Goal: Transaction & Acquisition: Book appointment/travel/reservation

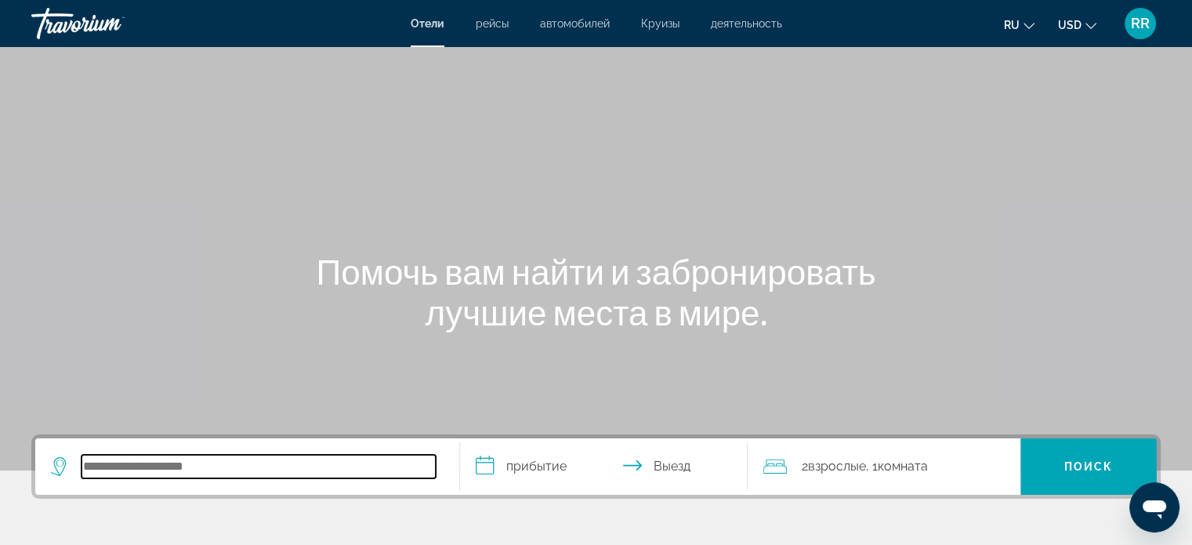
click at [276, 471] on input "Search hotel destination" at bounding box center [259, 467] width 354 height 24
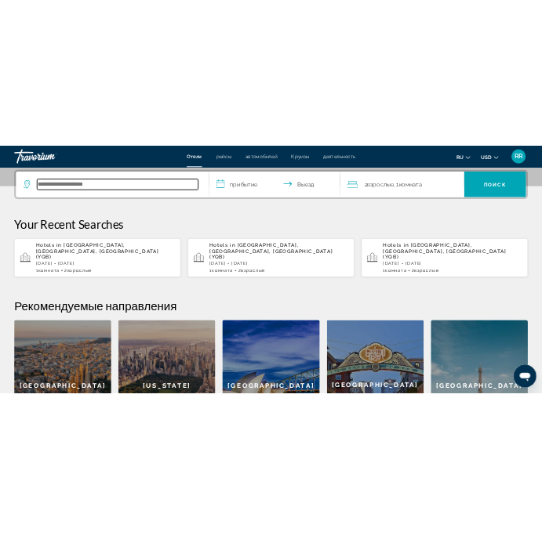
scroll to position [382, 0]
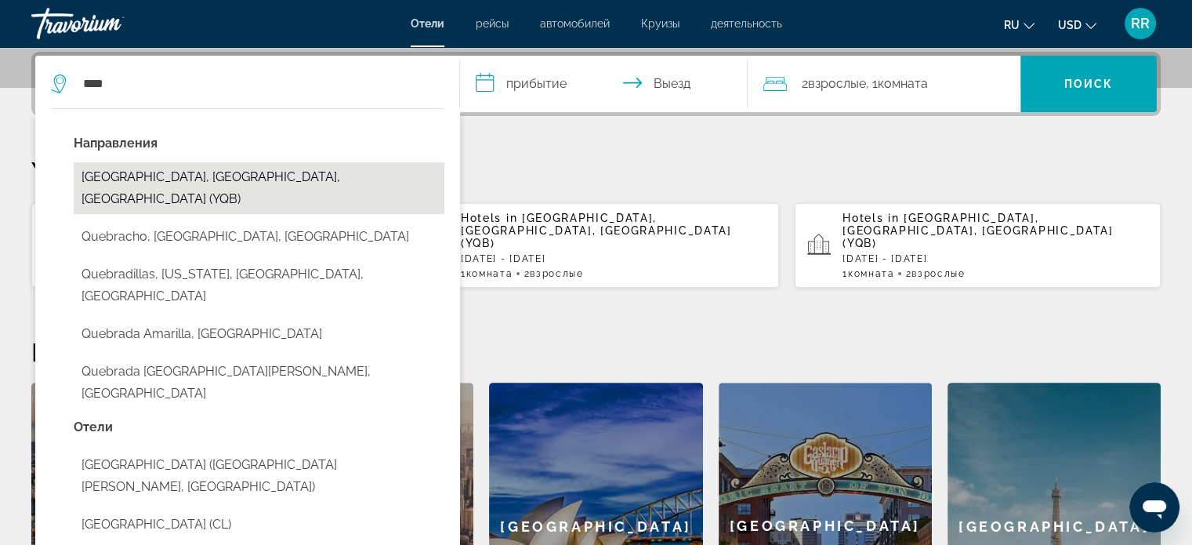
click at [226, 175] on button "[GEOGRAPHIC_DATA], [GEOGRAPHIC_DATA], [GEOGRAPHIC_DATA] (YQB)" at bounding box center [259, 188] width 371 height 52
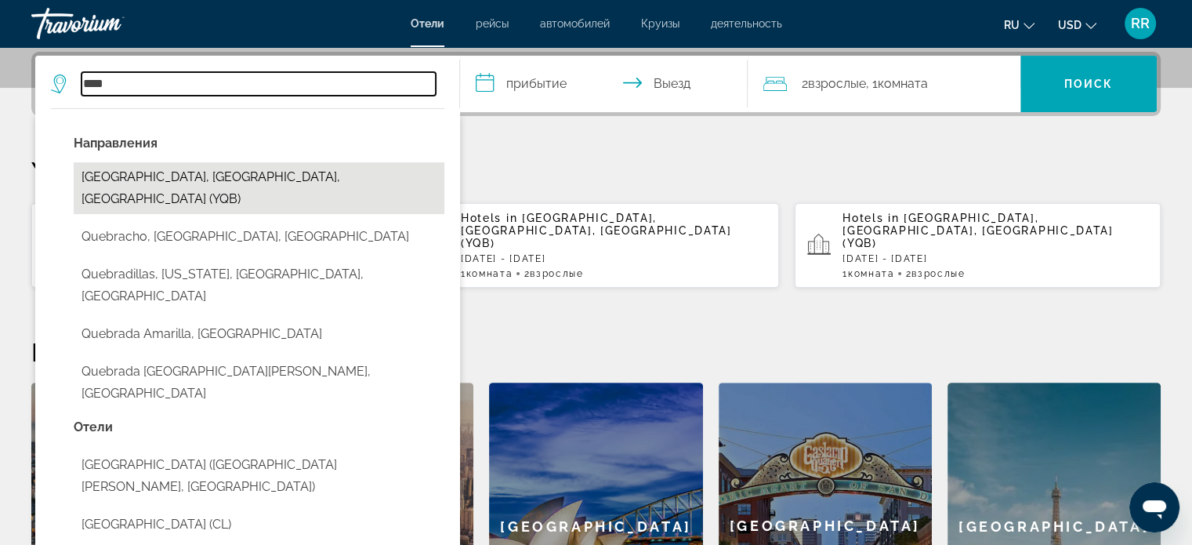
type input "**********"
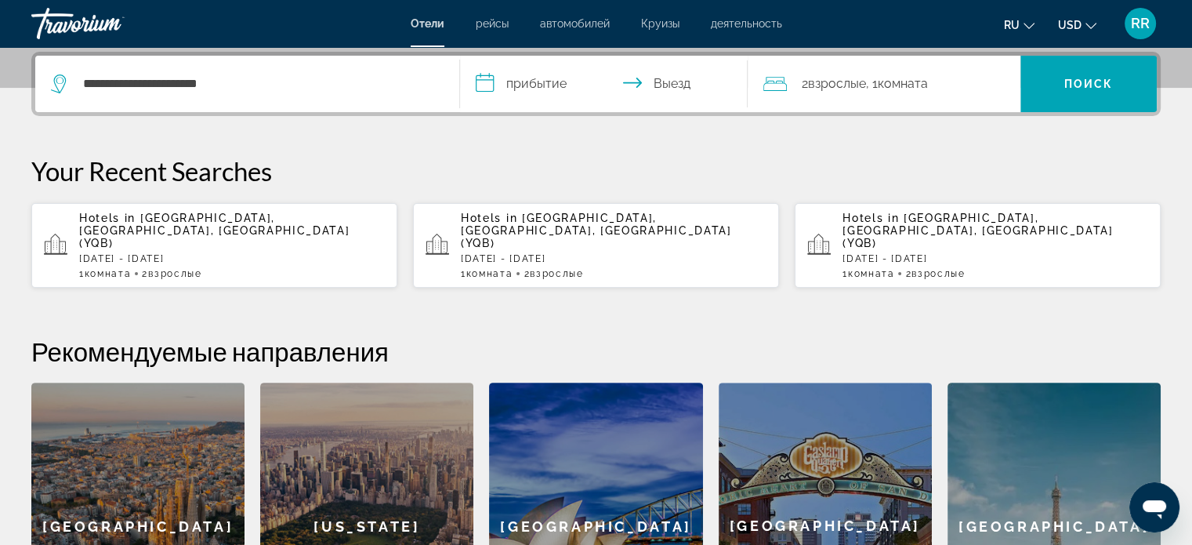
click at [525, 81] on input "**********" at bounding box center [607, 86] width 295 height 61
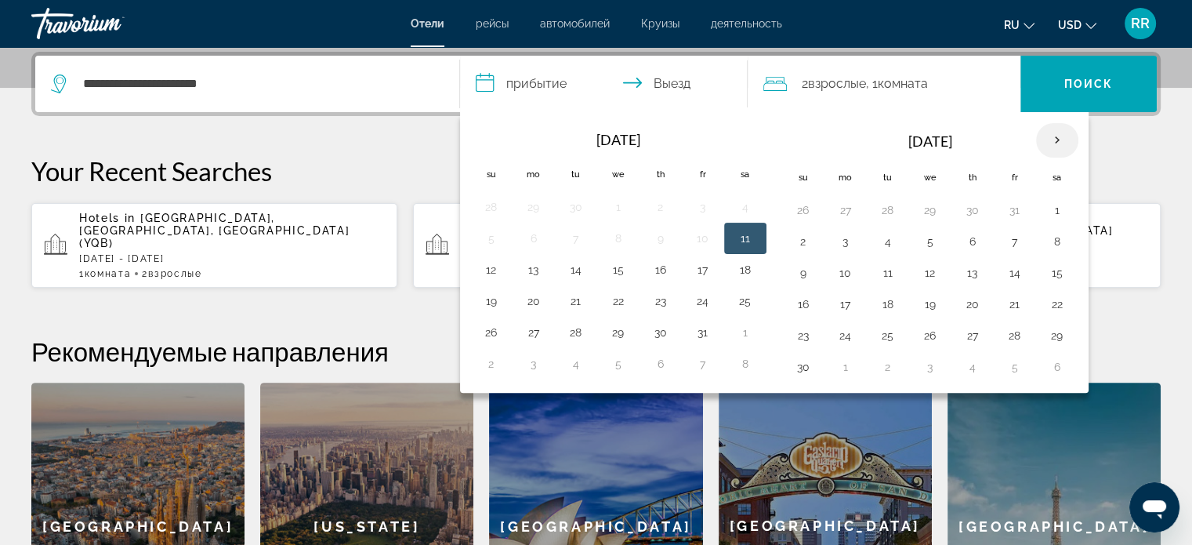
click at [1051, 138] on th "Next month" at bounding box center [1057, 140] width 42 height 34
click at [617, 270] on button "17" at bounding box center [618, 273] width 25 height 22
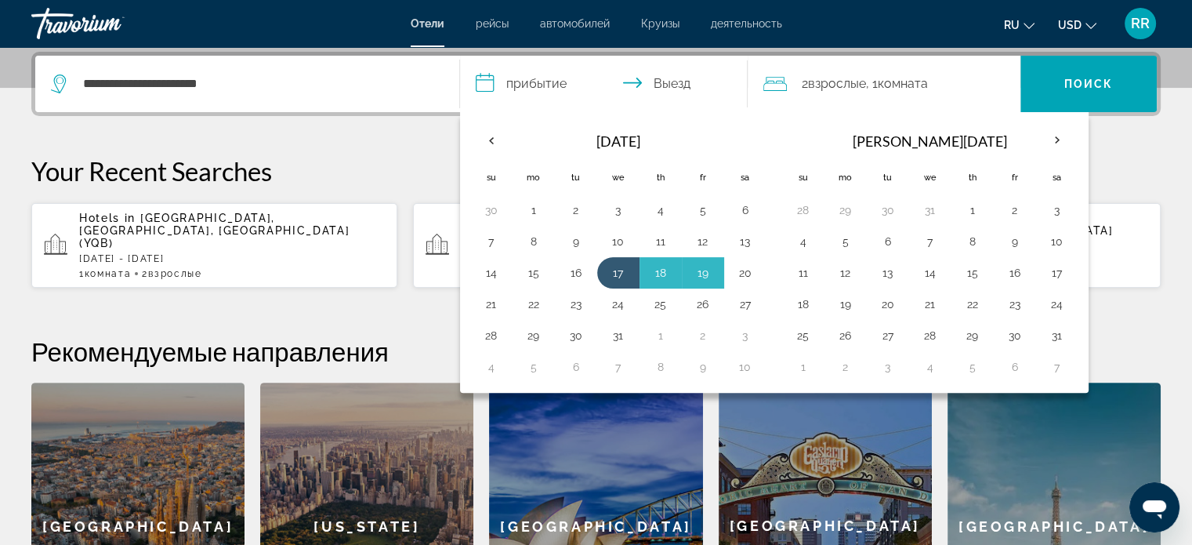
click at [743, 270] on button "20" at bounding box center [745, 273] width 25 height 22
type input "**********"
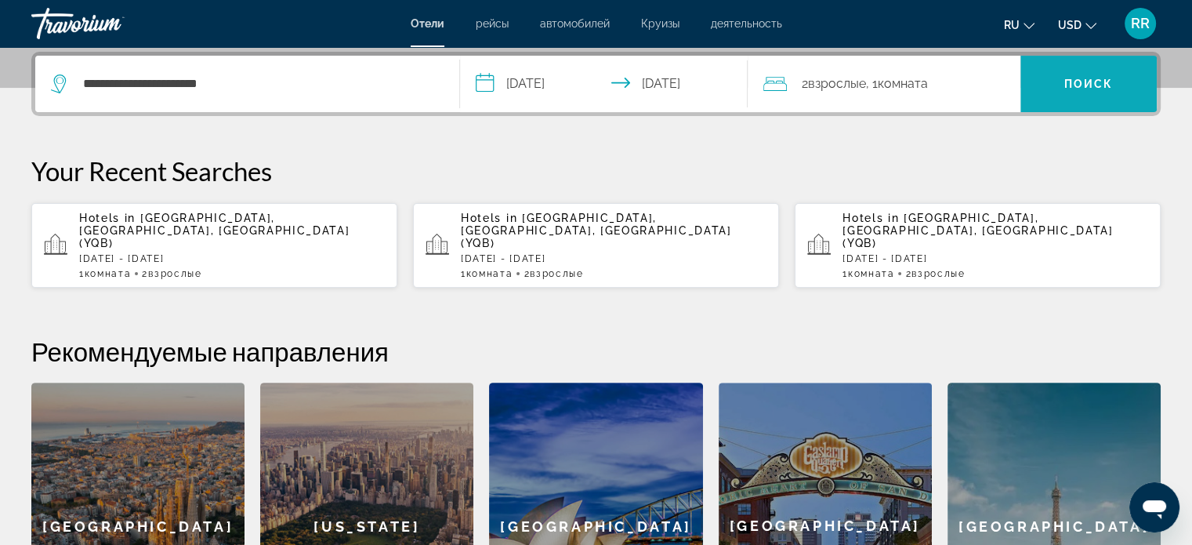
click at [1097, 79] on span "Поиск" at bounding box center [1088, 84] width 49 height 13
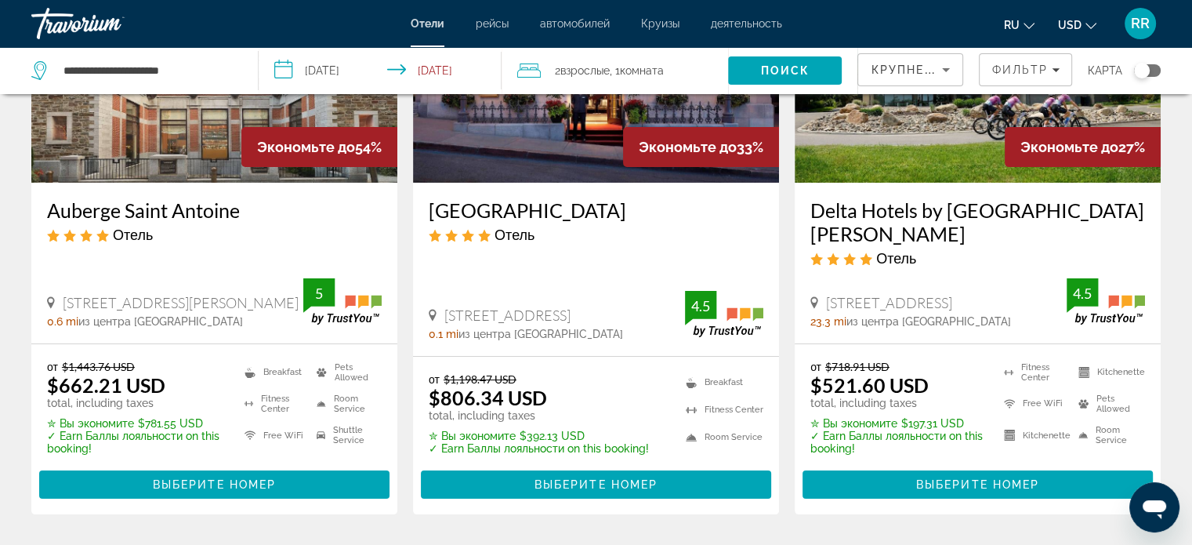
scroll to position [235, 0]
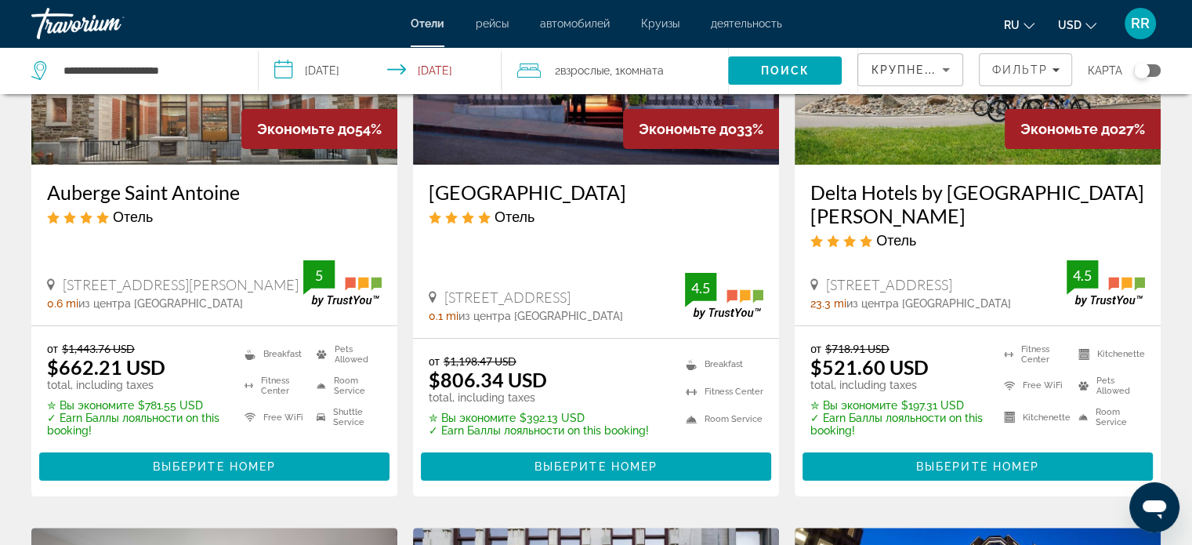
click at [340, 68] on input "**********" at bounding box center [383, 73] width 249 height 52
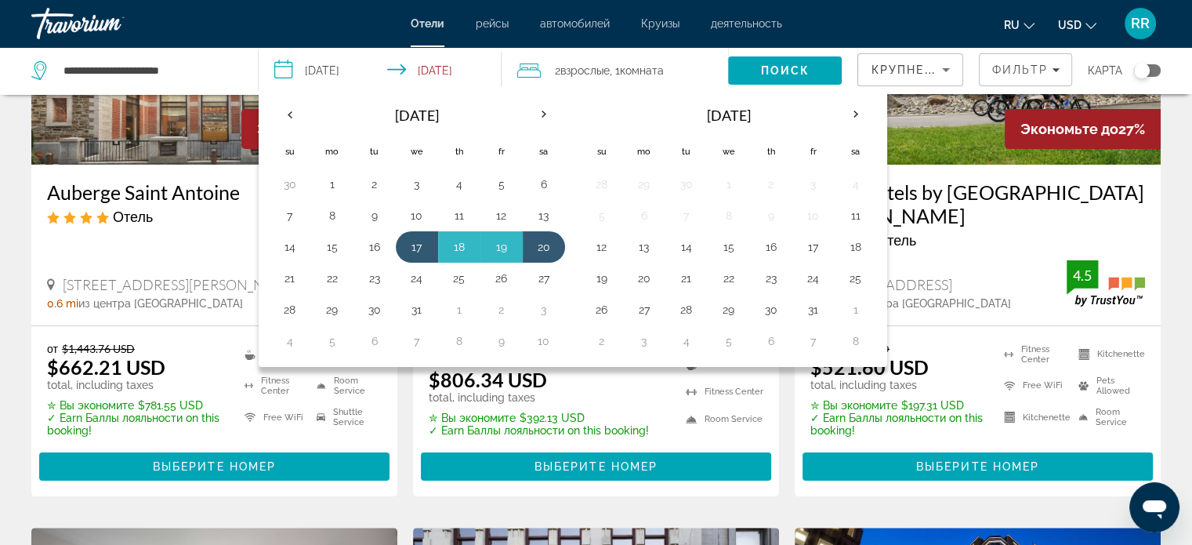
click at [154, 188] on h3 "Auberge Saint Antoine" at bounding box center [214, 192] width 335 height 24
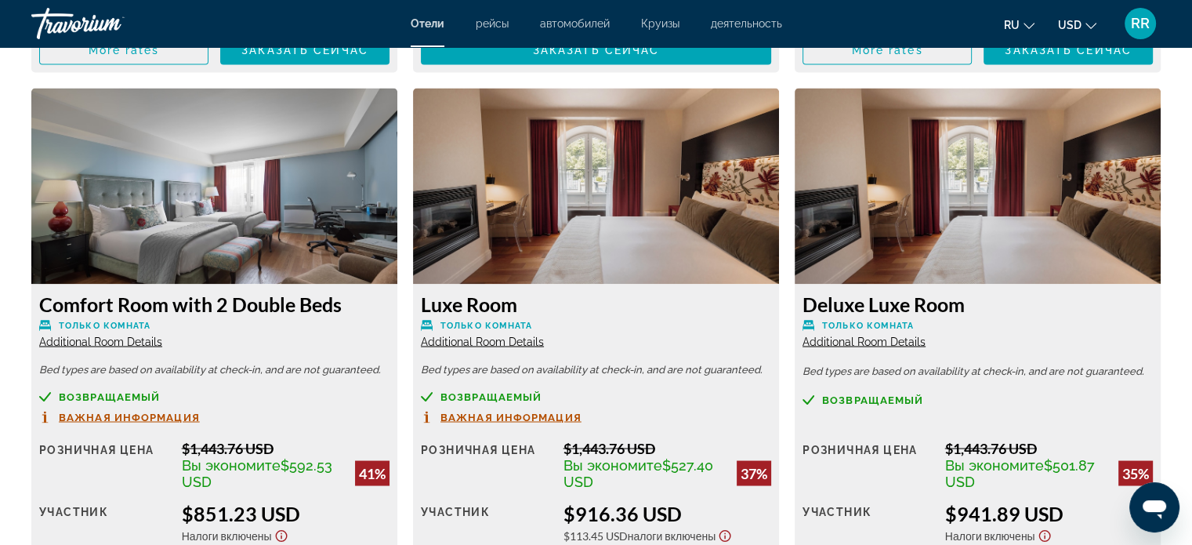
scroll to position [2743, 0]
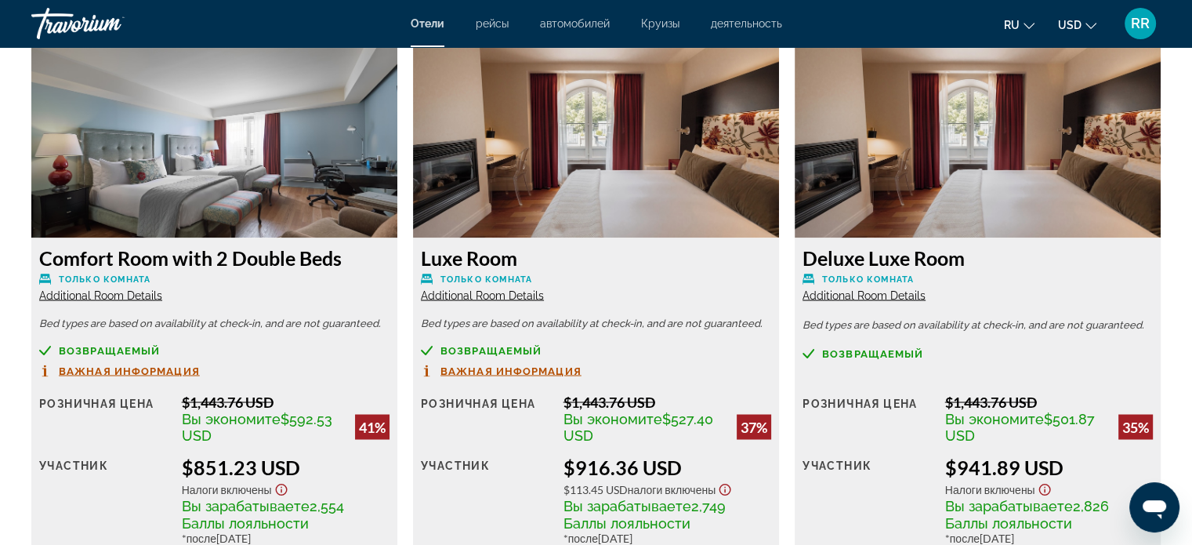
click at [401, 336] on div "Comfort Room with 2 Double Beds Только комната Additional Room Details Bed type…" at bounding box center [215, 317] width 382 height 550
click at [411, 241] on div "Luxe Room Только комната Additional Room Details Bed types are based on availab…" at bounding box center [596, 317] width 382 height 550
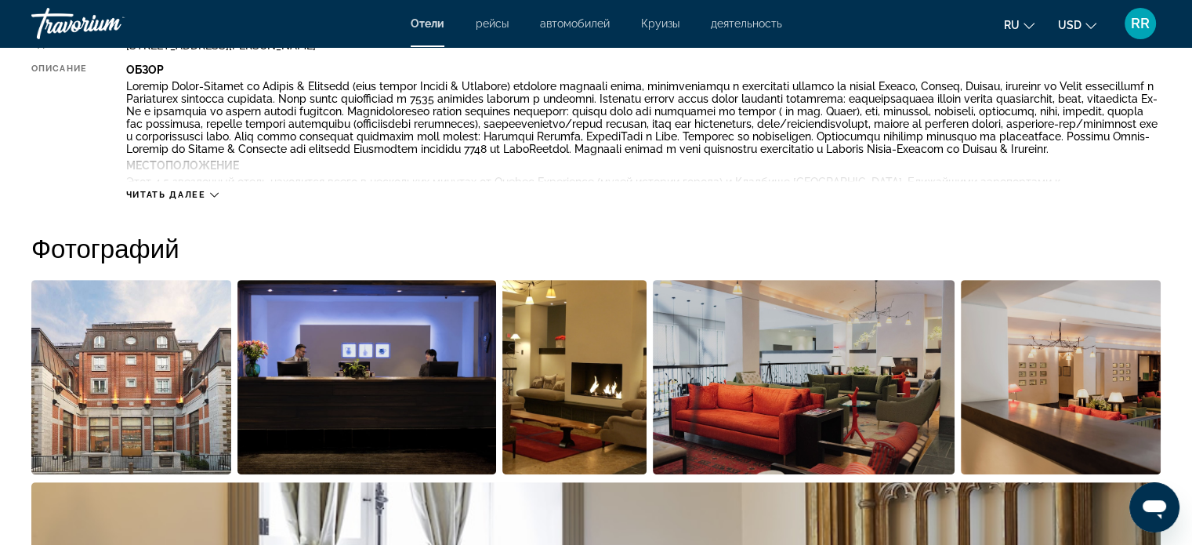
scroll to position [313, 0]
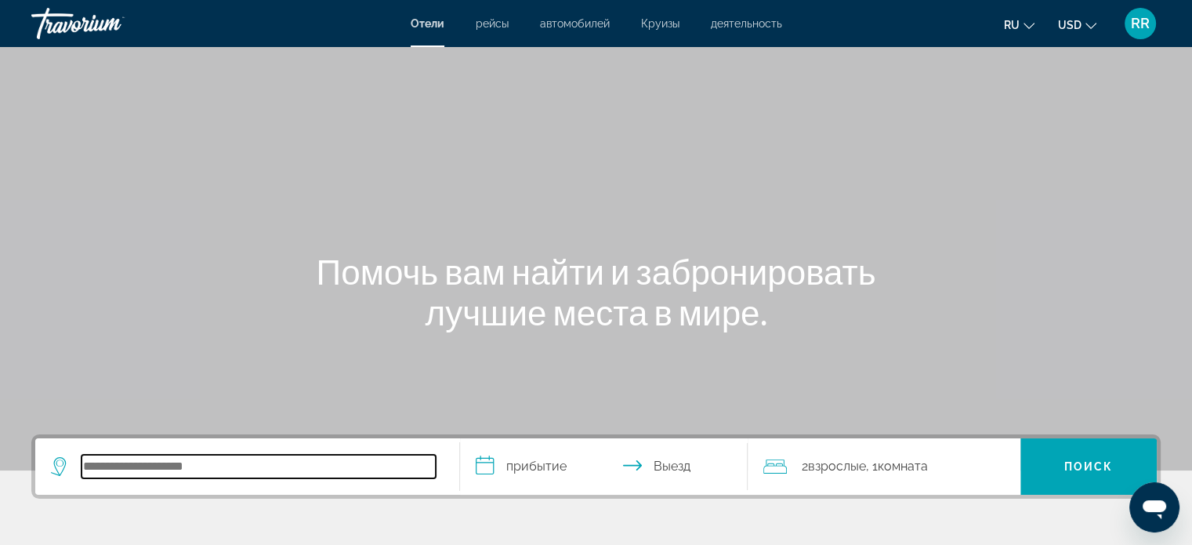
click at [234, 458] on input "Search hotel destination" at bounding box center [259, 467] width 354 height 24
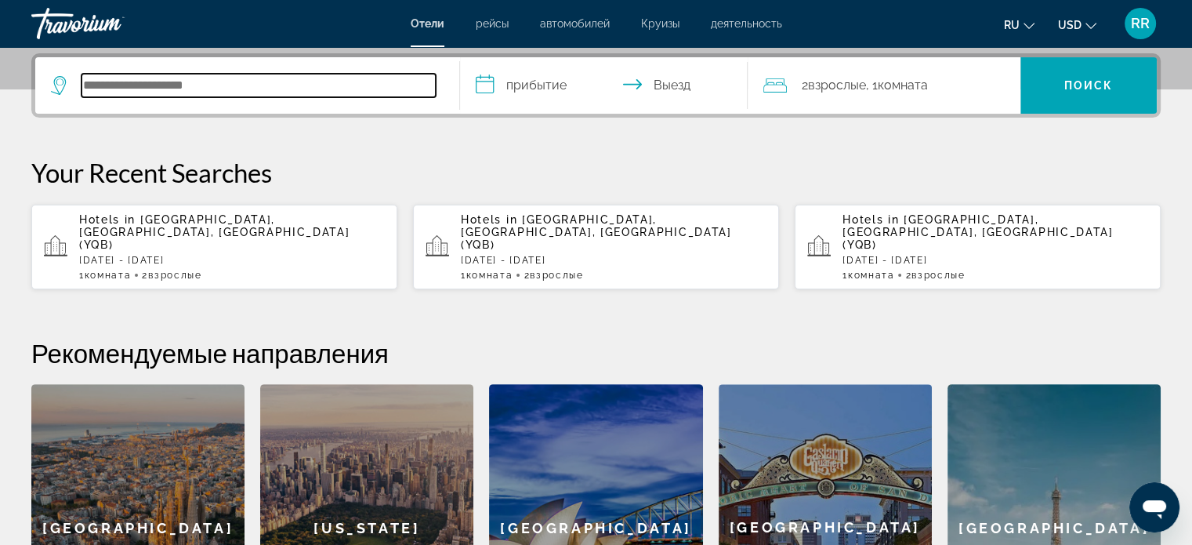
scroll to position [382, 0]
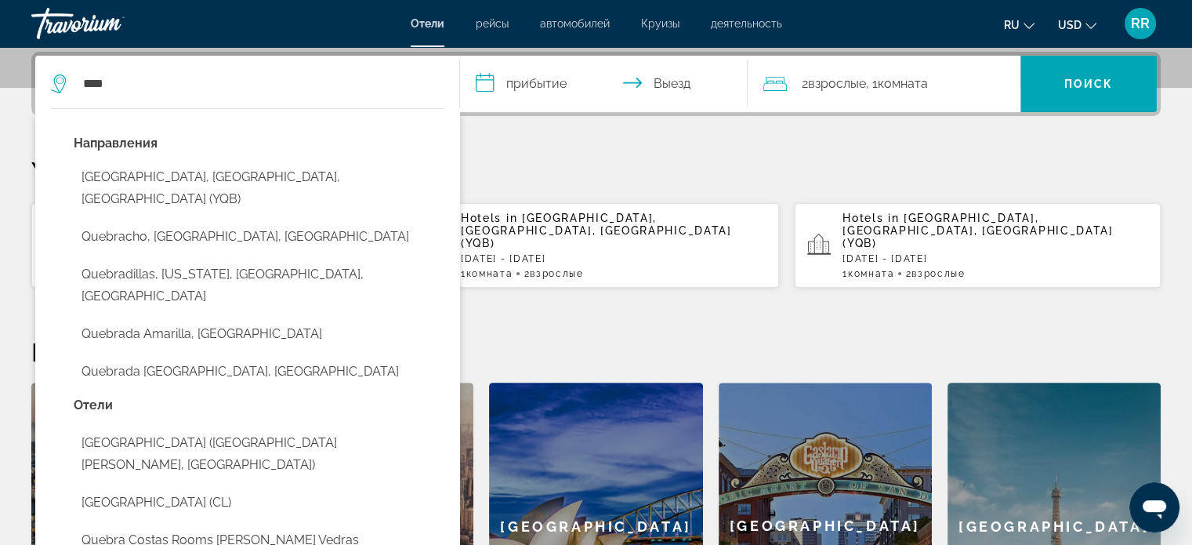
click at [139, 174] on button "[GEOGRAPHIC_DATA], [GEOGRAPHIC_DATA], [GEOGRAPHIC_DATA] (YQB)" at bounding box center [259, 188] width 371 height 52
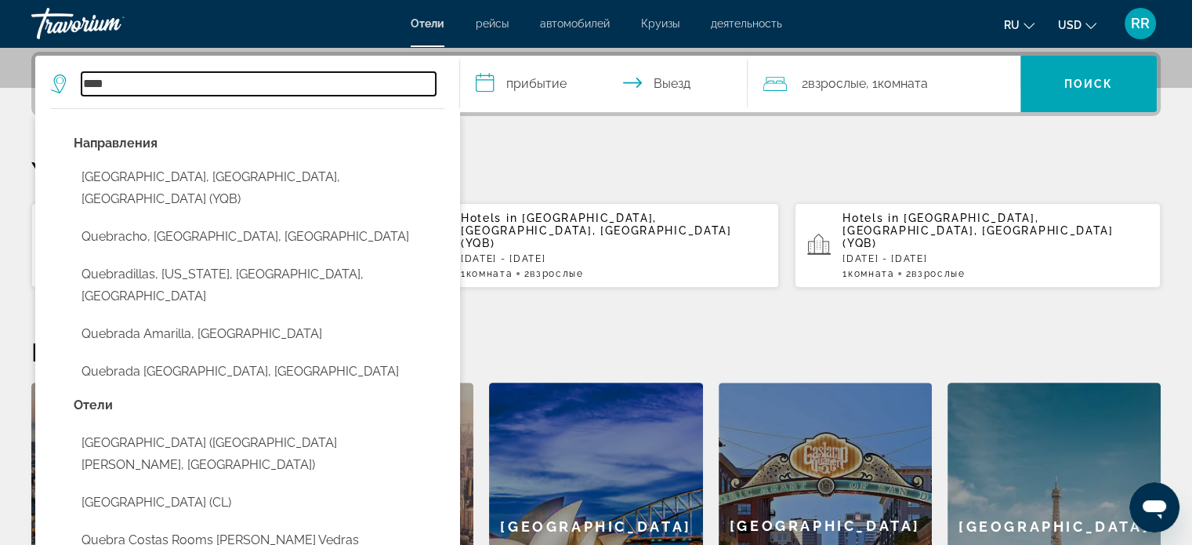
type input "**********"
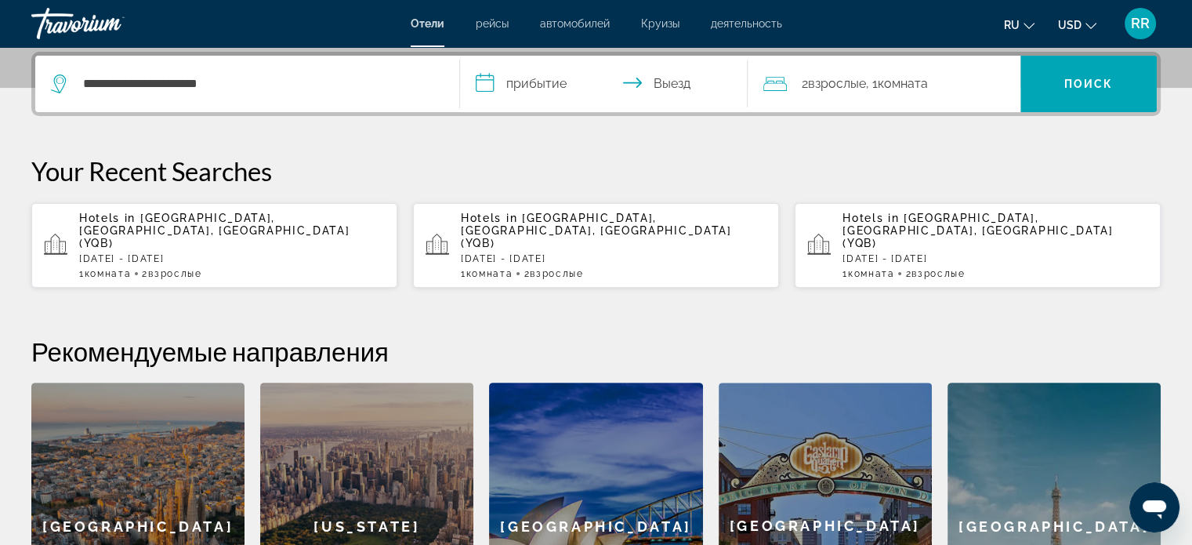
click at [546, 82] on input "**********" at bounding box center [607, 86] width 295 height 61
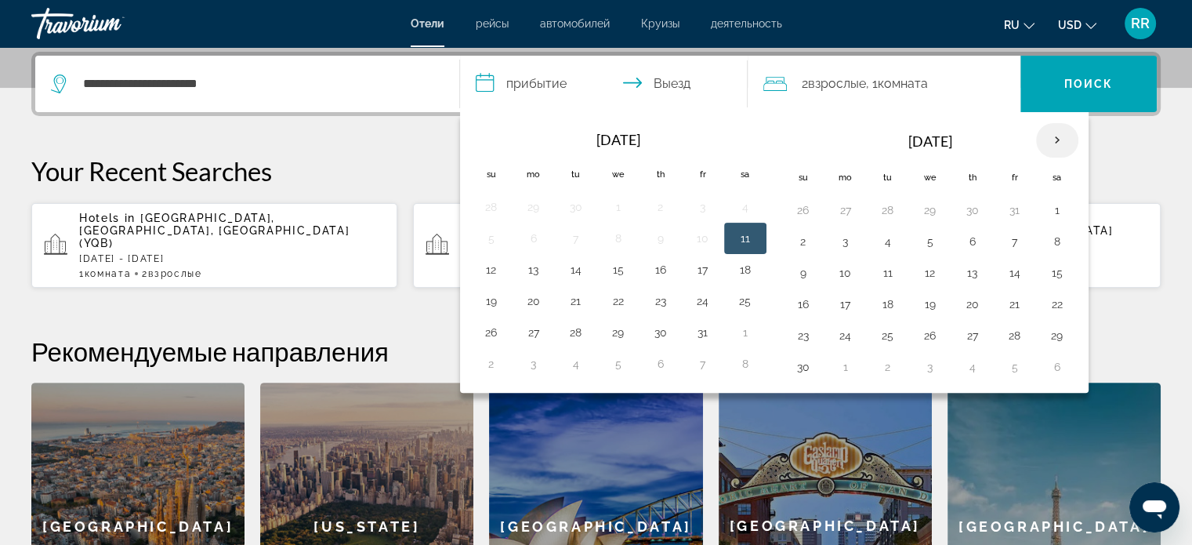
click at [1056, 136] on th "Next month" at bounding box center [1057, 140] width 42 height 34
click at [926, 267] on button "17" at bounding box center [930, 273] width 25 height 22
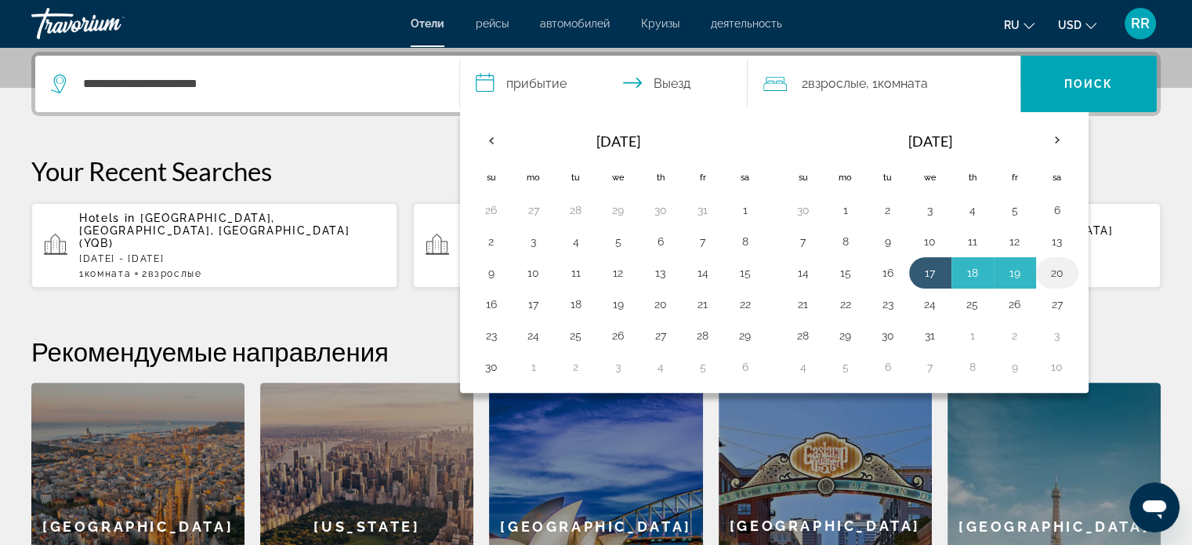
click at [1058, 266] on button "20" at bounding box center [1057, 273] width 25 height 22
type input "**********"
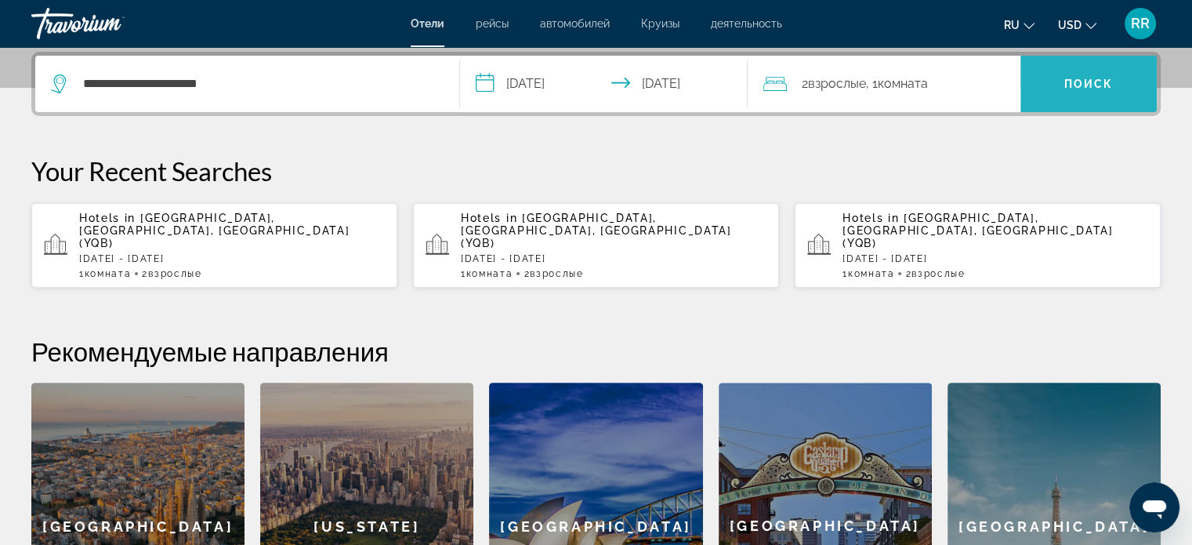
click at [1104, 82] on span "Поиск" at bounding box center [1088, 84] width 49 height 13
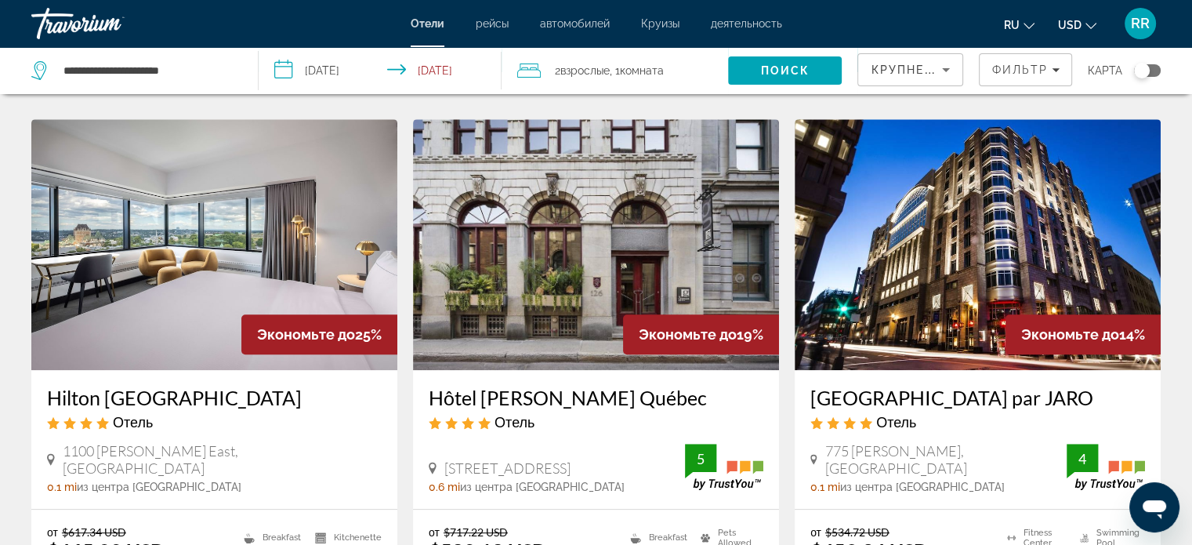
scroll to position [627, 0]
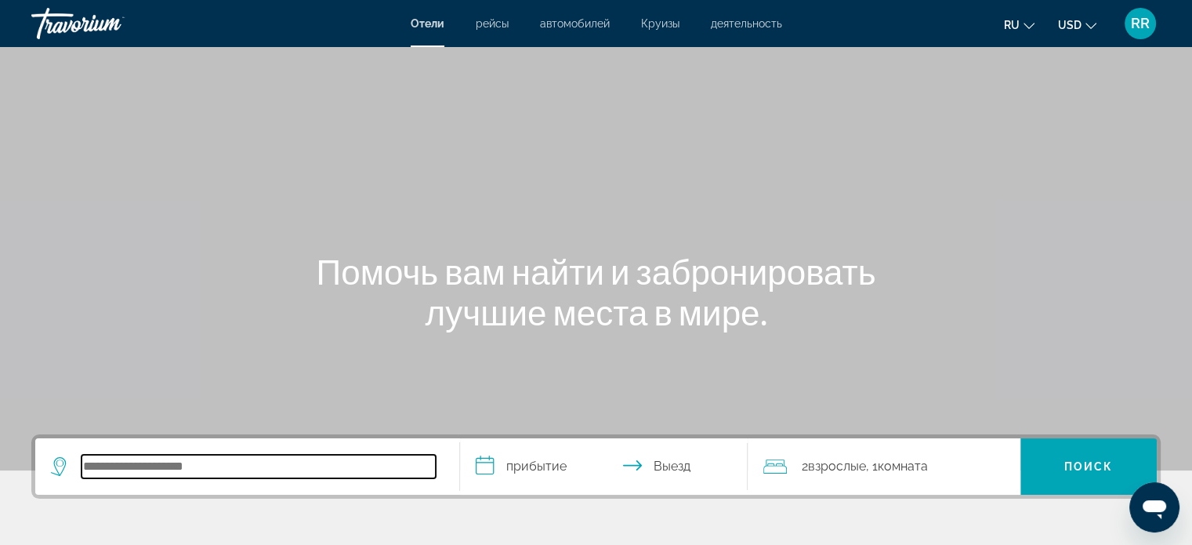
click at [149, 469] on input "Search hotel destination" at bounding box center [259, 467] width 354 height 24
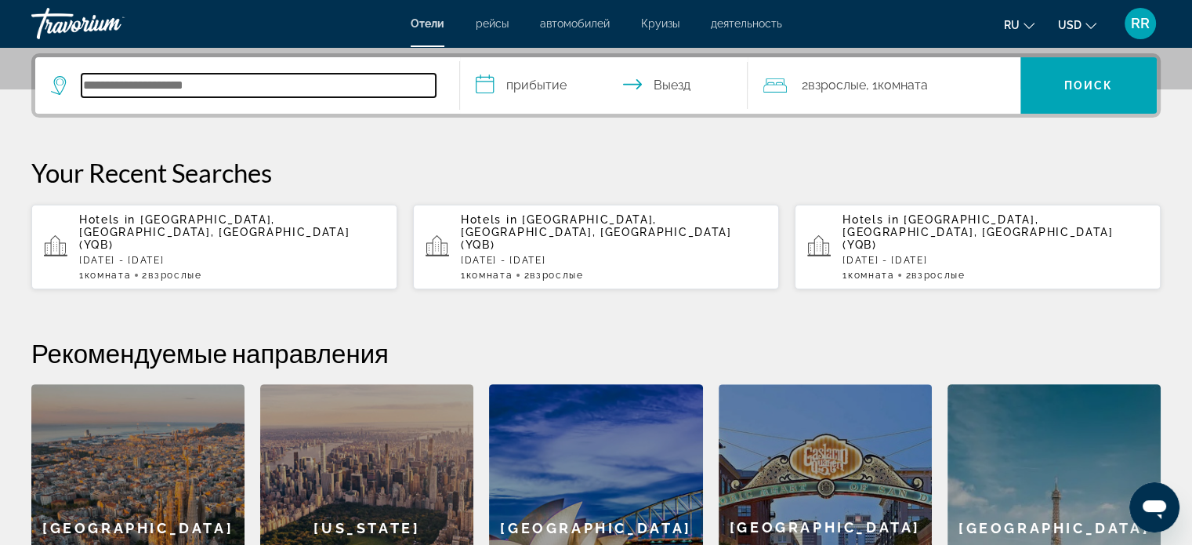
scroll to position [382, 0]
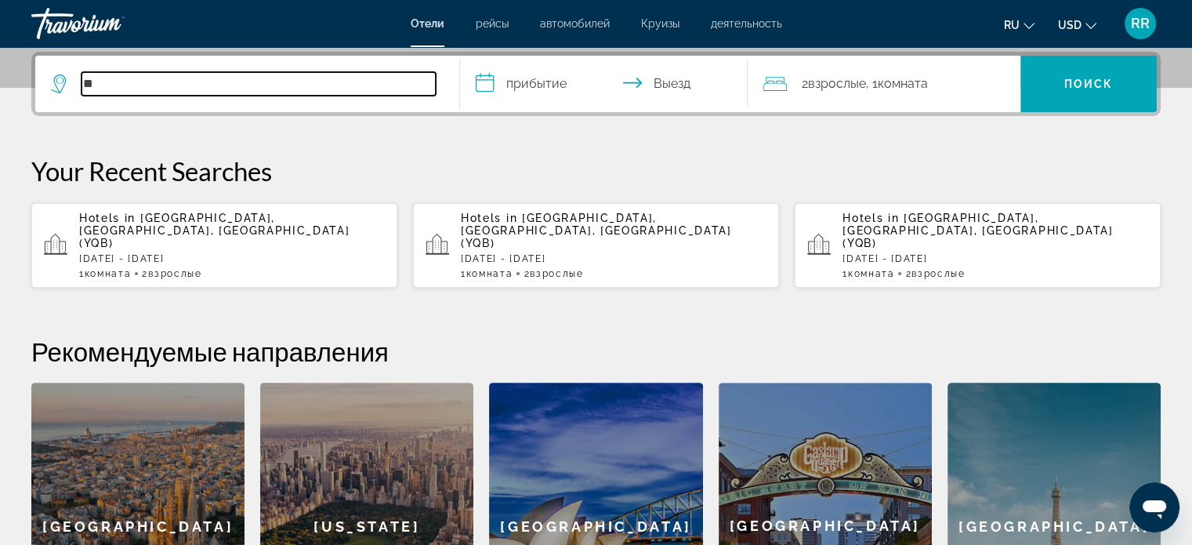
type input "***"
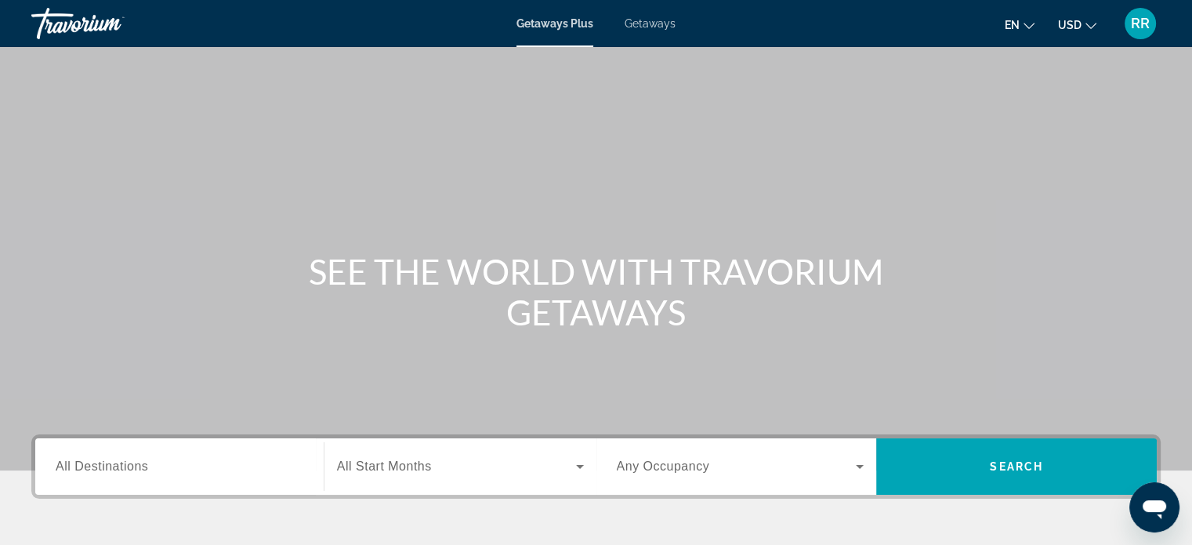
click at [199, 462] on input "Destination All Destinations" at bounding box center [180, 467] width 248 height 19
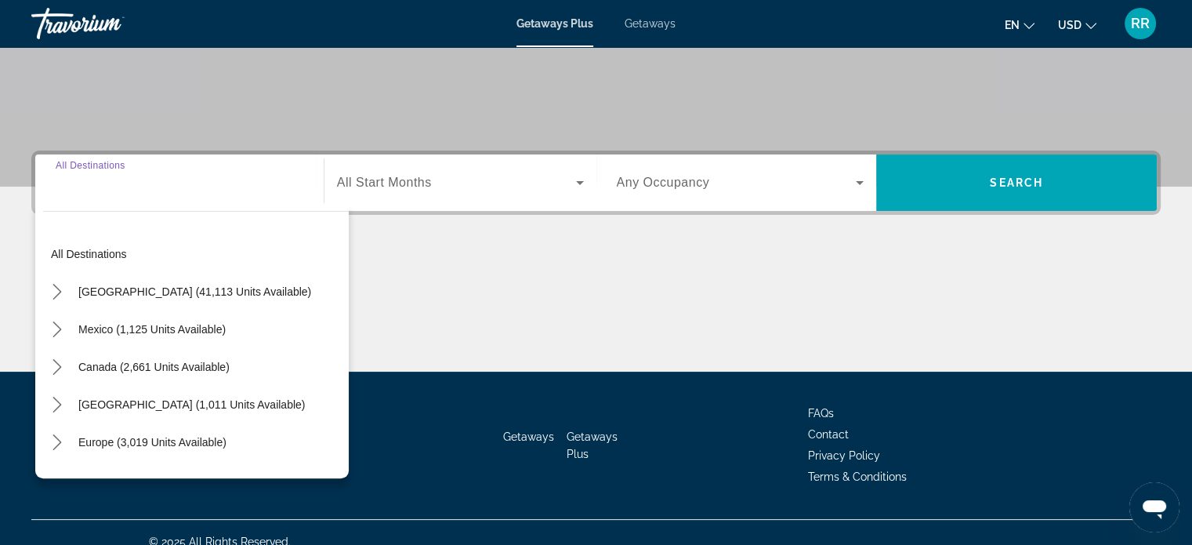
scroll to position [302, 0]
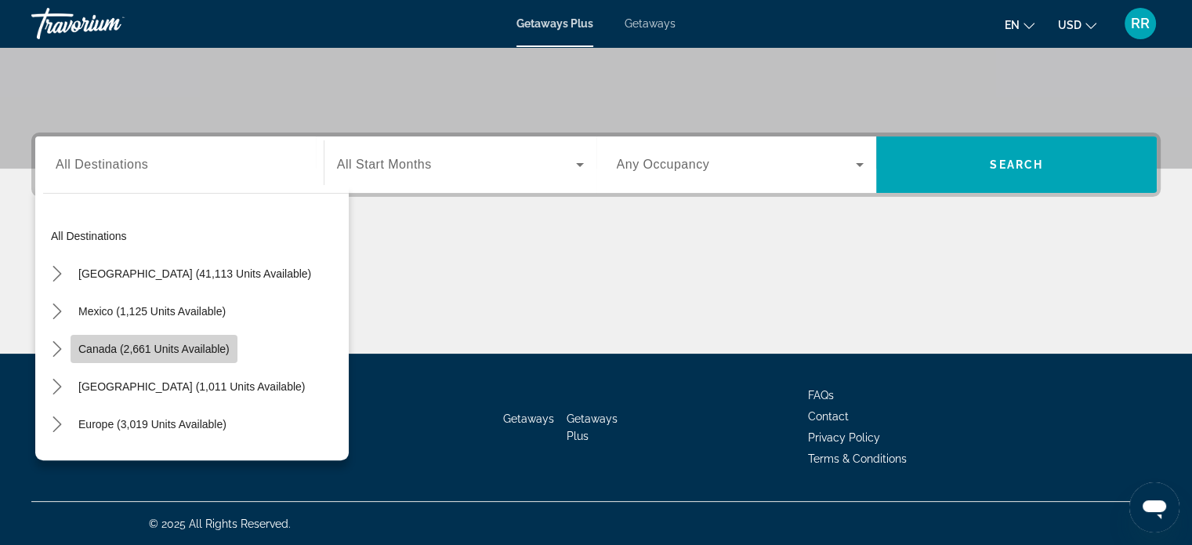
click at [160, 338] on span "Select destination: Canada (2,661 units available)" at bounding box center [154, 349] width 167 height 38
type input "**********"
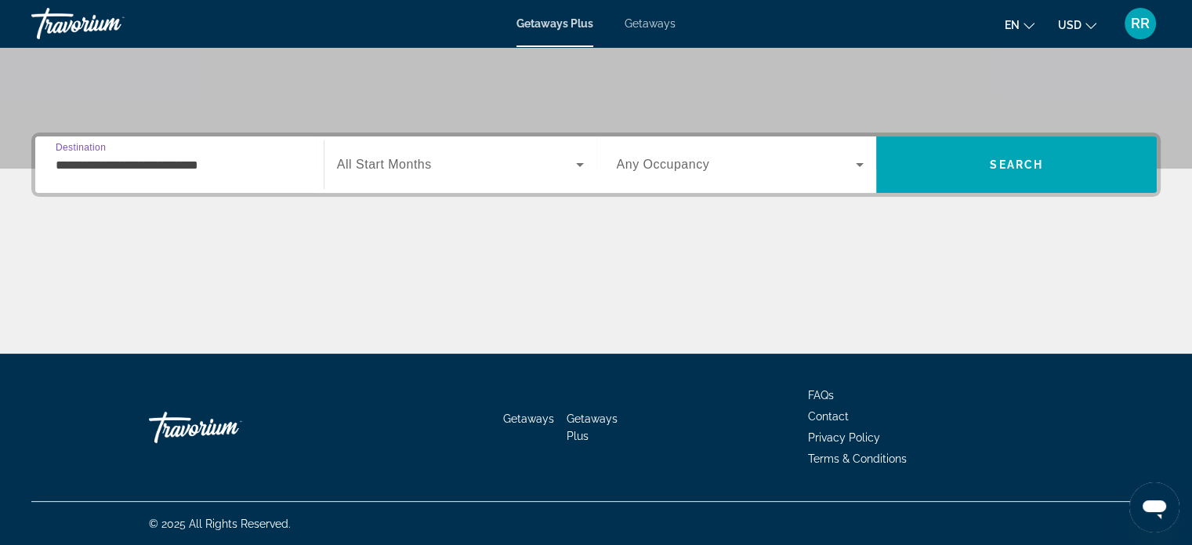
click at [448, 165] on span "Search widget" at bounding box center [456, 164] width 239 height 19
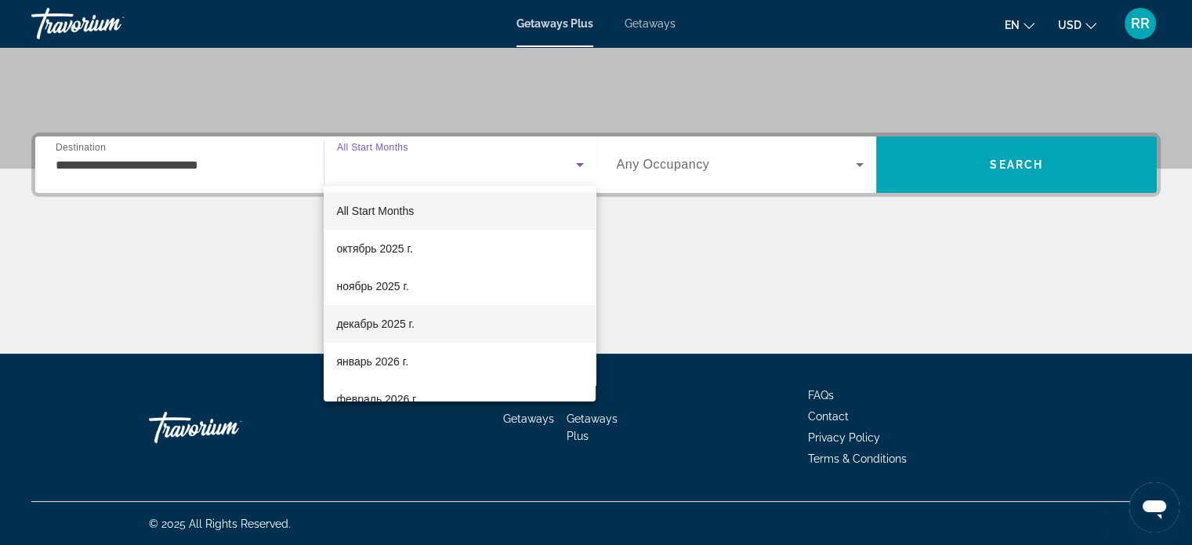
click at [401, 318] on span "декабрь 2025 г." at bounding box center [375, 323] width 78 height 19
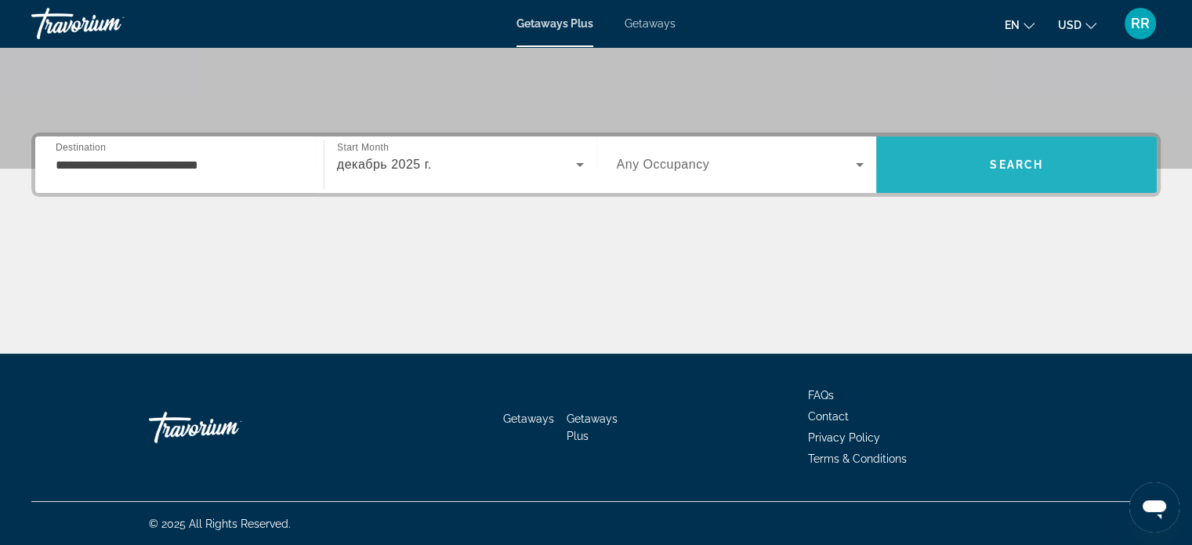
click at [1007, 160] on span "Search" at bounding box center [1016, 164] width 53 height 13
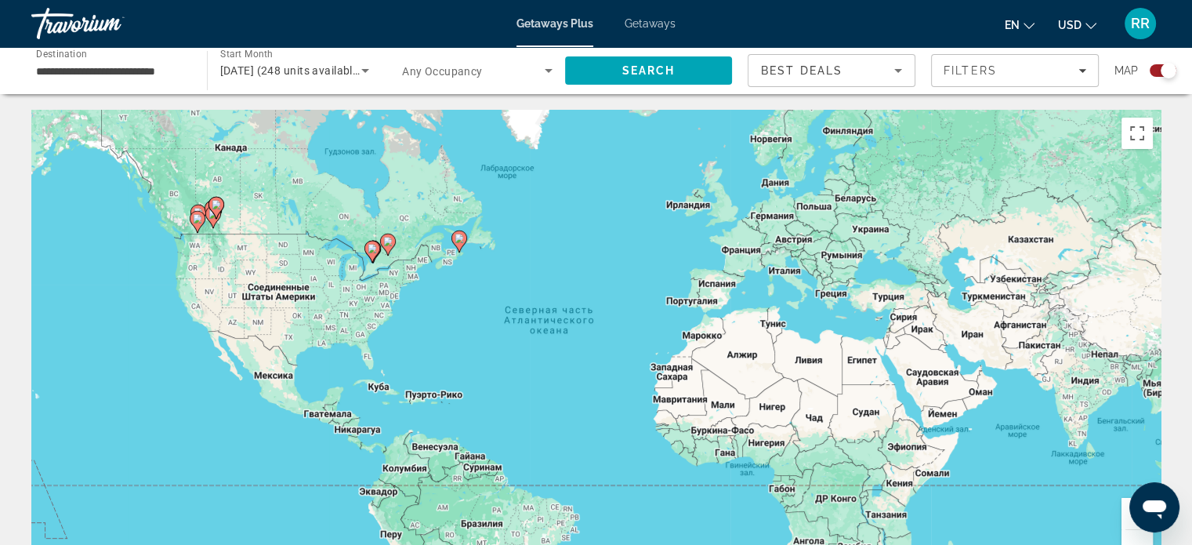
click at [1126, 515] on button "Увеличить" at bounding box center [1136, 513] width 31 height 31
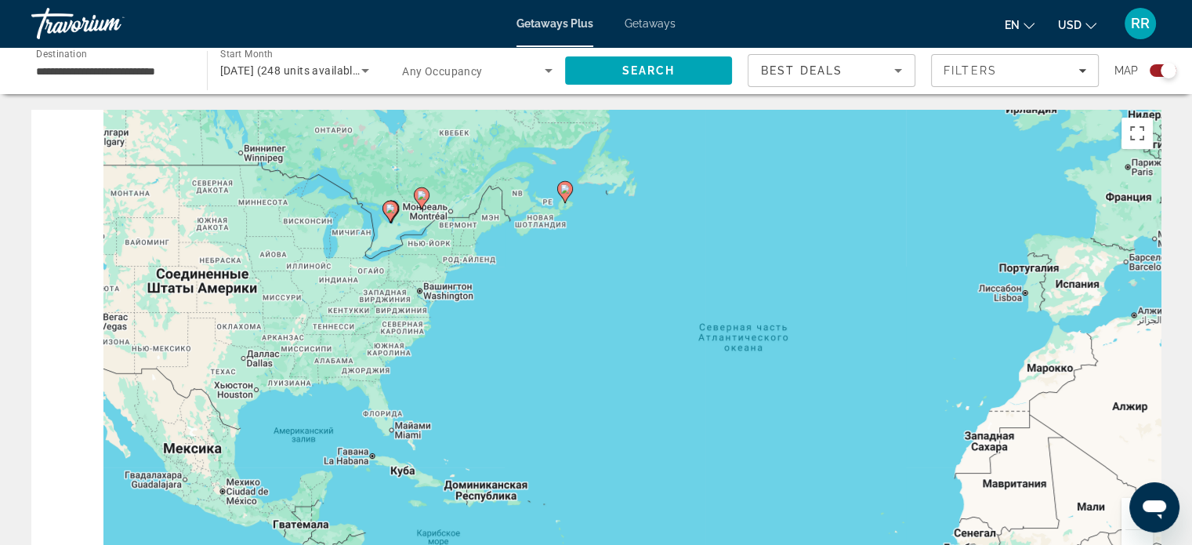
drag, startPoint x: 411, startPoint y: 248, endPoint x: 787, endPoint y: 317, distance: 382.5
click at [787, 317] on div "Чтобы активировать перетаскивание с помощью клавиатуры, нажмите Alt + Ввод. Пос…" at bounding box center [595, 345] width 1129 height 470
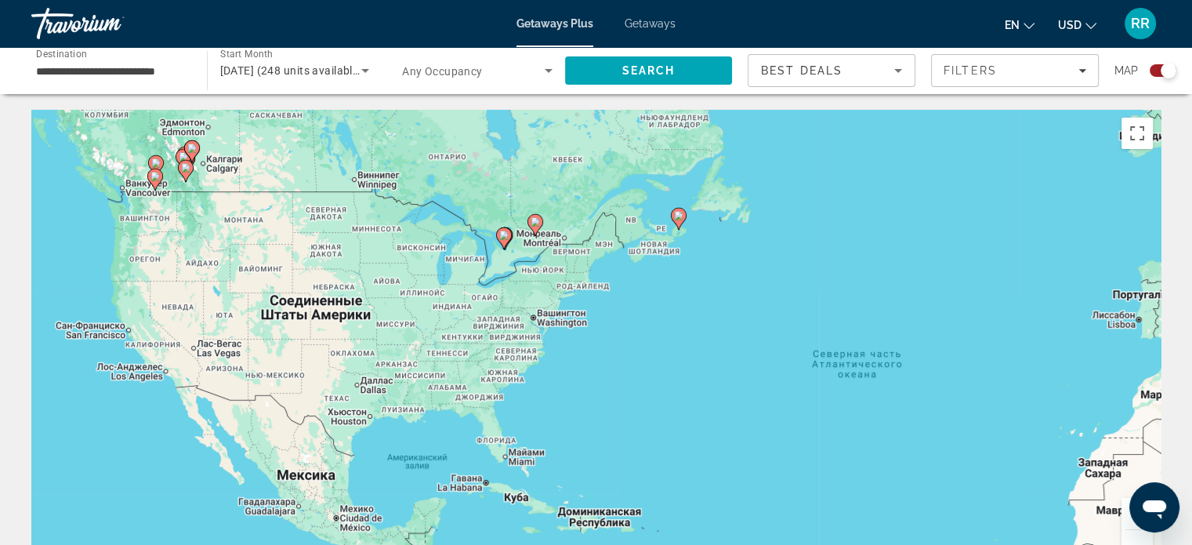
click at [1125, 520] on button "Увеличить" at bounding box center [1136, 513] width 31 height 31
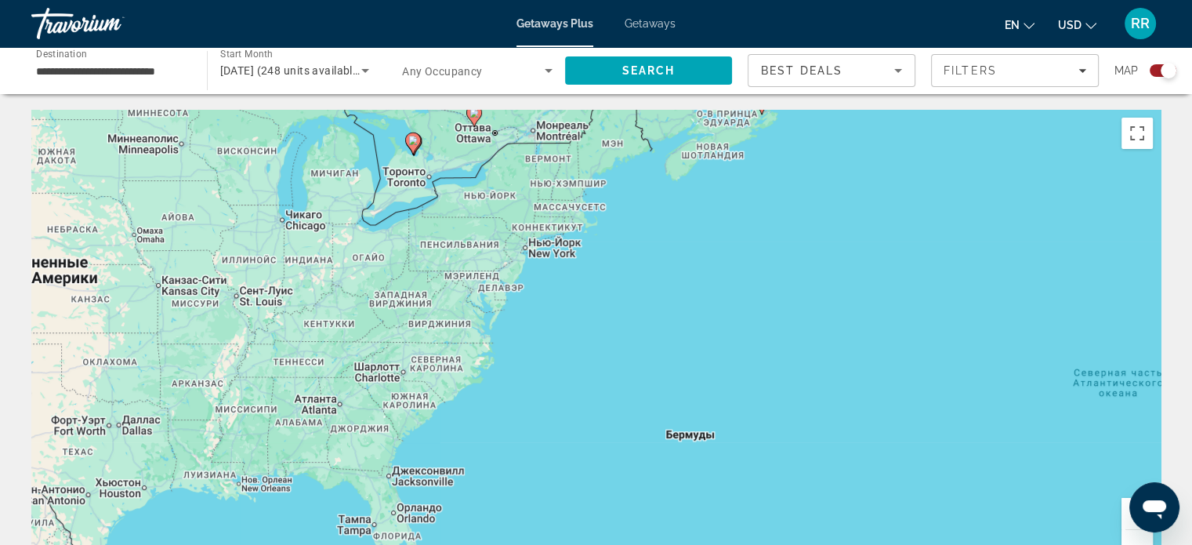
click at [1125, 520] on button "Увеличить" at bounding box center [1136, 513] width 31 height 31
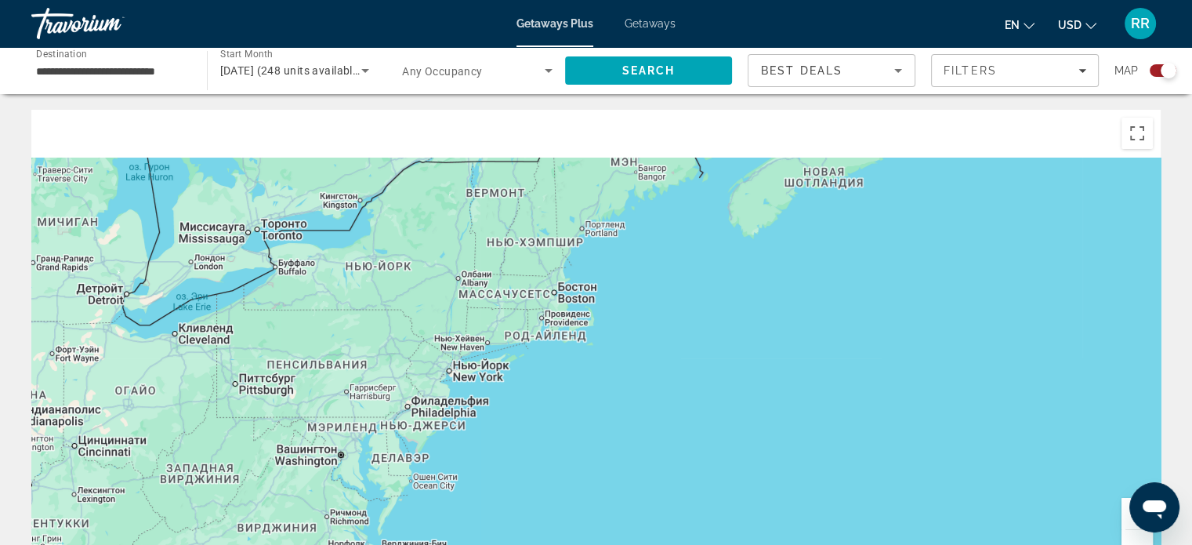
drag, startPoint x: 633, startPoint y: 167, endPoint x: 633, endPoint y: 448, distance: 280.6
click at [633, 448] on div "Main content" at bounding box center [595, 345] width 1129 height 470
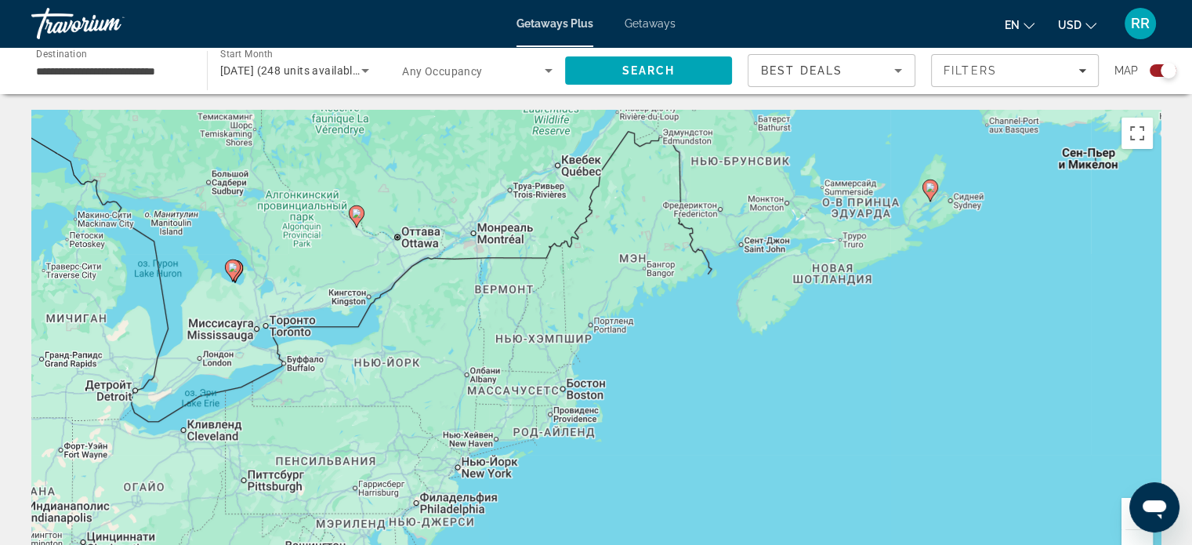
drag, startPoint x: 646, startPoint y: 273, endPoint x: 619, endPoint y: 316, distance: 50.7
click at [621, 317] on div "Чтобы активировать перетаскивание с помощью клавиатуры, нажмите Alt + Ввод. Пос…" at bounding box center [595, 345] width 1129 height 470
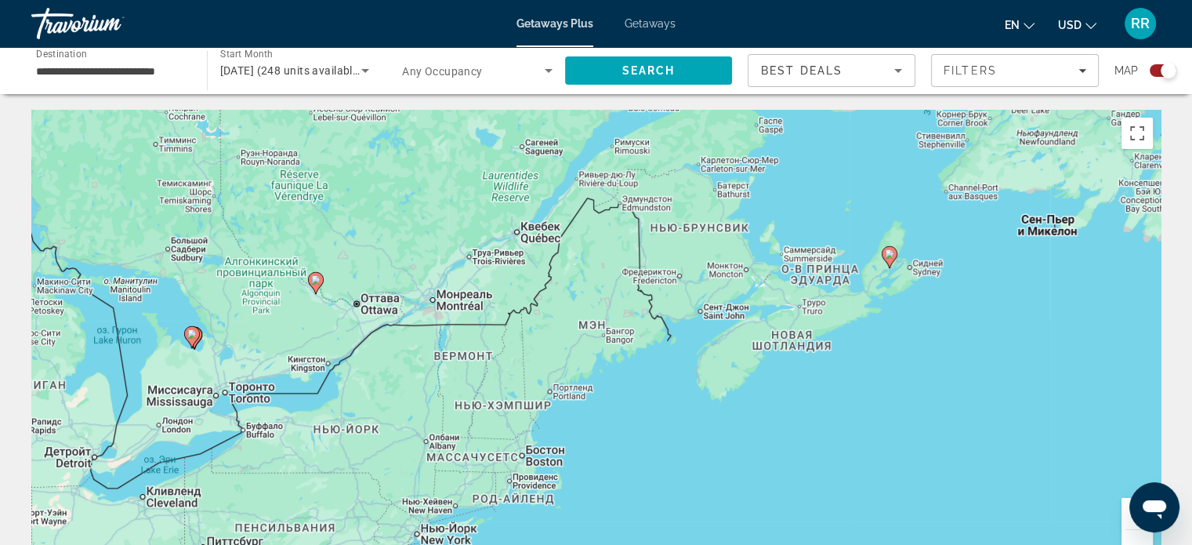
click at [664, 20] on span "Getaways" at bounding box center [650, 23] width 51 height 13
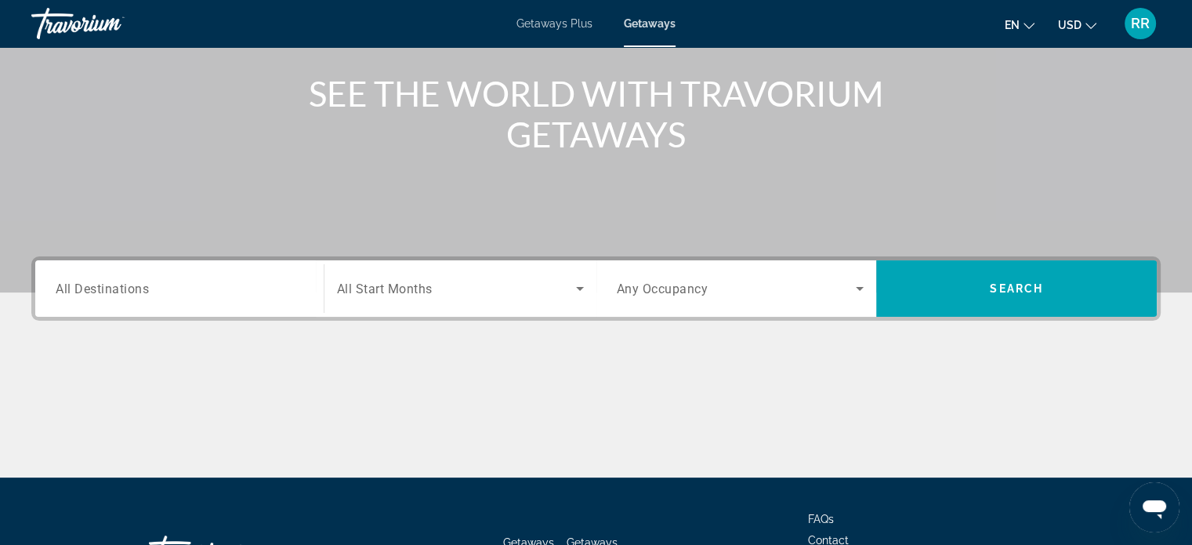
scroll to position [235, 0]
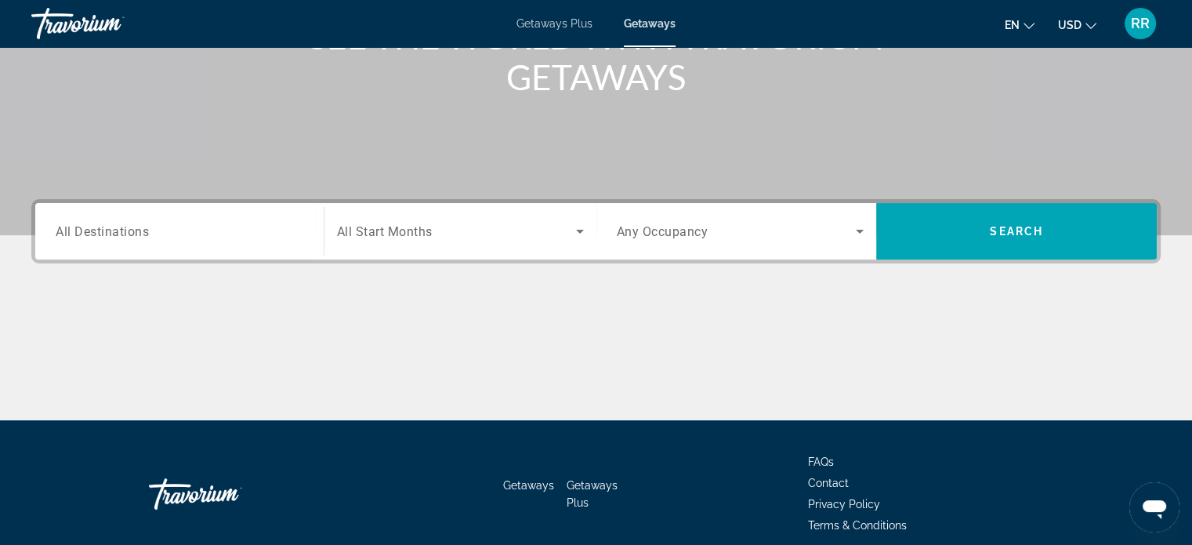
click at [147, 236] on span "All Destinations" at bounding box center [102, 230] width 93 height 15
click at [147, 236] on input "Destination All Destinations" at bounding box center [180, 232] width 248 height 19
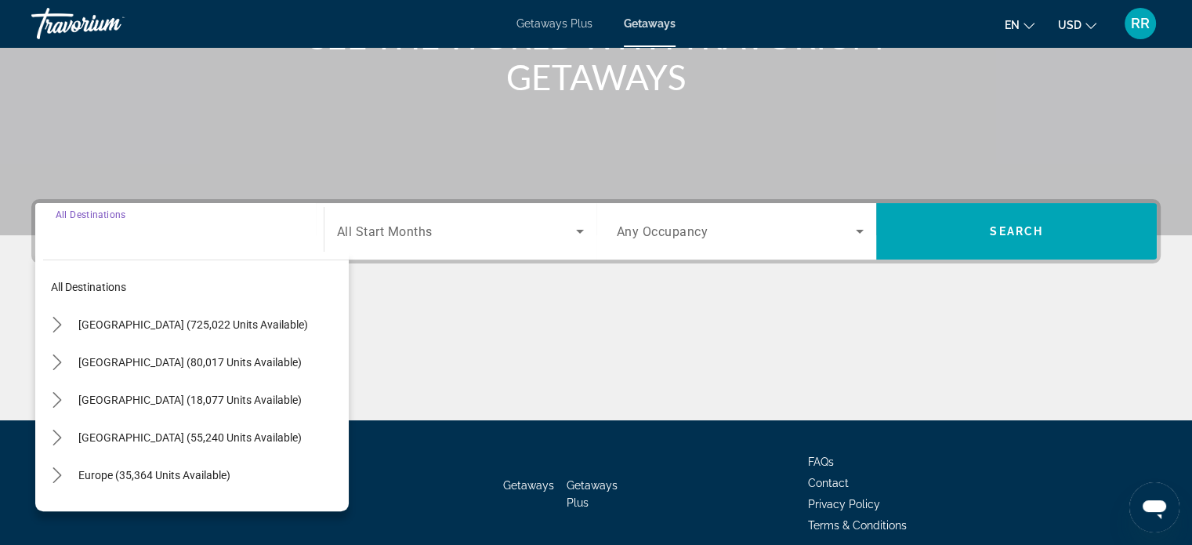
scroll to position [302, 0]
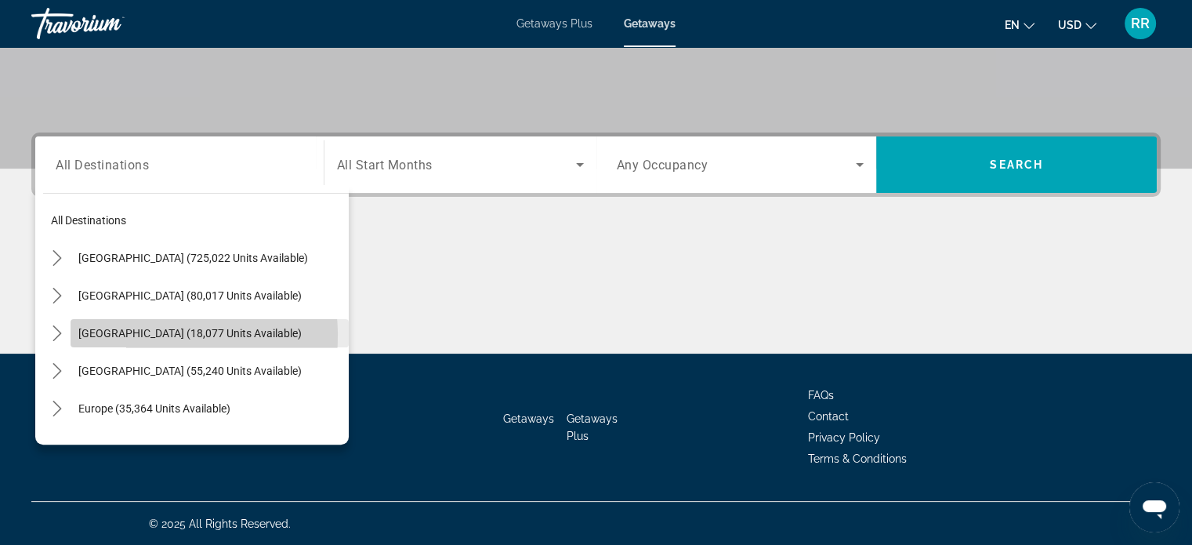
click at [132, 335] on span "[GEOGRAPHIC_DATA] (18,077 units available)" at bounding box center [189, 333] width 223 height 13
type input "**********"
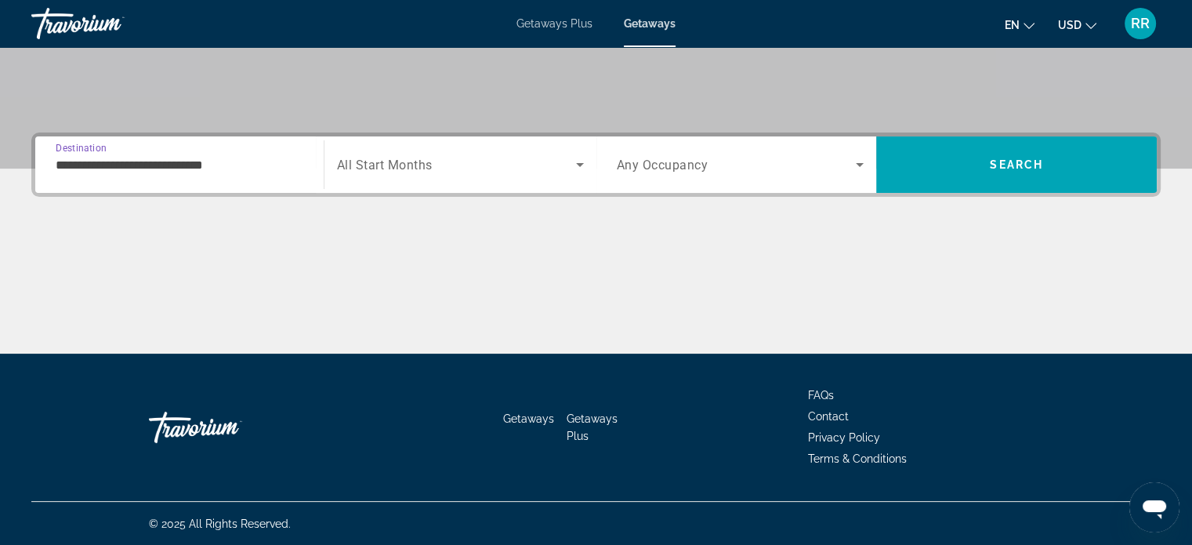
click at [455, 165] on span "Search widget" at bounding box center [456, 164] width 239 height 19
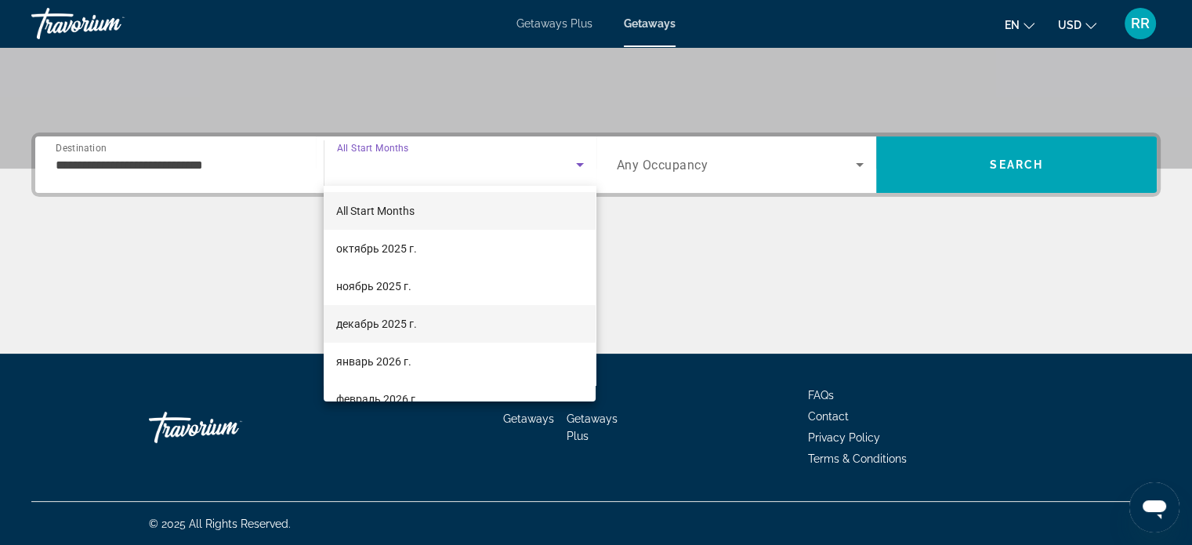
click at [415, 321] on span "декабрь 2025 г." at bounding box center [376, 323] width 81 height 19
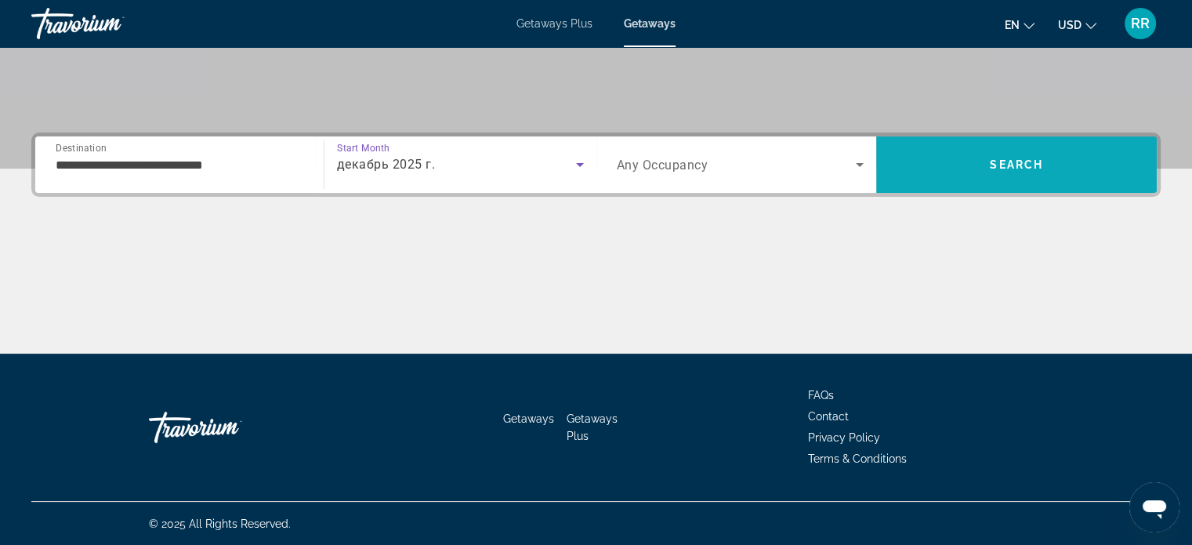
click at [973, 161] on span "Search" at bounding box center [1016, 165] width 281 height 38
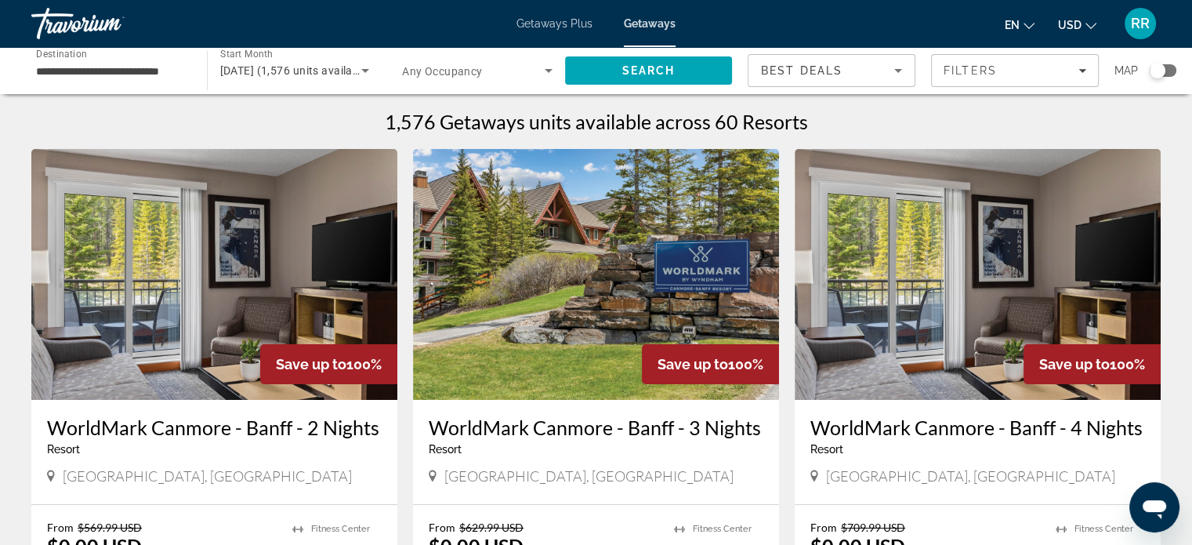
click at [1163, 72] on div "Search widget" at bounding box center [1158, 71] width 16 height 16
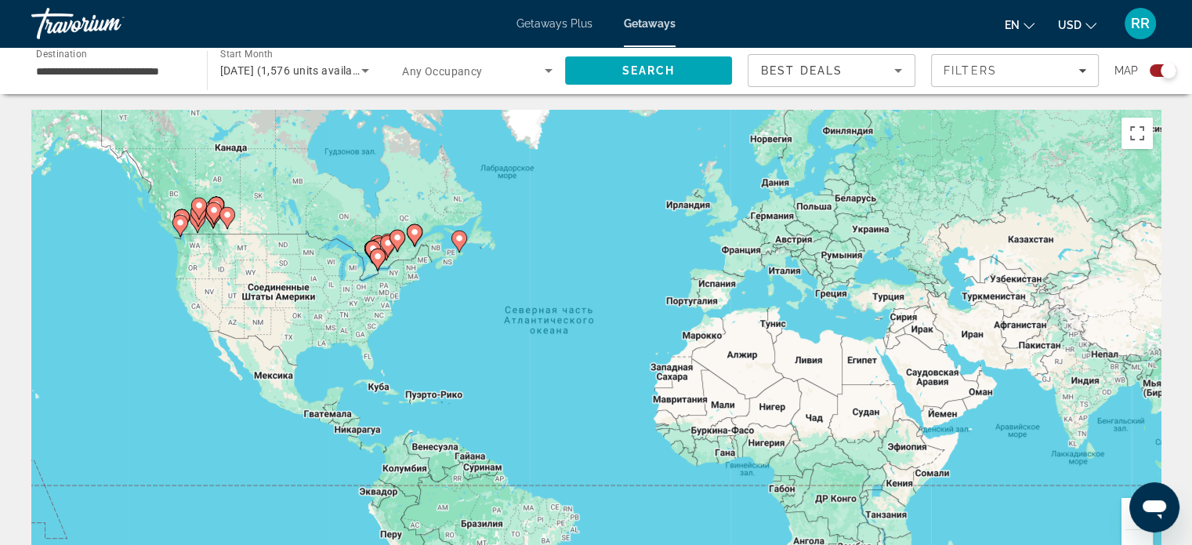
click at [1125, 519] on button "Увеличить" at bounding box center [1136, 513] width 31 height 31
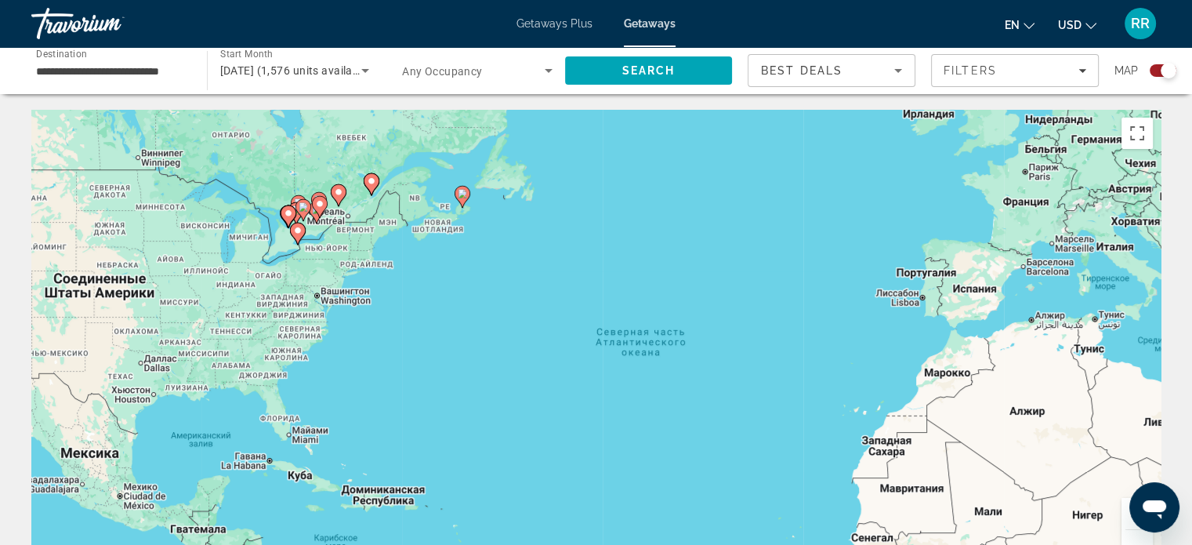
drag, startPoint x: 428, startPoint y: 237, endPoint x: 681, endPoint y: 321, distance: 266.7
click at [681, 321] on div "Чтобы активировать перетаскивание с помощью клавиатуры, нажмите Alt + Ввод. Пос…" at bounding box center [595, 345] width 1129 height 470
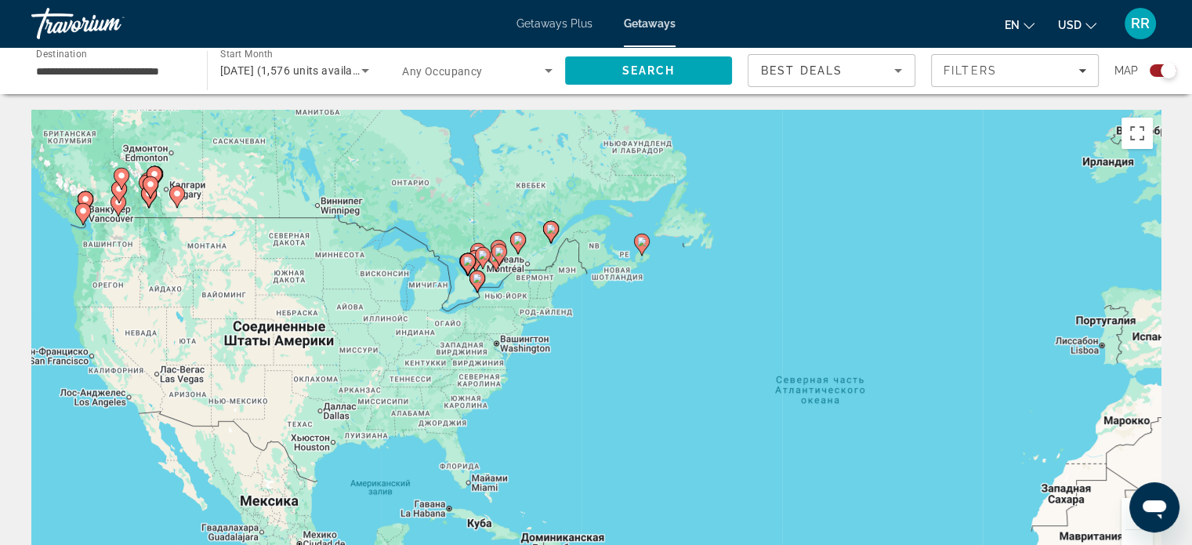
click at [1124, 513] on button "Увеличить" at bounding box center [1136, 513] width 31 height 31
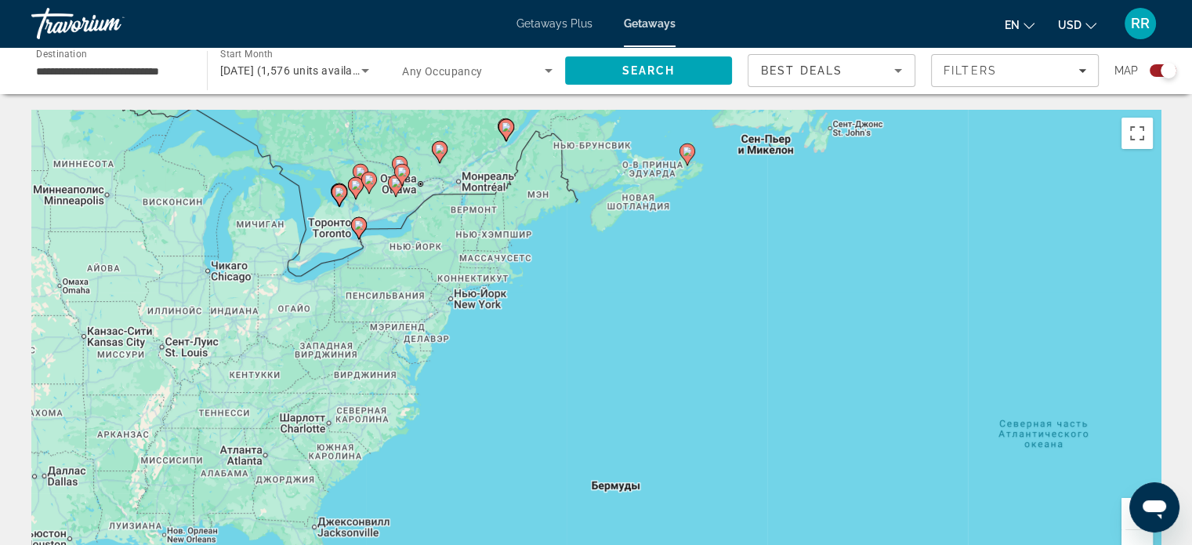
click at [1124, 513] on button "Увеличить" at bounding box center [1136, 513] width 31 height 31
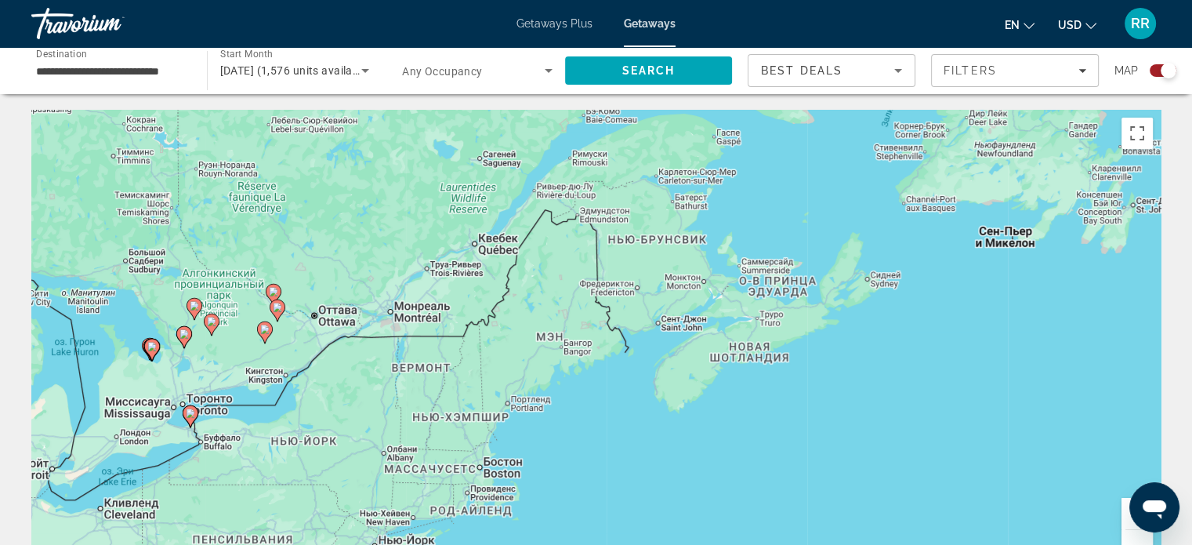
drag, startPoint x: 614, startPoint y: 328, endPoint x: 702, endPoint y: 463, distance: 160.9
click at [705, 476] on div "Чтобы активировать перетаскивание с помощью клавиатуры, нажмите Alt + Ввод. Пос…" at bounding box center [595, 345] width 1129 height 470
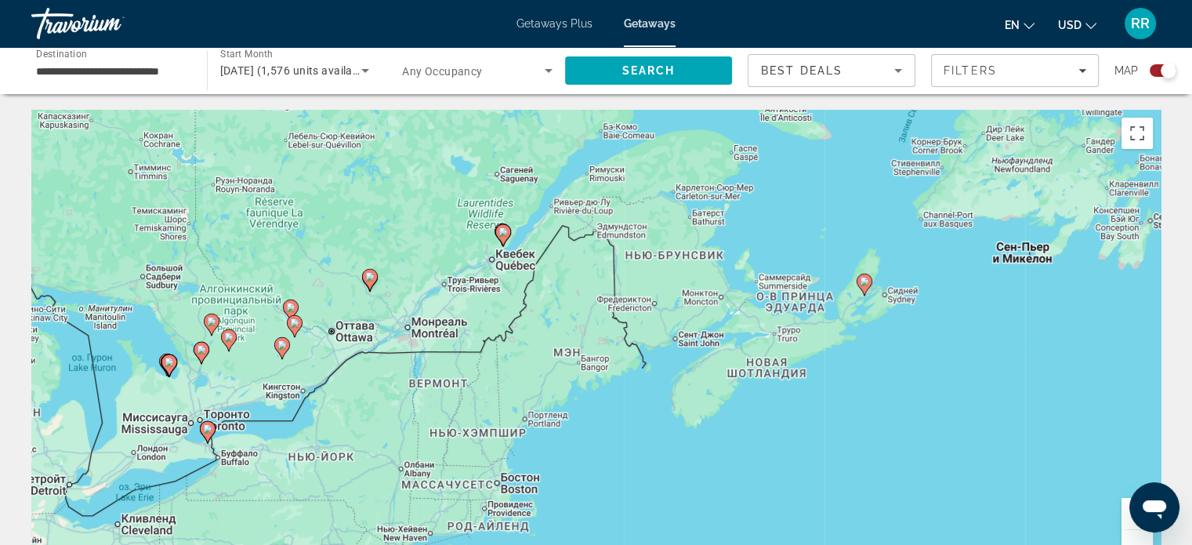
click at [502, 231] on image "Main content" at bounding box center [502, 231] width 9 height 9
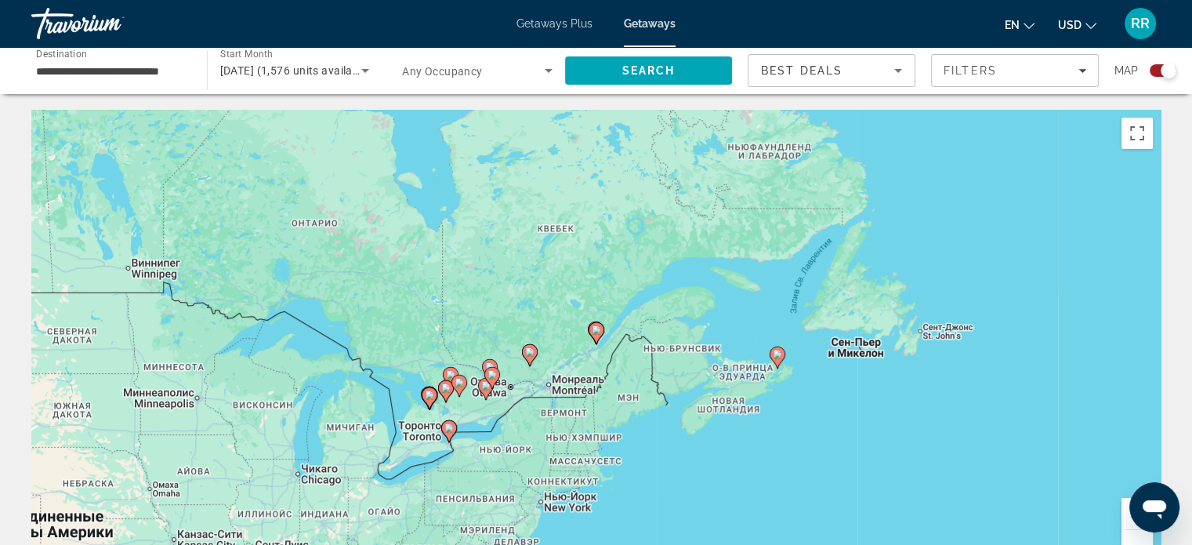
click at [1122, 516] on button "Увеличить" at bounding box center [1136, 513] width 31 height 31
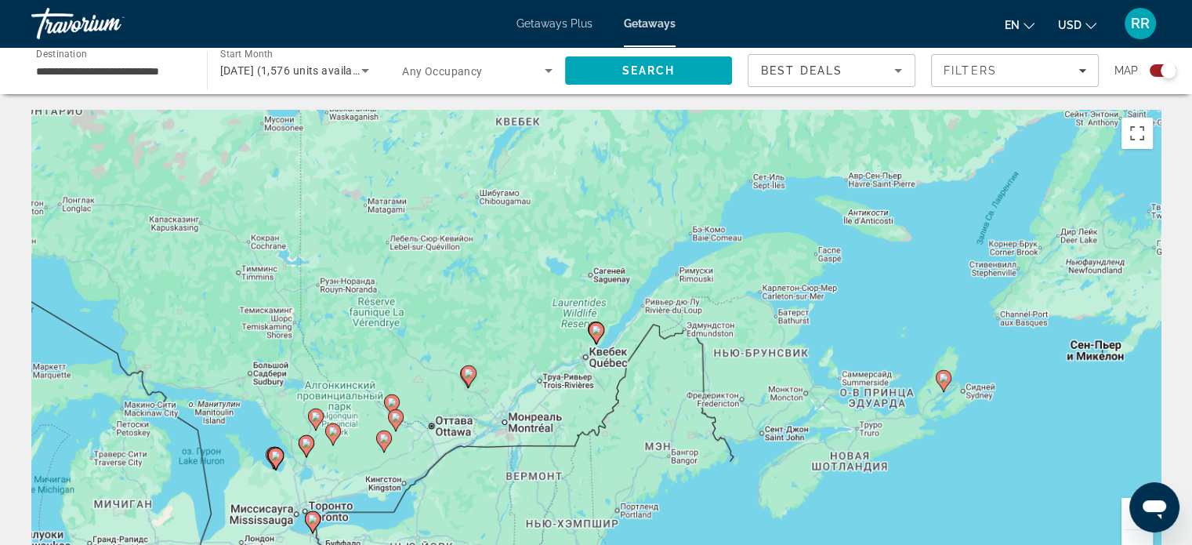
click at [1123, 516] on button "Увеличить" at bounding box center [1136, 513] width 31 height 31
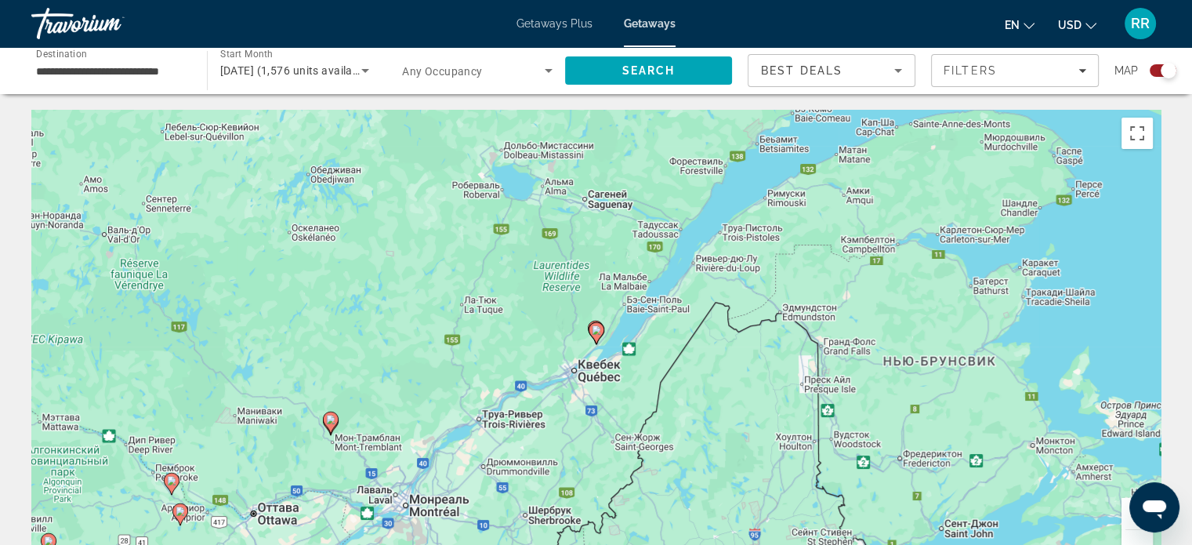
click at [1132, 516] on div "Открыть окно обмена сообщениями" at bounding box center [1154, 507] width 47 height 47
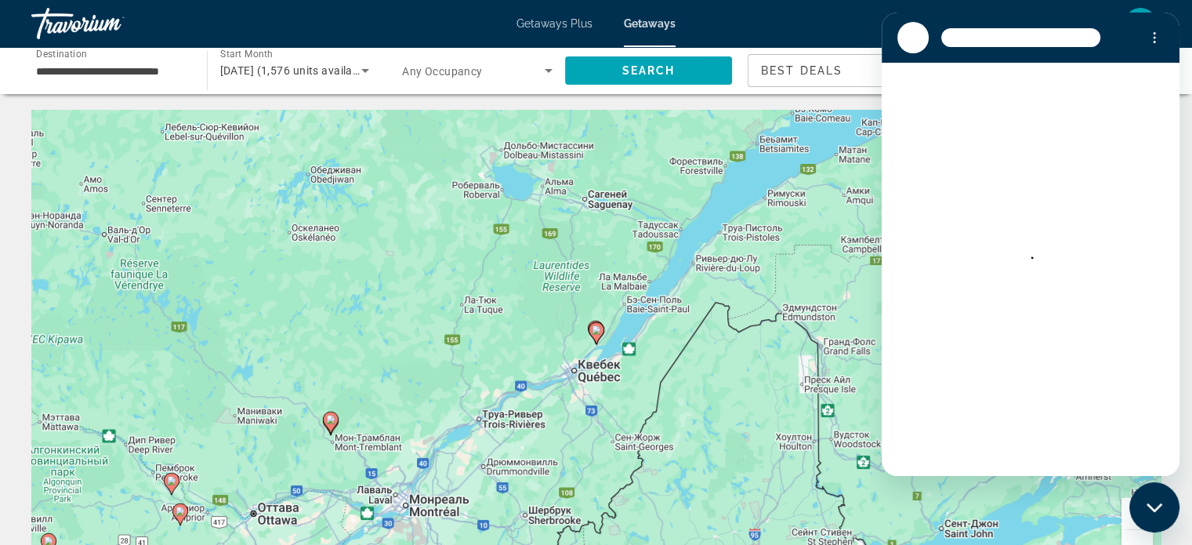
click at [1125, 513] on button "Увеличить" at bounding box center [1136, 513] width 31 height 31
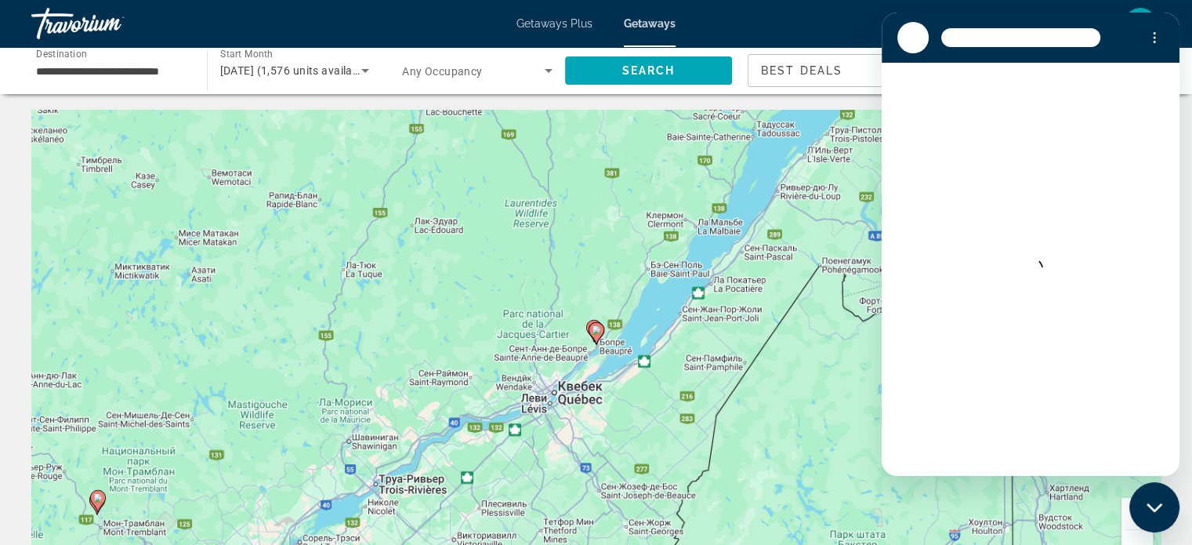
click at [1125, 513] on button "Увеличить" at bounding box center [1136, 513] width 31 height 31
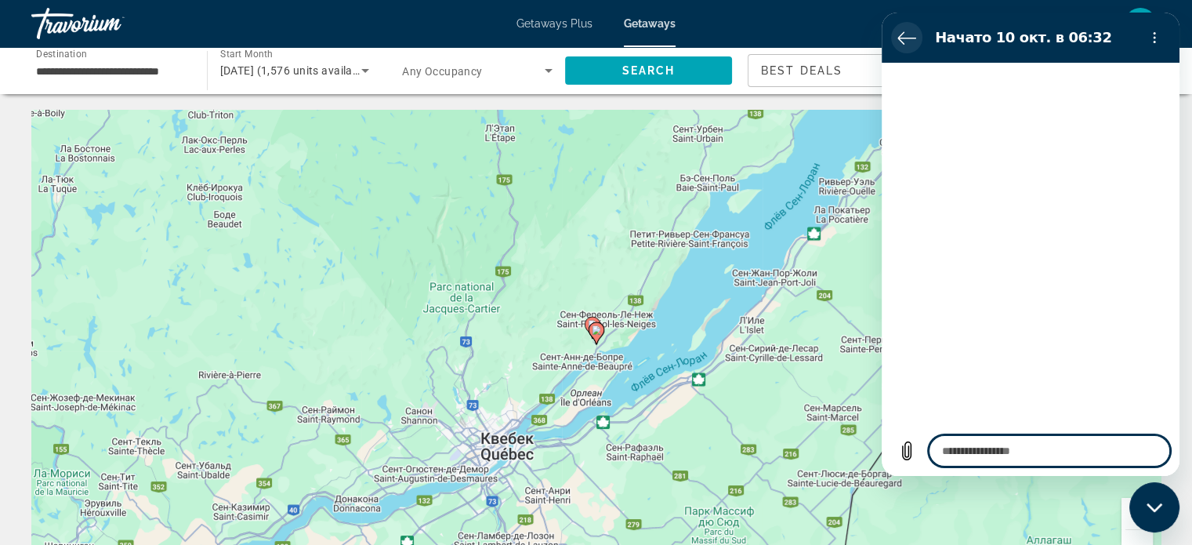
type textarea "*"
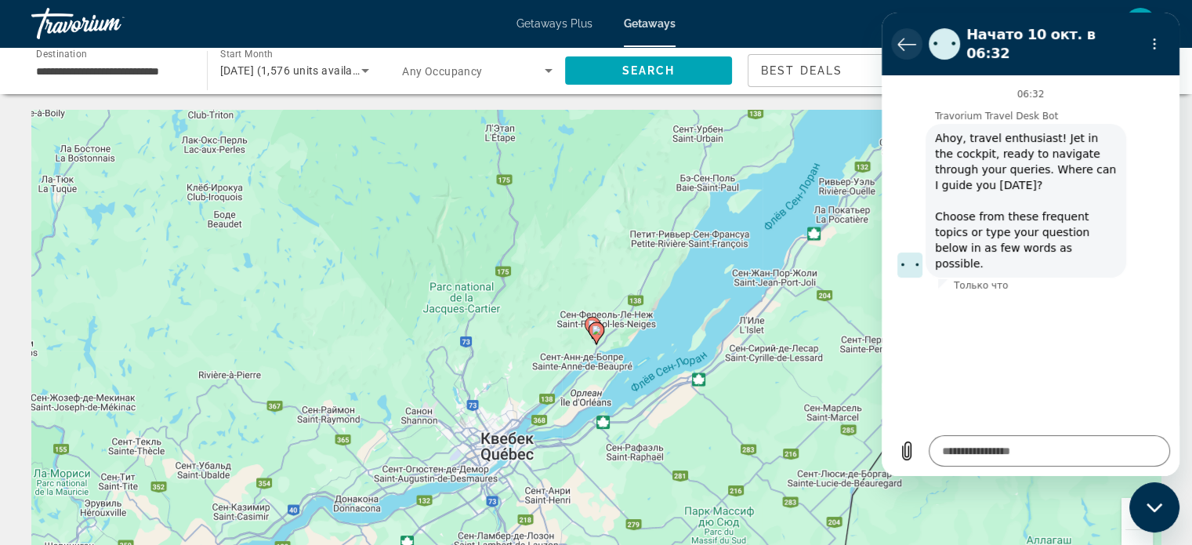
click at [901, 38] on icon "Вернуться к списку разговоров" at bounding box center [906, 44] width 17 height 12
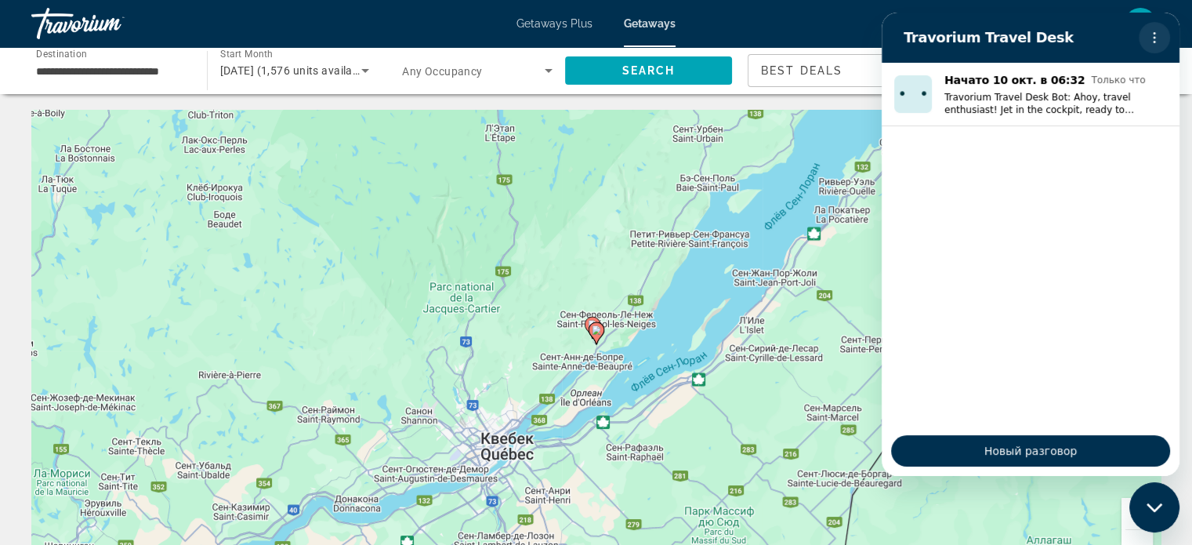
click at [1154, 34] on icon "Меню параметров" at bounding box center [1154, 37] width 13 height 13
click at [1155, 502] on icon "Закрыть окно обмена сообщениями" at bounding box center [1155, 507] width 16 height 10
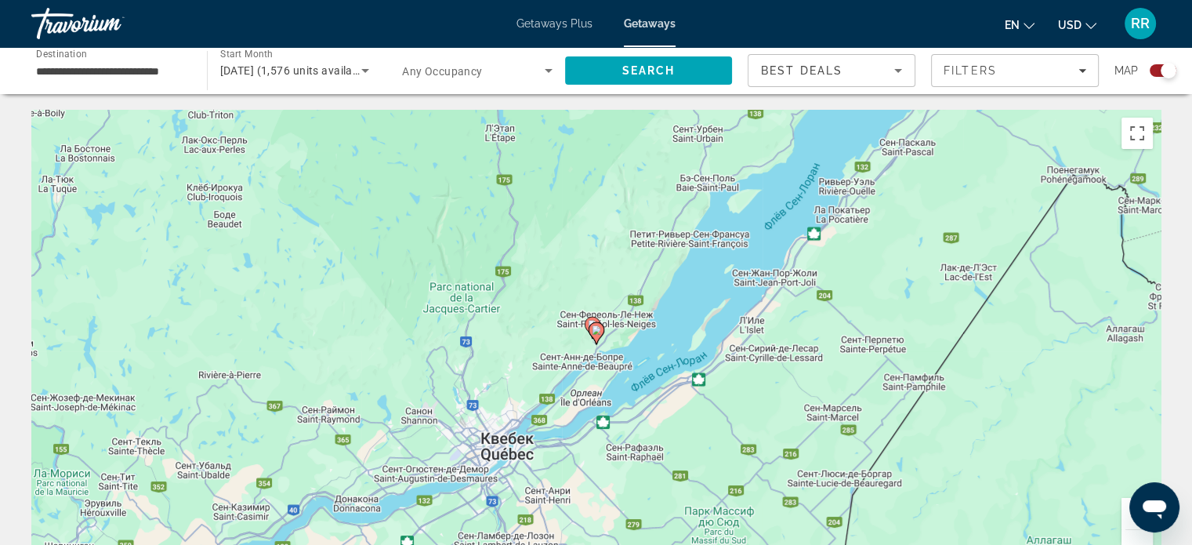
click at [1125, 523] on button "Увеличить" at bounding box center [1136, 513] width 31 height 31
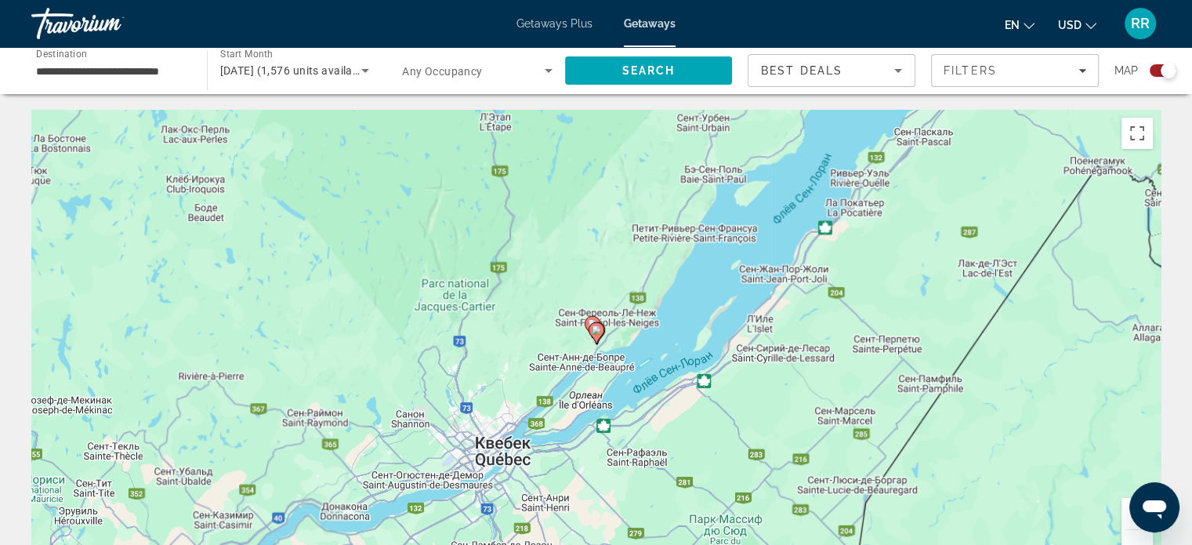
click at [1125, 523] on button "Увеличить" at bounding box center [1136, 513] width 31 height 31
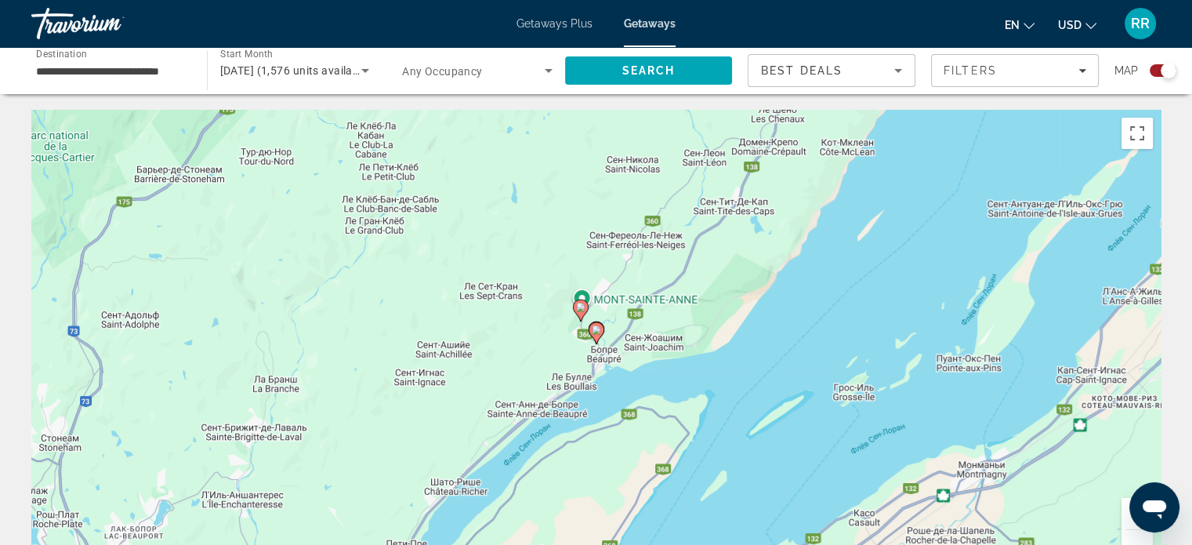
click at [1124, 520] on button "Увеличить" at bounding box center [1136, 513] width 31 height 31
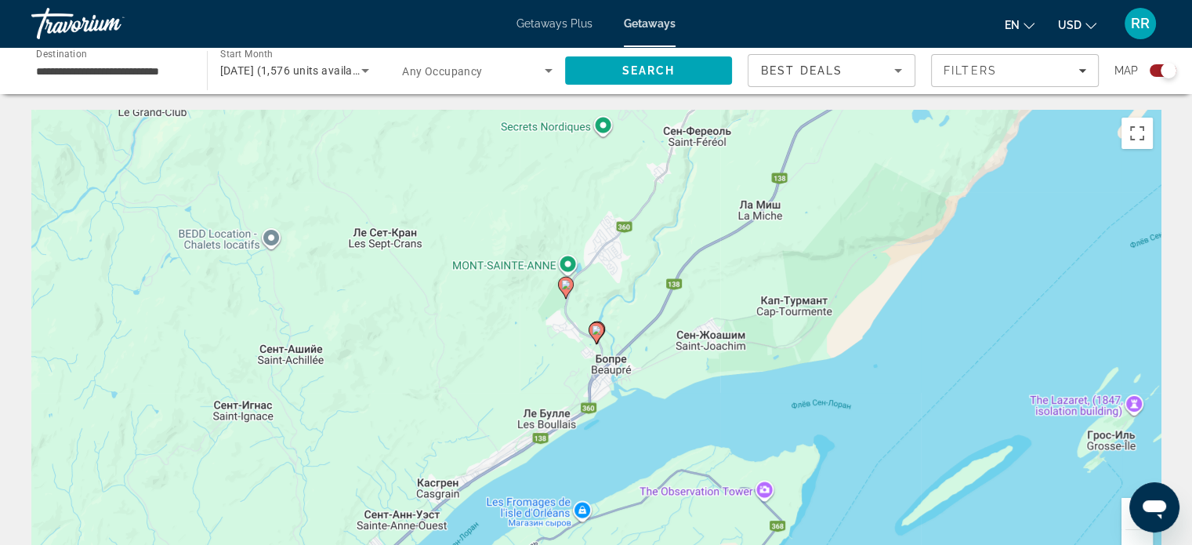
click at [1124, 519] on button "Увеличить" at bounding box center [1136, 513] width 31 height 31
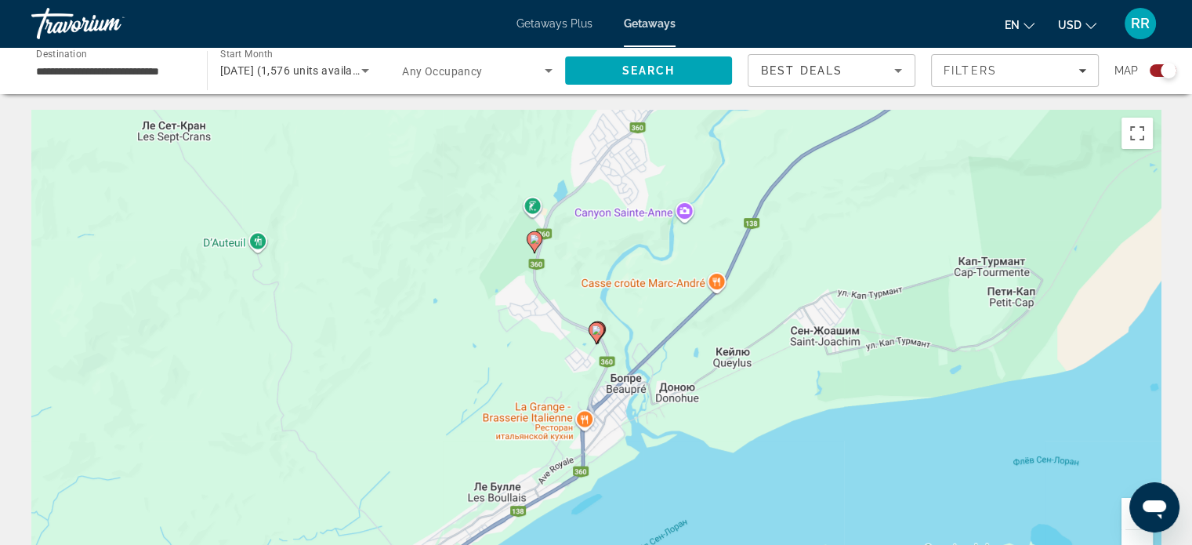
click at [531, 240] on image "Main content" at bounding box center [534, 238] width 9 height 9
type input "**********"
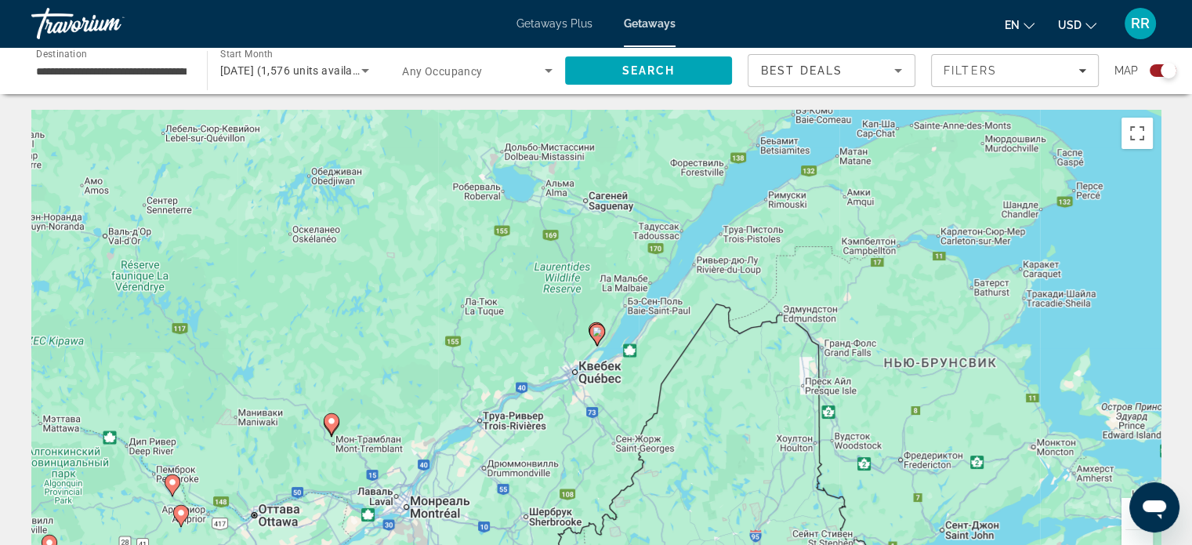
click at [597, 332] on image "Main content" at bounding box center [596, 331] width 9 height 9
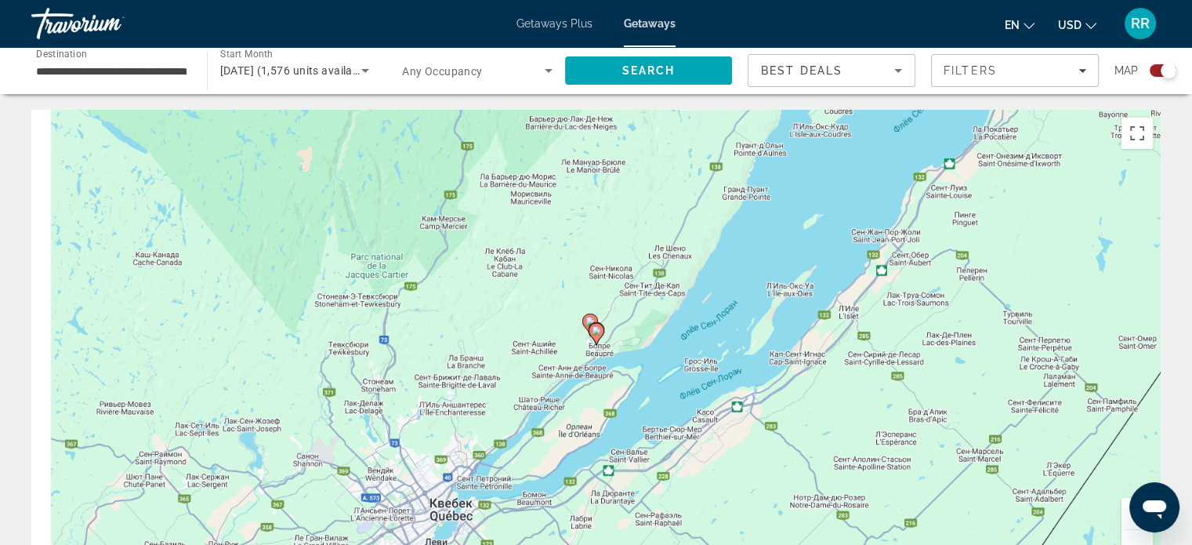
click at [597, 332] on image "Main content" at bounding box center [596, 330] width 9 height 9
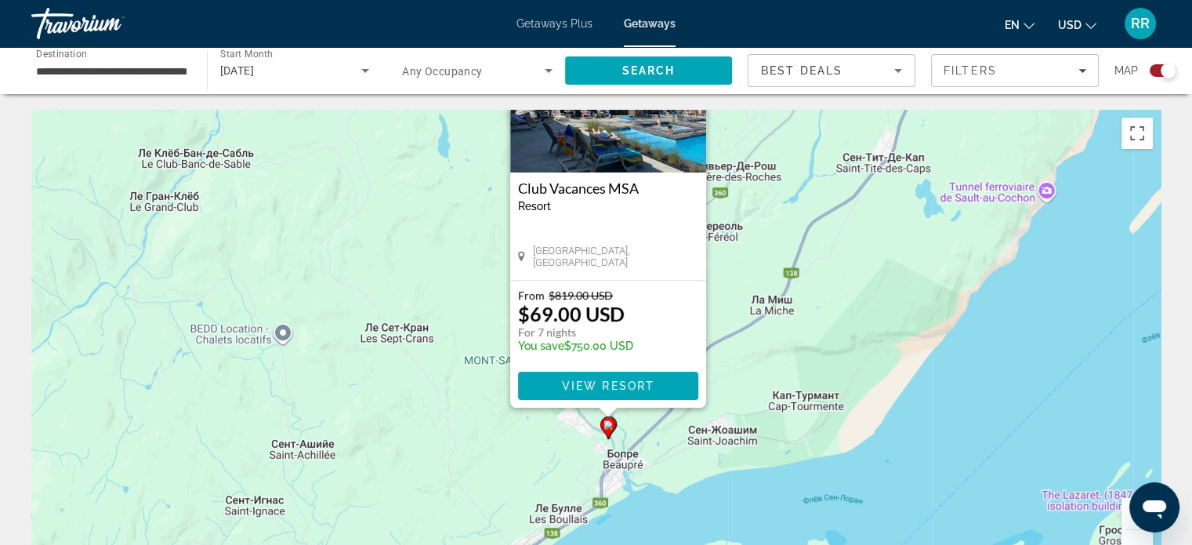
drag, startPoint x: 751, startPoint y: 418, endPoint x: 763, endPoint y: 299, distance: 119.7
click at [763, 299] on div "Чтобы активировать перетаскивание с помощью клавиатуры, нажмите Alt + Ввод. Пос…" at bounding box center [595, 345] width 1129 height 470
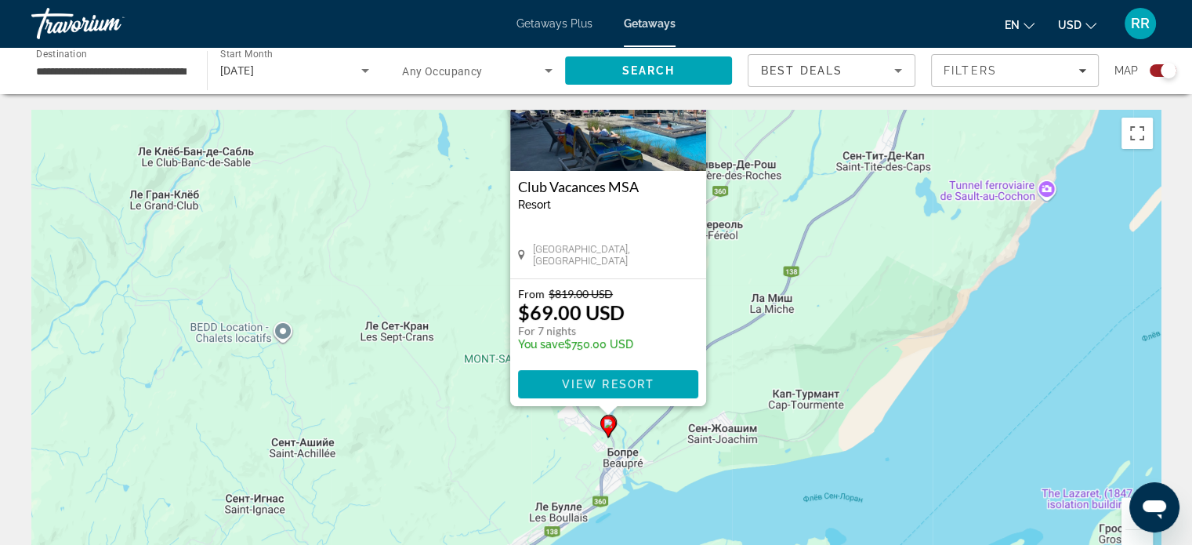
click at [746, 259] on div "Чтобы активировать перетаскивание с помощью клавиатуры, нажмите Alt + Ввод. Пос…" at bounding box center [595, 345] width 1129 height 470
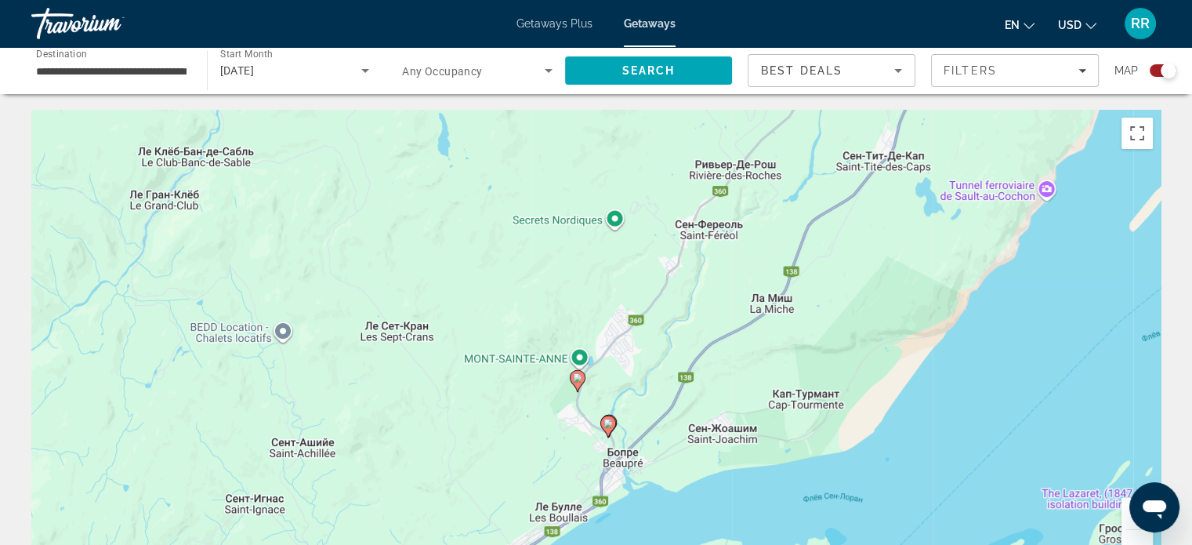
click at [577, 376] on image "Main content" at bounding box center [577, 377] width 9 height 9
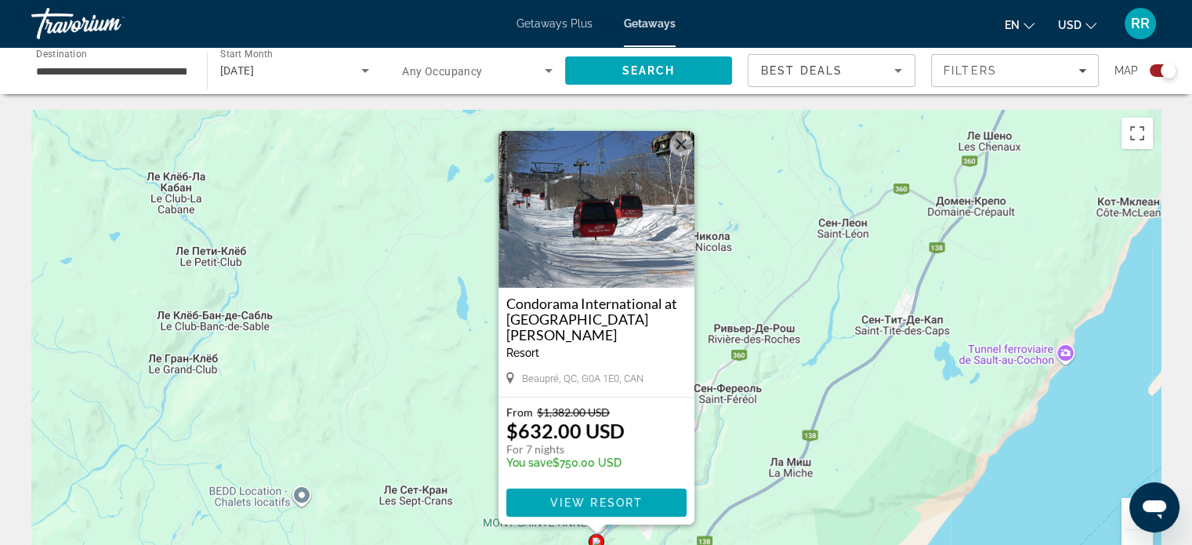
click at [770, 431] on div "Чтобы активировать перетаскивание с помощью клавиатуры, нажмите Alt + Ввод. Пос…" at bounding box center [595, 345] width 1129 height 470
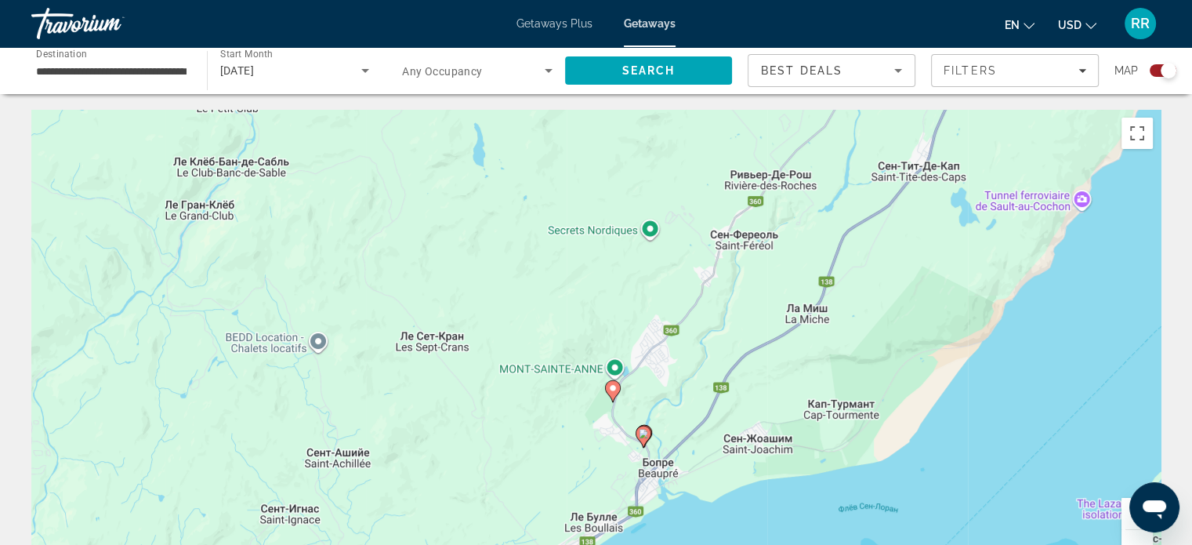
drag, startPoint x: 717, startPoint y: 457, endPoint x: 732, endPoint y: 297, distance: 160.6
click at [734, 298] on div "Чтобы активировать перетаскивание с помощью клавиатуры, нажмите Alt + Ввод. Пос…" at bounding box center [595, 345] width 1129 height 470
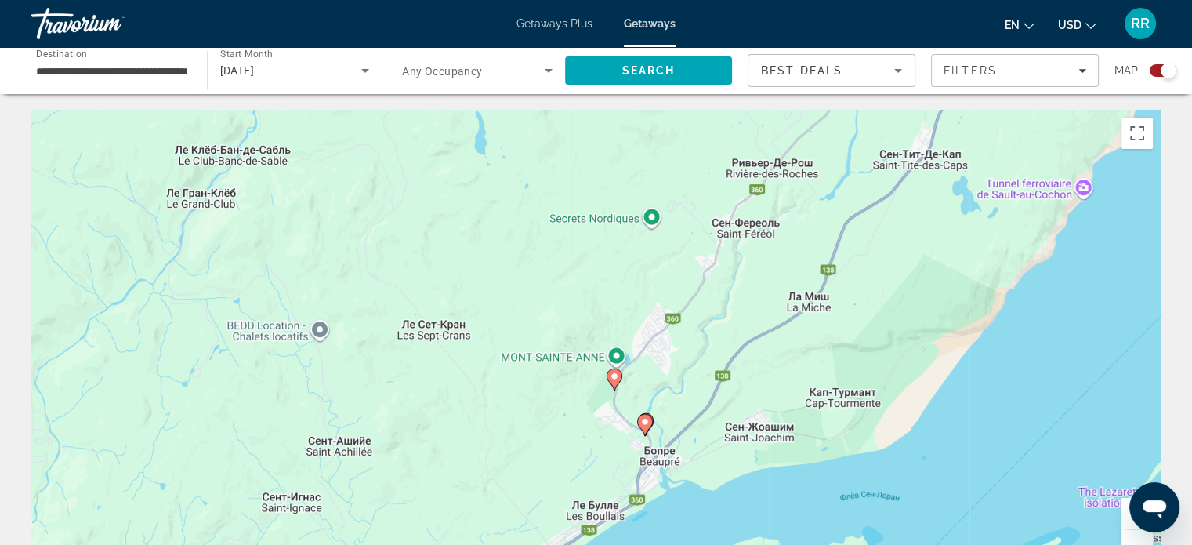
click at [1127, 520] on button "Увеличить" at bounding box center [1136, 513] width 31 height 31
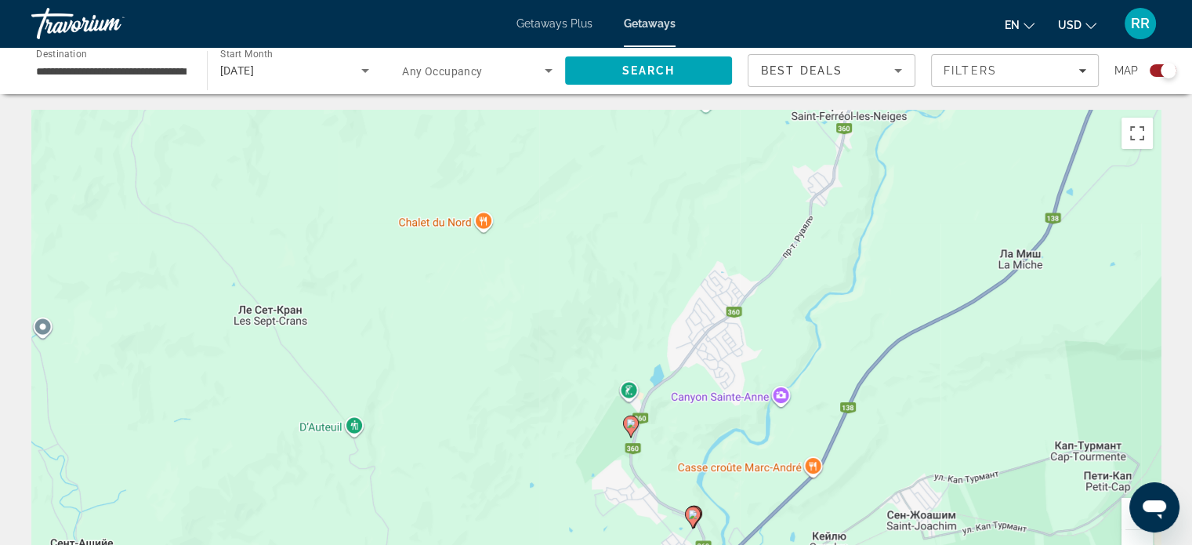
click at [1127, 520] on button "Увеличить" at bounding box center [1136, 513] width 31 height 31
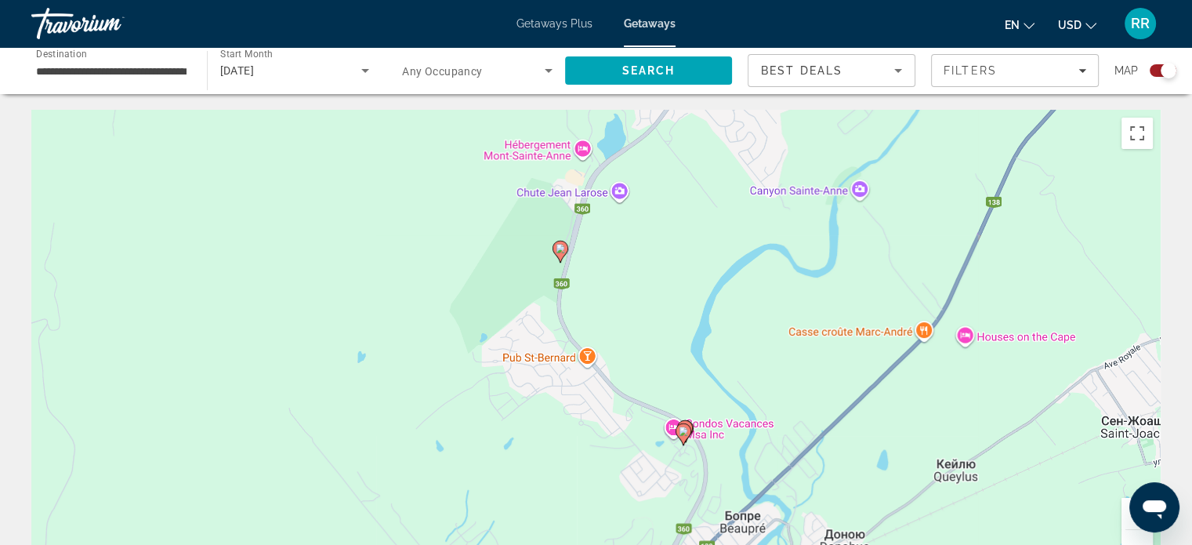
drag, startPoint x: 842, startPoint y: 435, endPoint x: 751, endPoint y: 202, distance: 249.9
click at [752, 203] on div "Чтобы активировать перетаскивание с помощью клавиатуры, нажмите Alt + Ввод. Пос…" at bounding box center [595, 345] width 1129 height 470
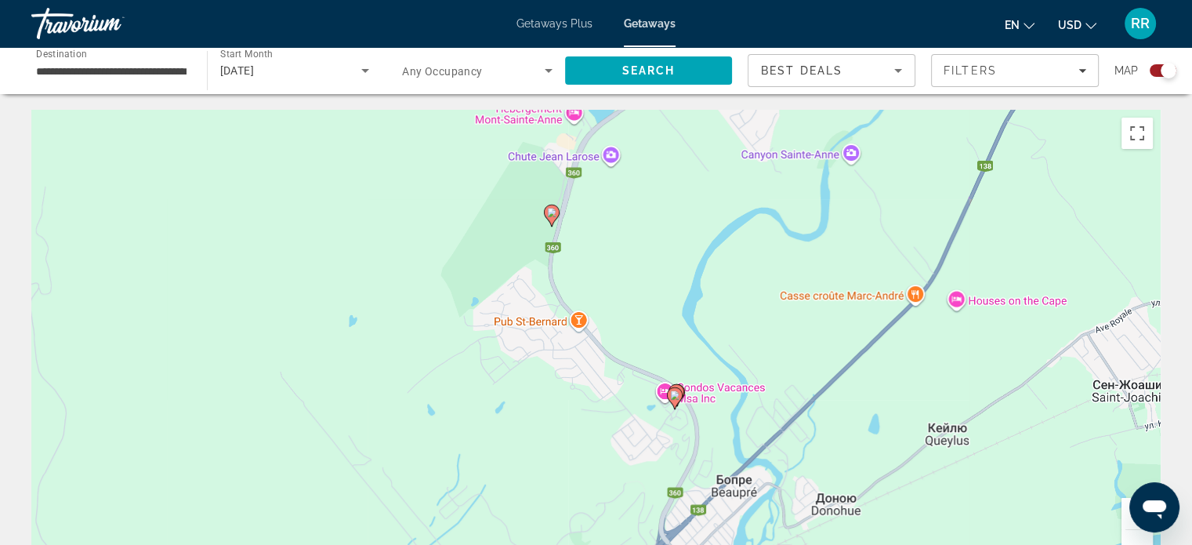
click at [1124, 518] on button "Увеличить" at bounding box center [1136, 513] width 31 height 31
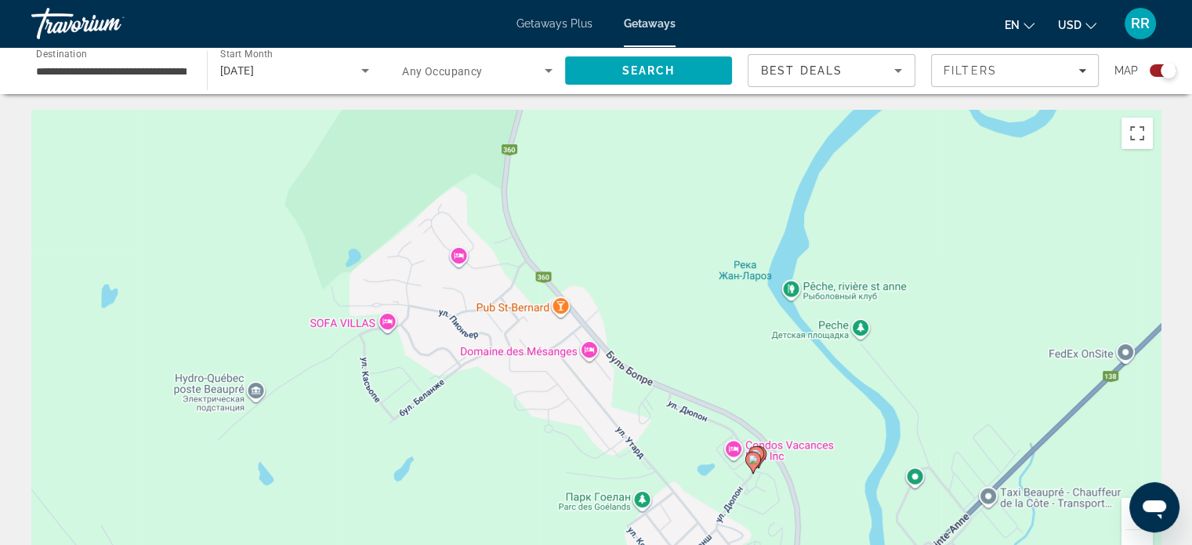
drag, startPoint x: 922, startPoint y: 424, endPoint x: 803, endPoint y: 320, distance: 158.3
click at [803, 320] on div "Чтобы активировать перетаскивание с помощью клавиатуры, нажмите Alt + Ввод. Пос…" at bounding box center [595, 345] width 1129 height 470
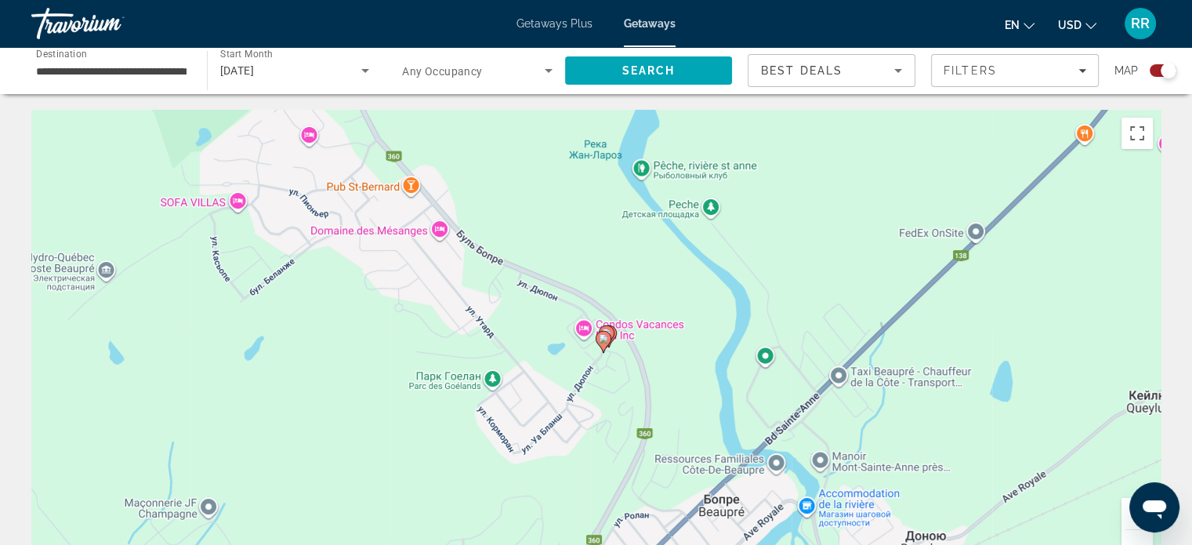
click at [1127, 521] on button "Увеличить" at bounding box center [1136, 513] width 31 height 31
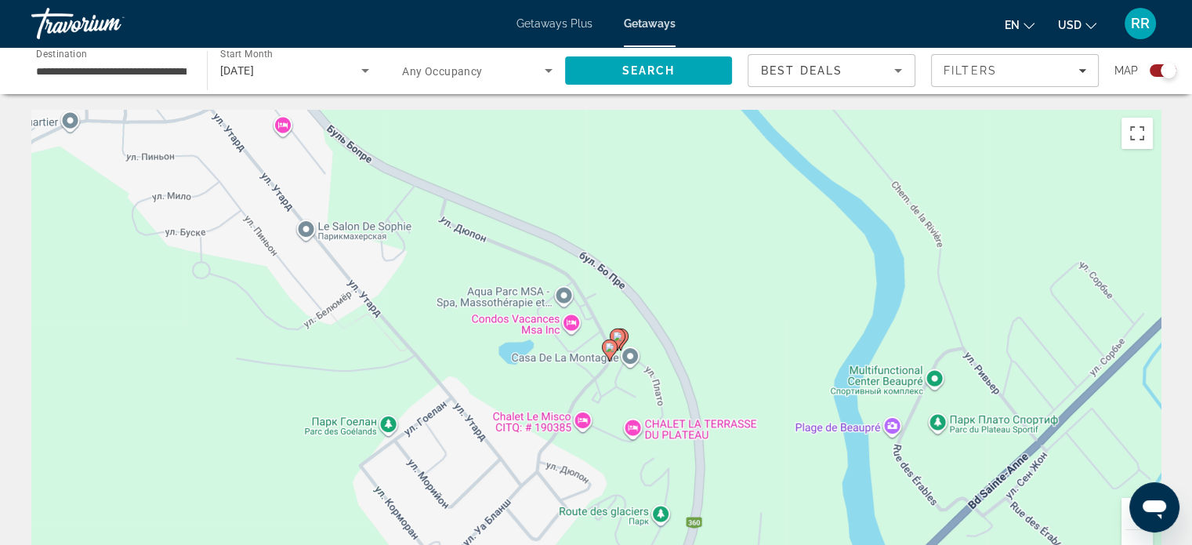
click at [1124, 515] on button "Увеличить" at bounding box center [1136, 513] width 31 height 31
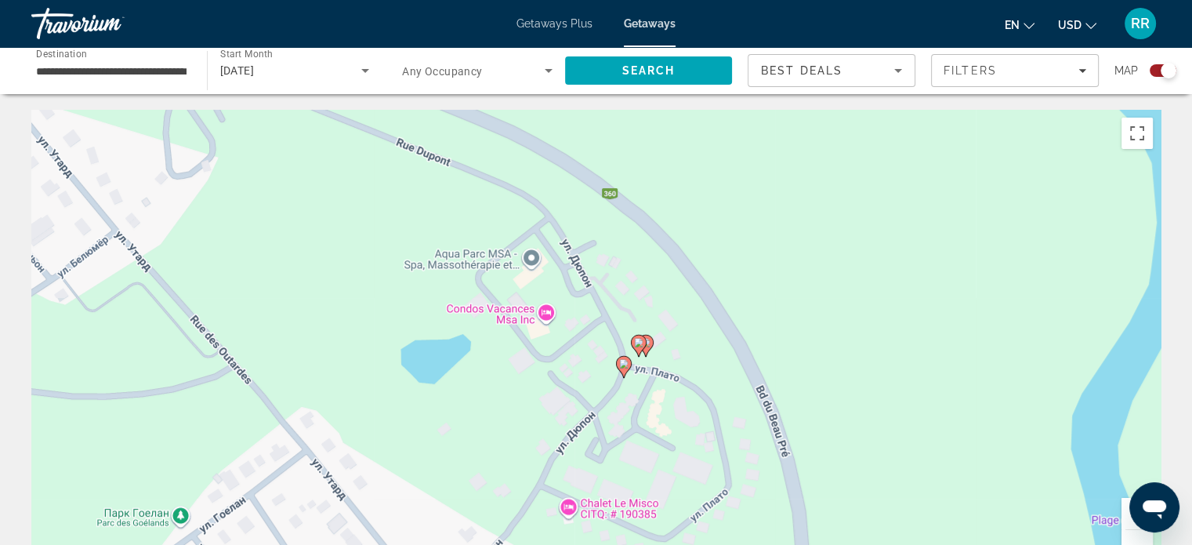
click at [652, 342] on icon "Main content" at bounding box center [645, 345] width 14 height 20
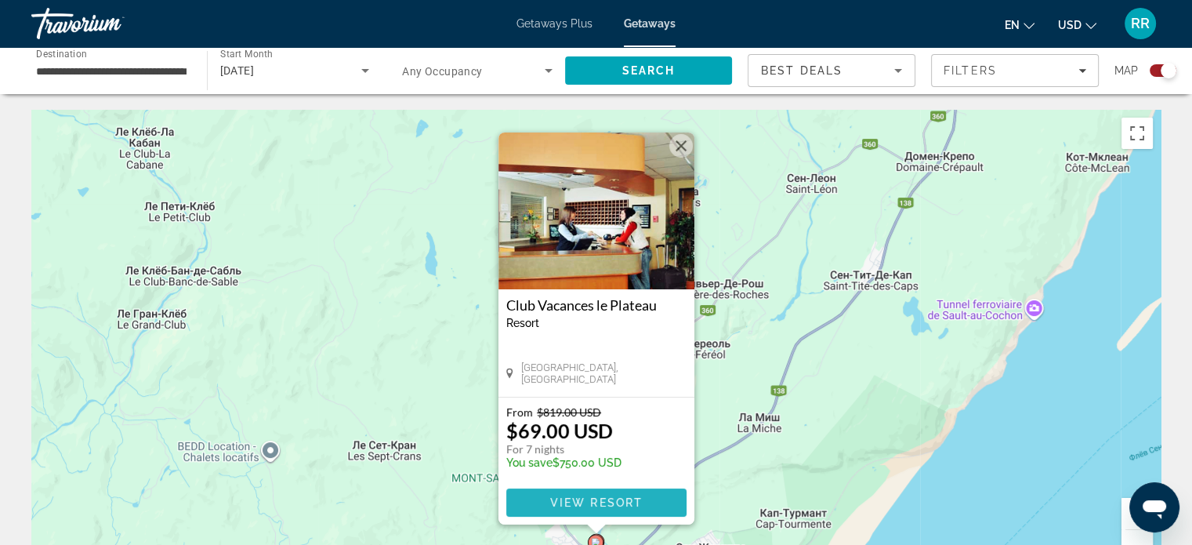
click at [579, 498] on span "View Resort" at bounding box center [595, 502] width 92 height 13
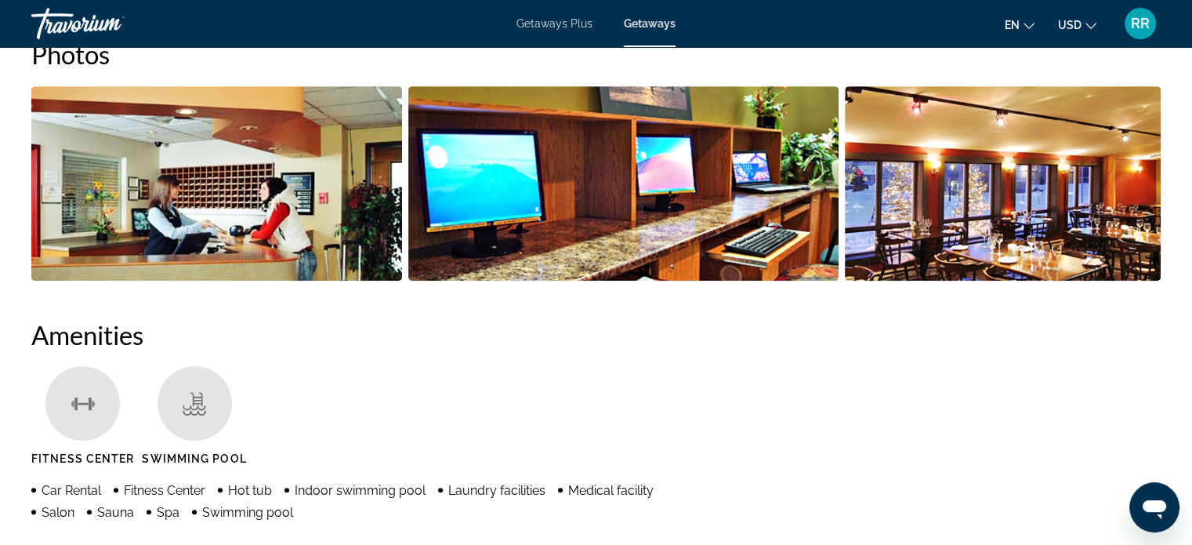
scroll to position [637, 0]
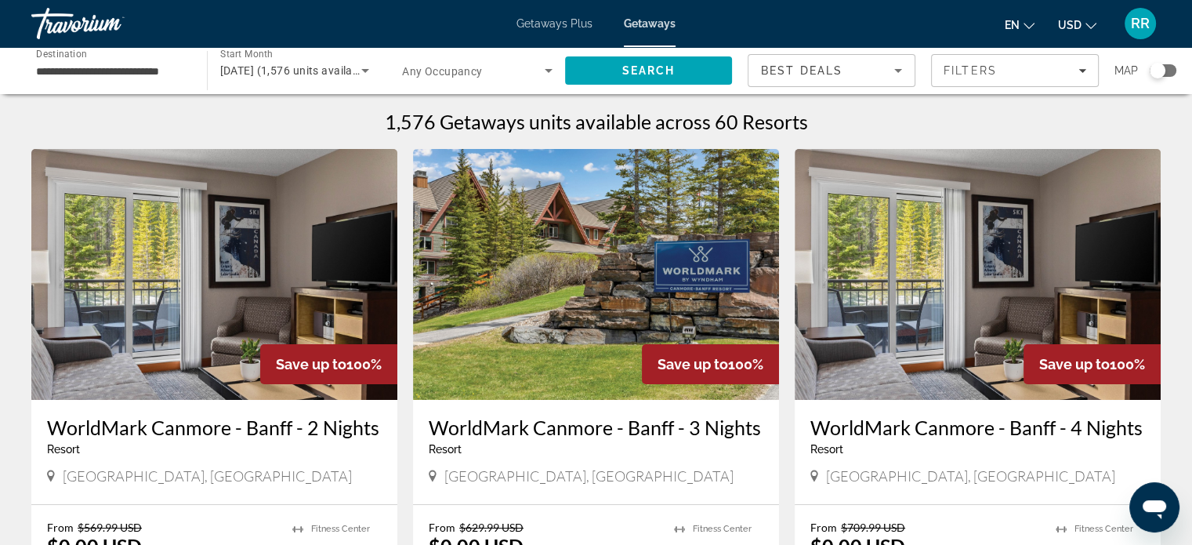
click at [1167, 69] on div "Search widget" at bounding box center [1163, 70] width 27 height 13
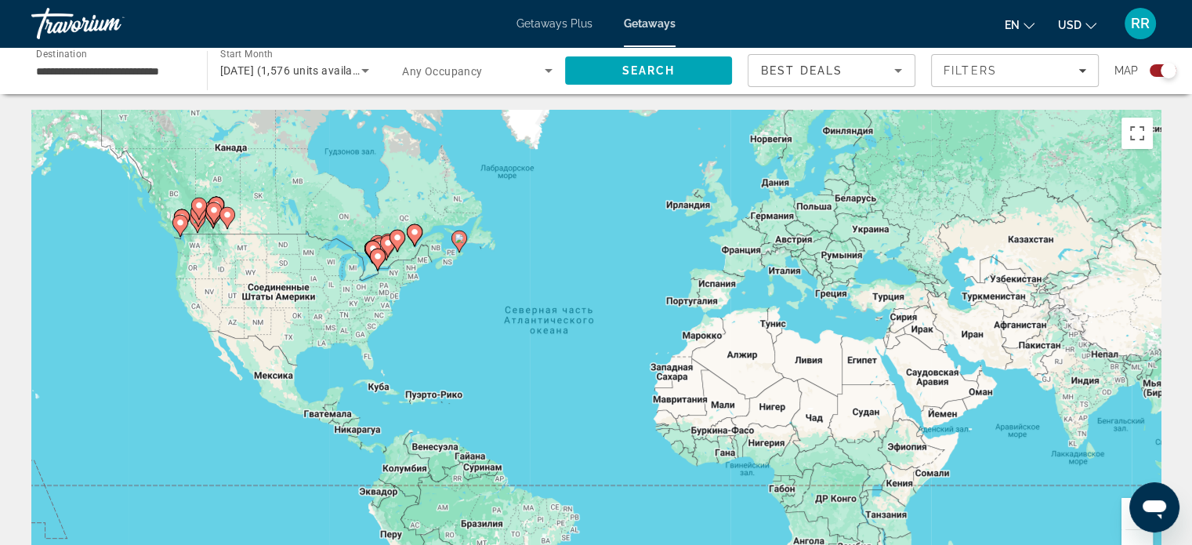
click at [1122, 510] on button "Увеличить" at bounding box center [1136, 513] width 31 height 31
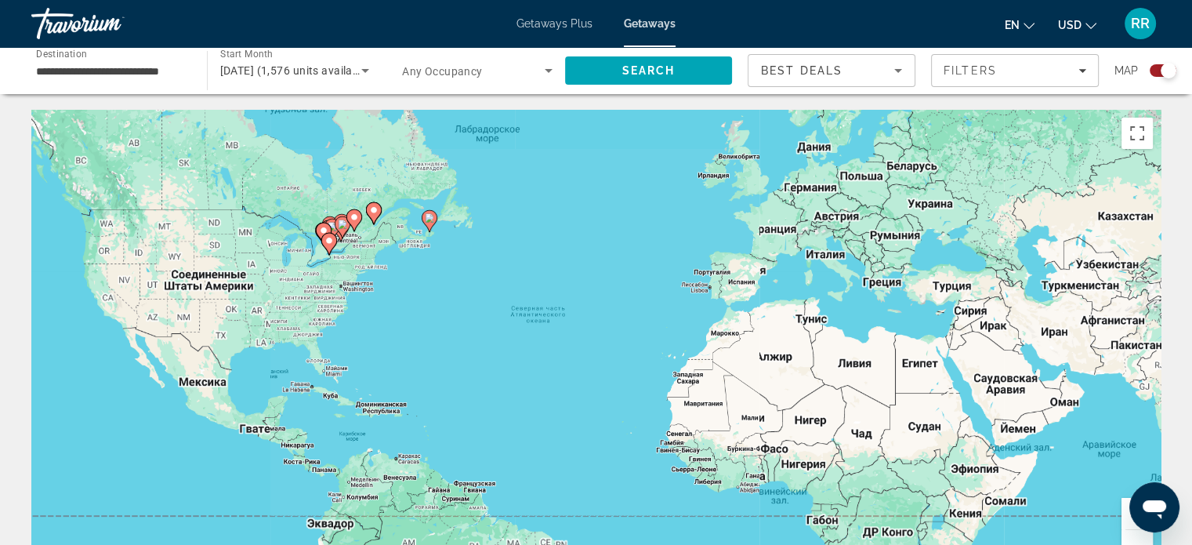
click at [1122, 510] on button "Увеличить" at bounding box center [1136, 513] width 31 height 31
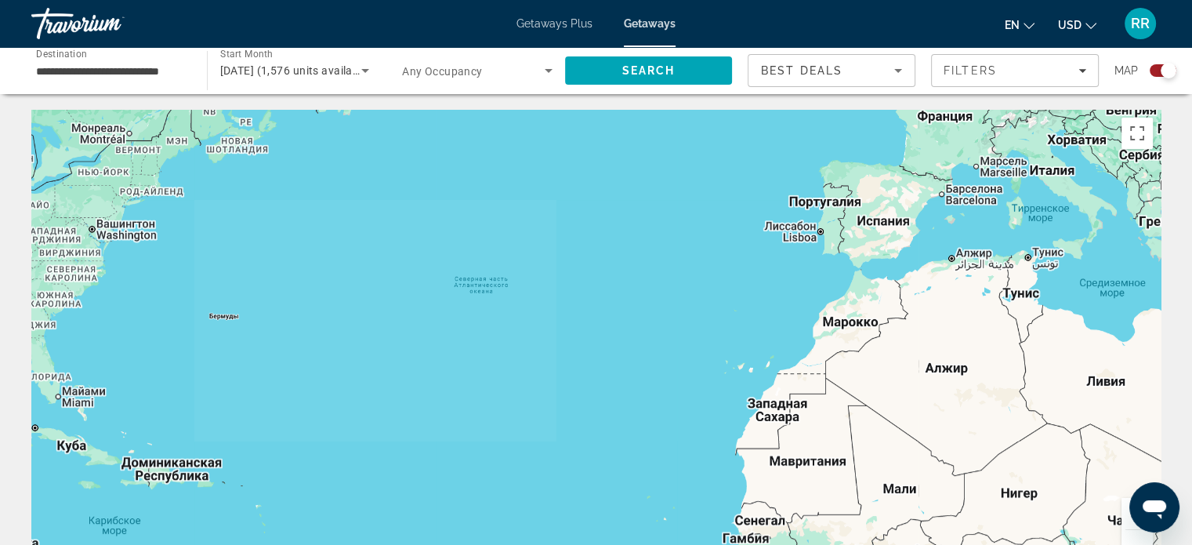
drag, startPoint x: 1122, startPoint y: 510, endPoint x: 996, endPoint y: 455, distance: 137.9
click at [1124, 510] on button "Увеличить" at bounding box center [1136, 513] width 31 height 31
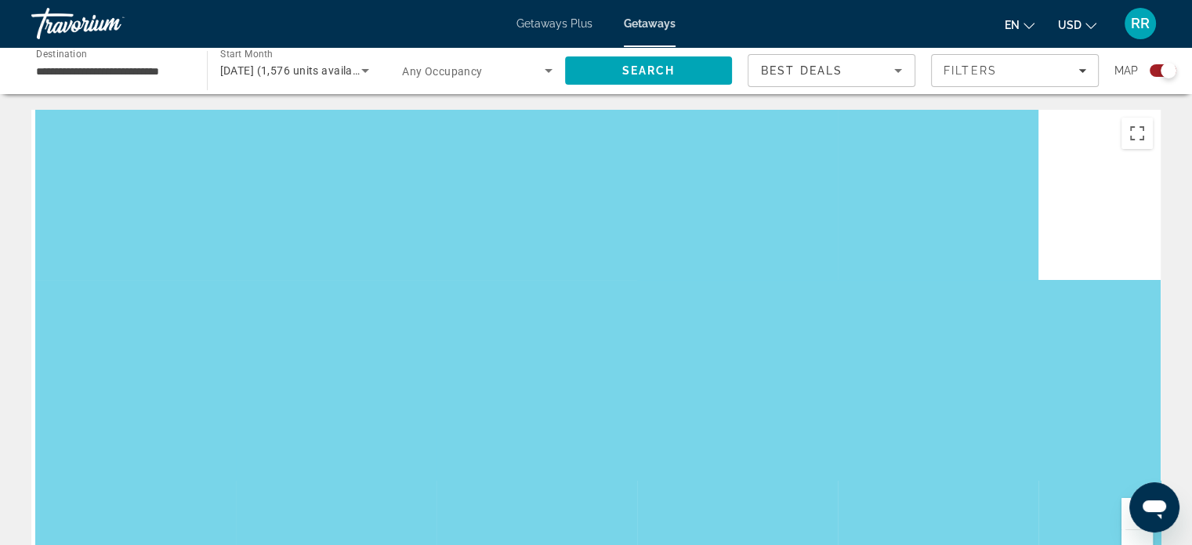
drag, startPoint x: 190, startPoint y: 172, endPoint x: 931, endPoint y: 466, distance: 797.5
click at [928, 466] on div "Main content" at bounding box center [595, 345] width 1129 height 470
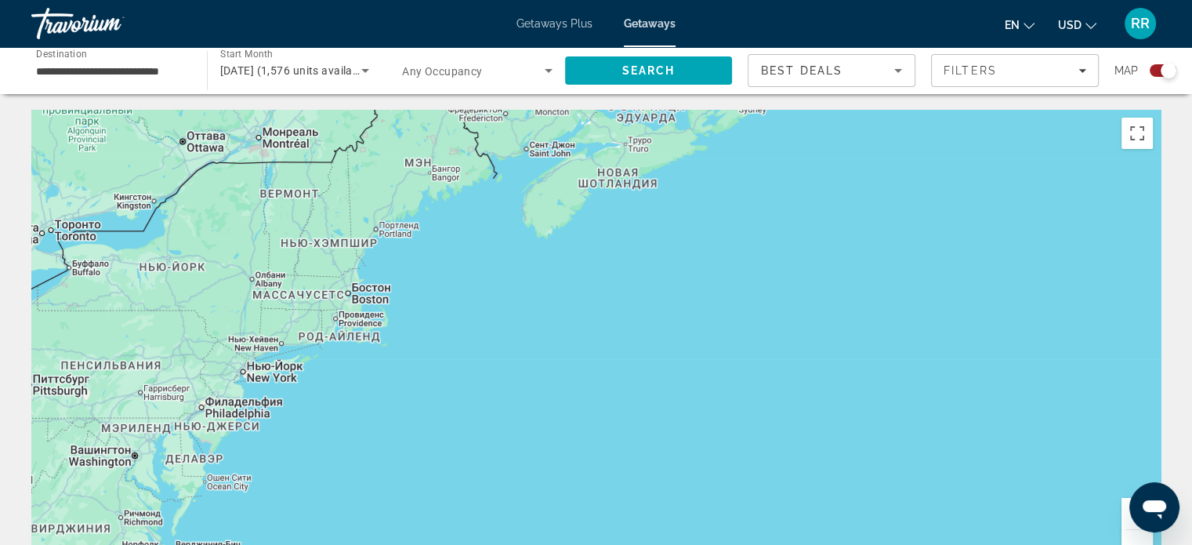
drag, startPoint x: 846, startPoint y: 394, endPoint x: 912, endPoint y: 433, distance: 76.9
click at [912, 432] on div "Main content" at bounding box center [595, 345] width 1129 height 470
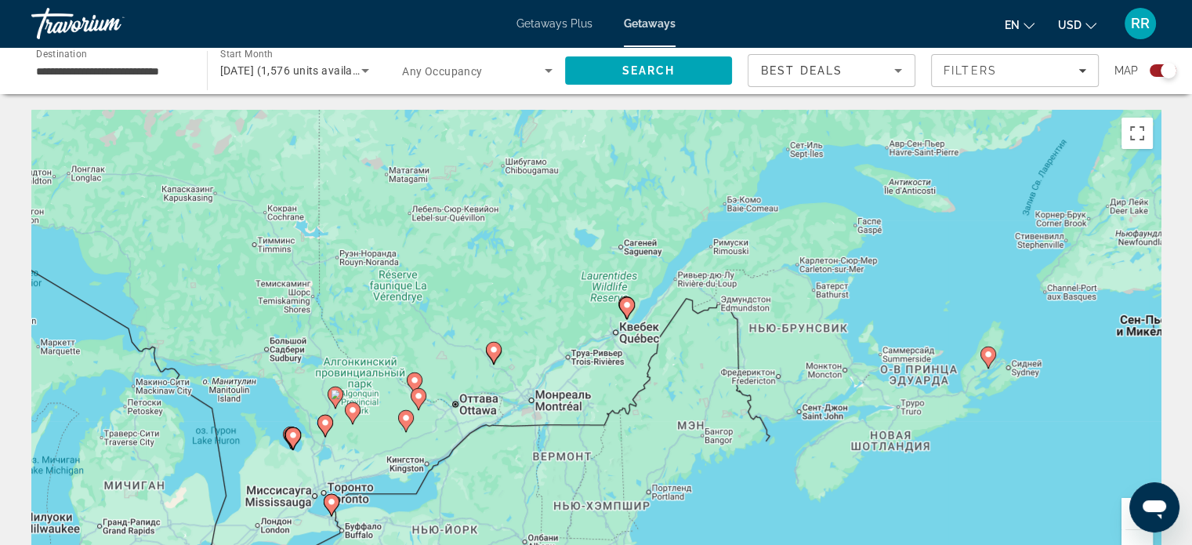
drag, startPoint x: 730, startPoint y: 275, endPoint x: 674, endPoint y: 387, distance: 125.1
click at [671, 373] on div "Чтобы активировать перетаскивание с помощью клавиатуры, нажмите Alt + Ввод. Пос…" at bounding box center [595, 345] width 1129 height 470
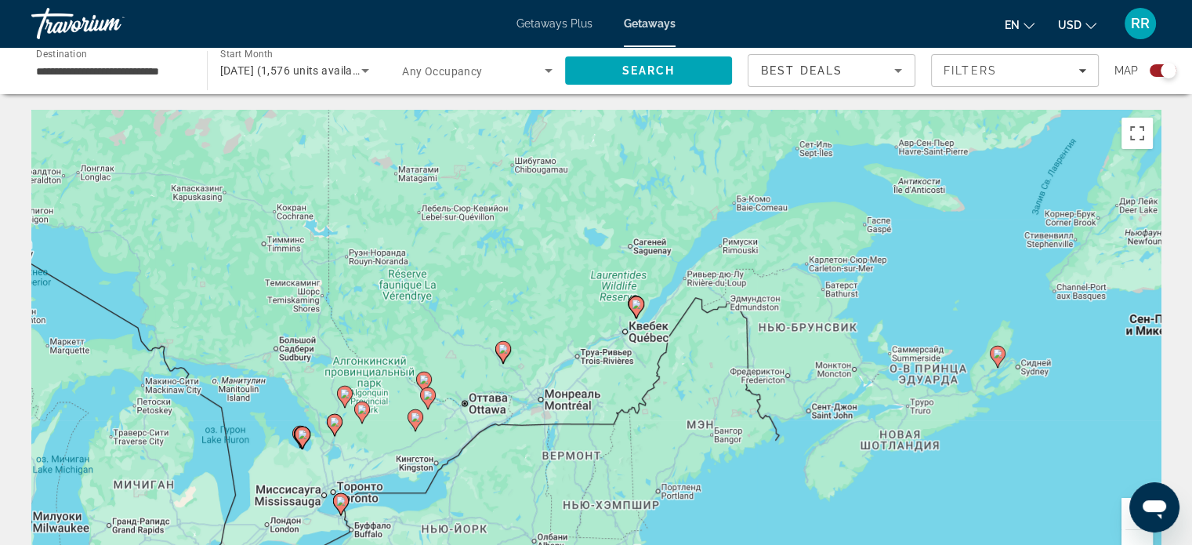
click at [1124, 516] on button "Увеличить" at bounding box center [1136, 513] width 31 height 31
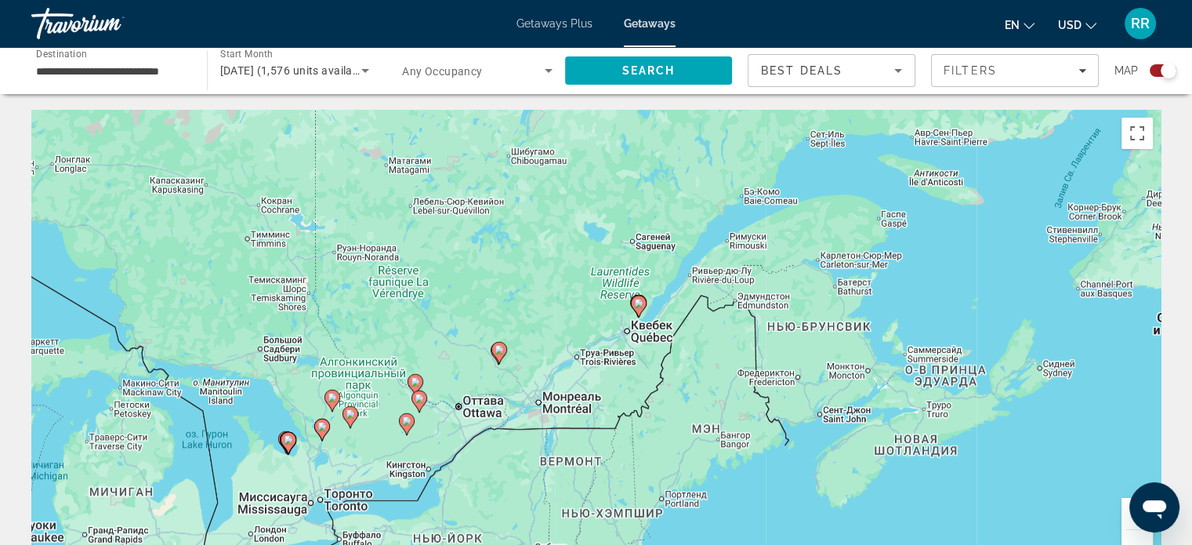
click at [1124, 516] on button "Увеличить" at bounding box center [1136, 513] width 31 height 31
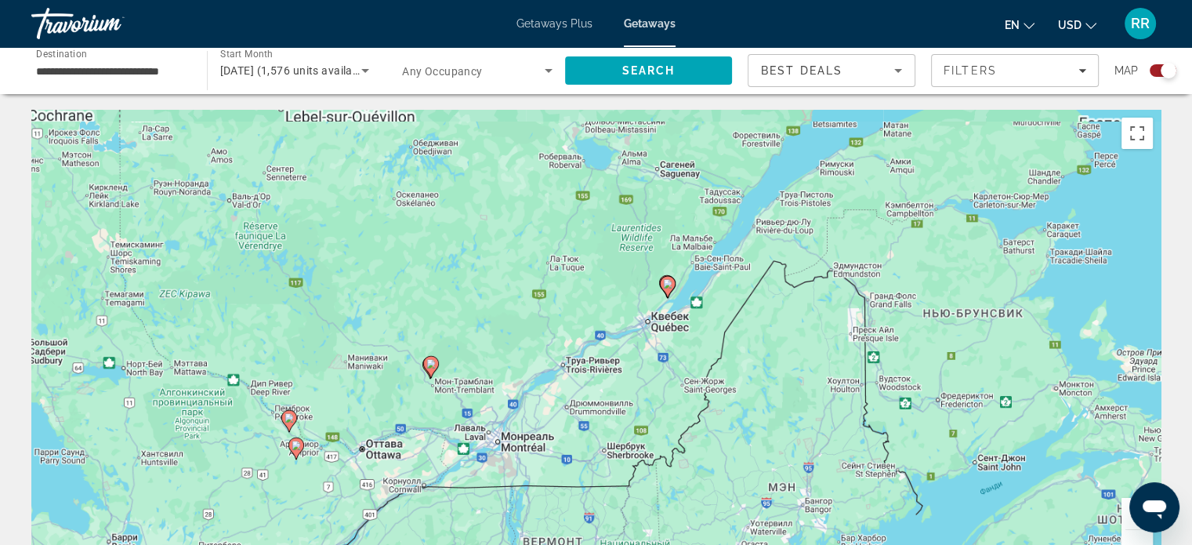
click at [1124, 516] on button "Увеличить" at bounding box center [1136, 513] width 31 height 31
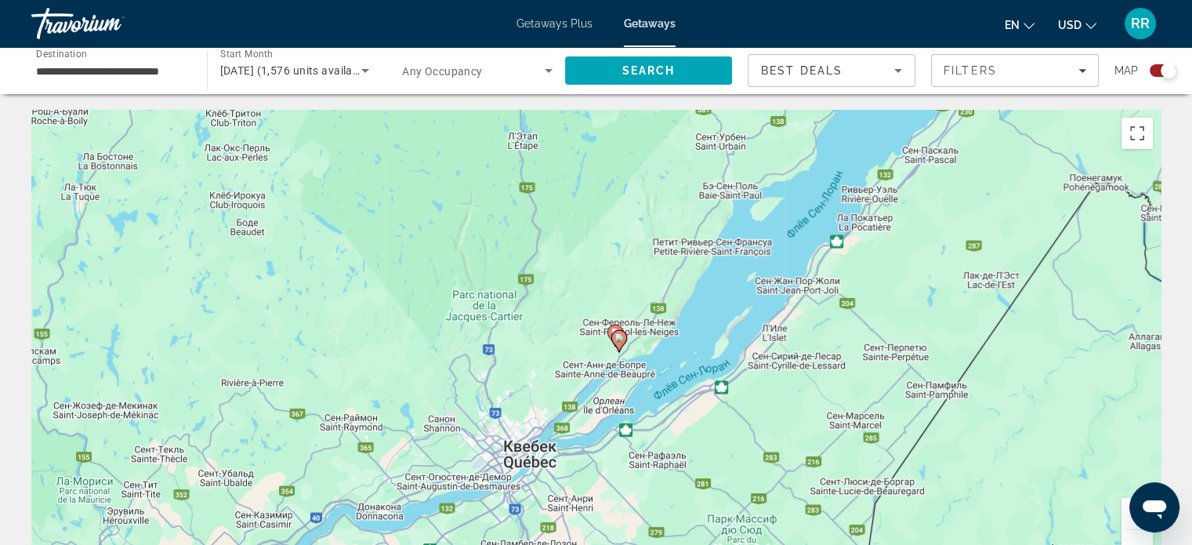
drag, startPoint x: 922, startPoint y: 300, endPoint x: 654, endPoint y: 498, distance: 332.3
click at [649, 501] on div "Чтобы активировать перетаскивание с помощью клавиатуры, нажмите Alt + Ввод. Пос…" at bounding box center [595, 345] width 1129 height 470
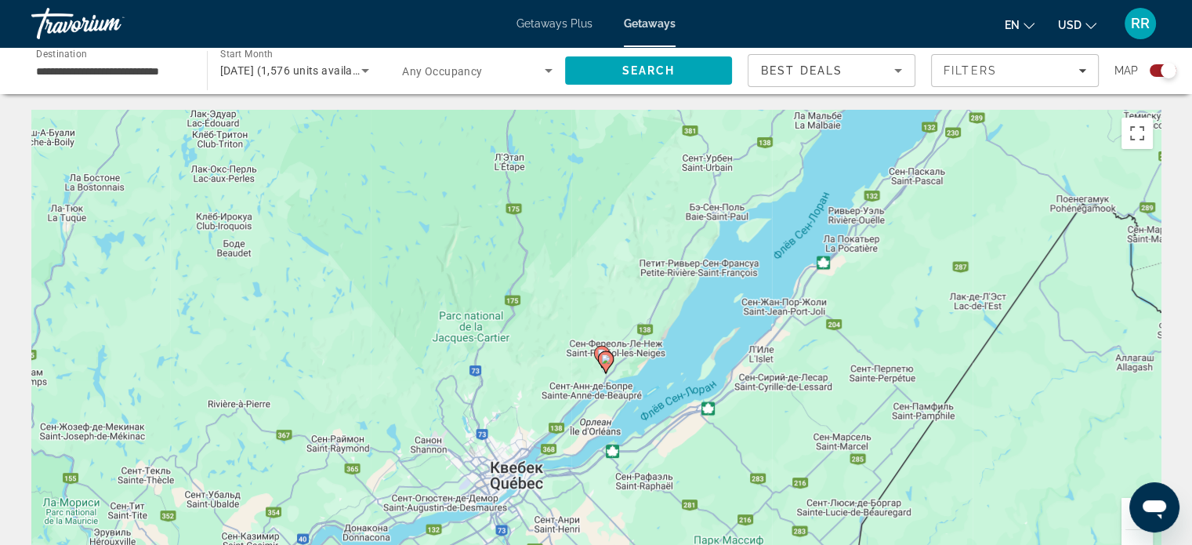
click at [1125, 519] on button "Увеличить" at bounding box center [1136, 513] width 31 height 31
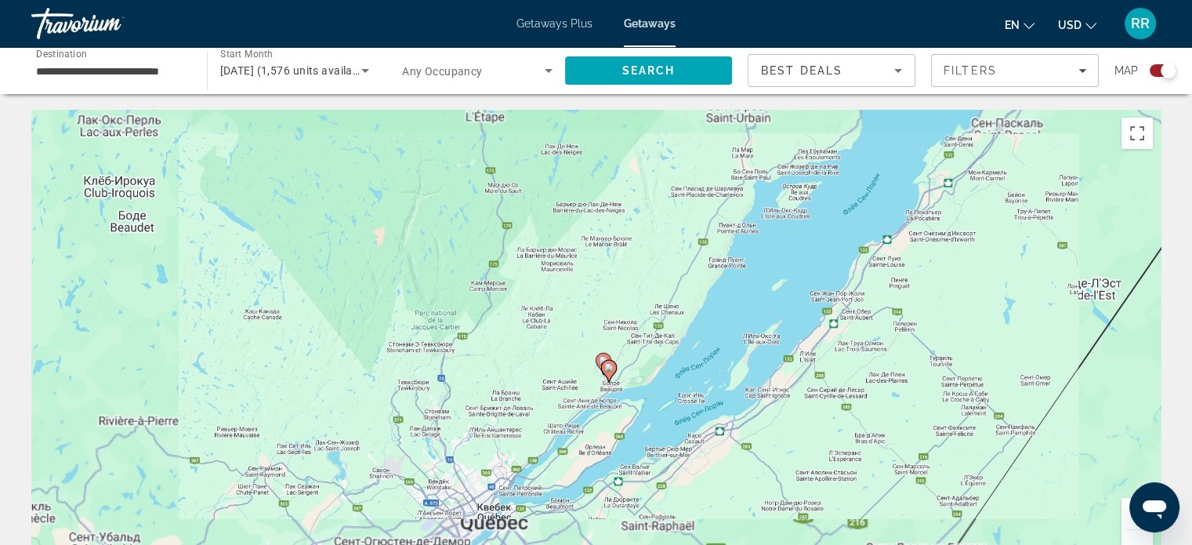
click at [1125, 519] on button "Увеличить" at bounding box center [1136, 513] width 31 height 31
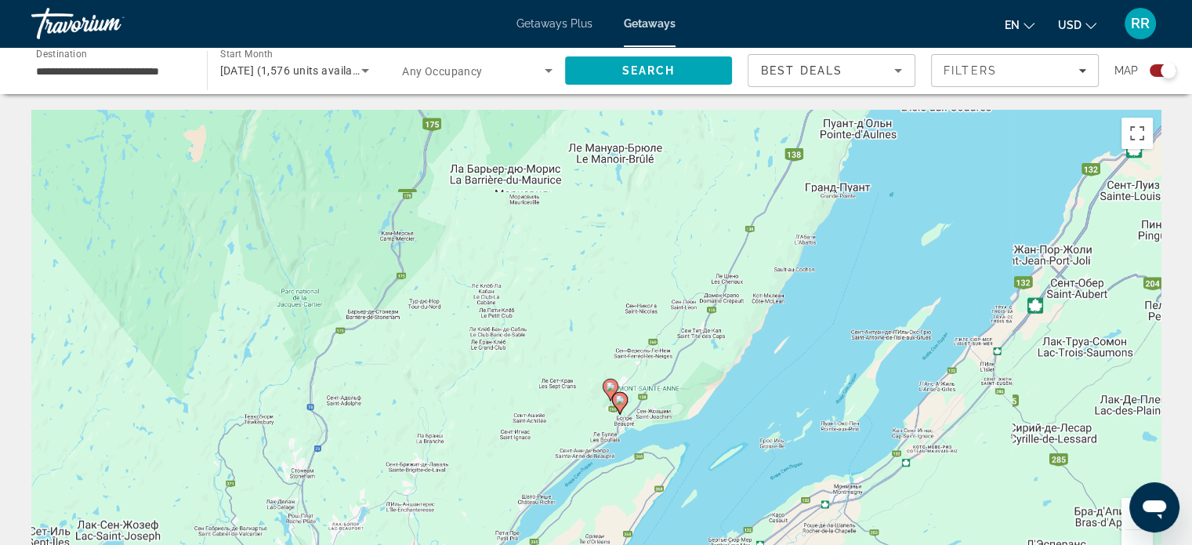
click at [1125, 519] on button "Увеличить" at bounding box center [1136, 513] width 31 height 31
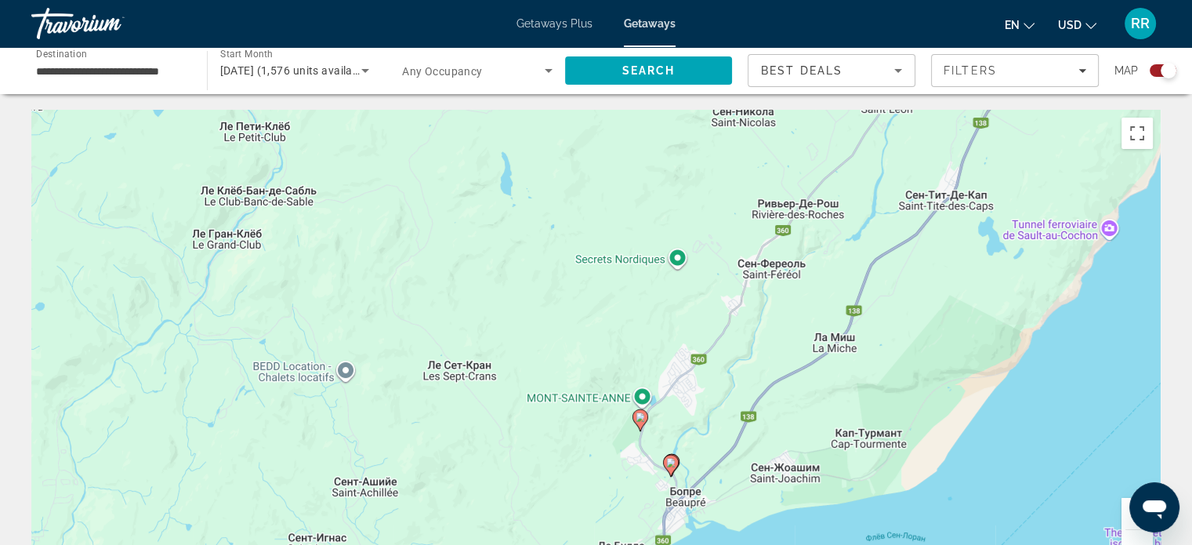
drag, startPoint x: 755, startPoint y: 378, endPoint x: 761, endPoint y: 297, distance: 81.0
click at [756, 297] on div "Чтобы активировать перетаскивание с помощью клавиатуры, нажмите Alt + Ввод. Пос…" at bounding box center [595, 345] width 1129 height 470
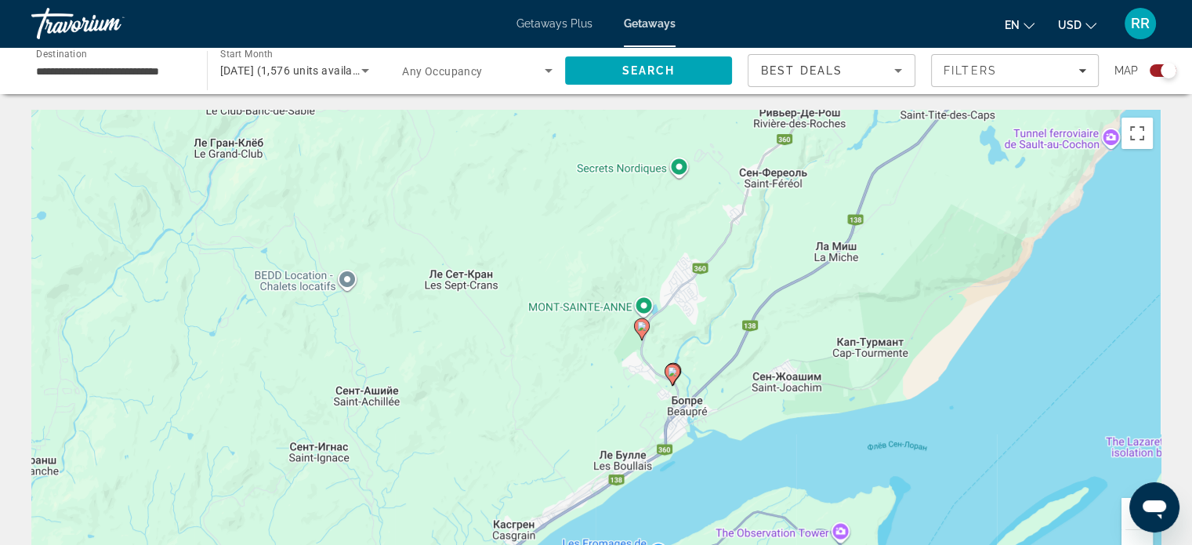
click at [1126, 513] on button "Увеличить" at bounding box center [1136, 513] width 31 height 31
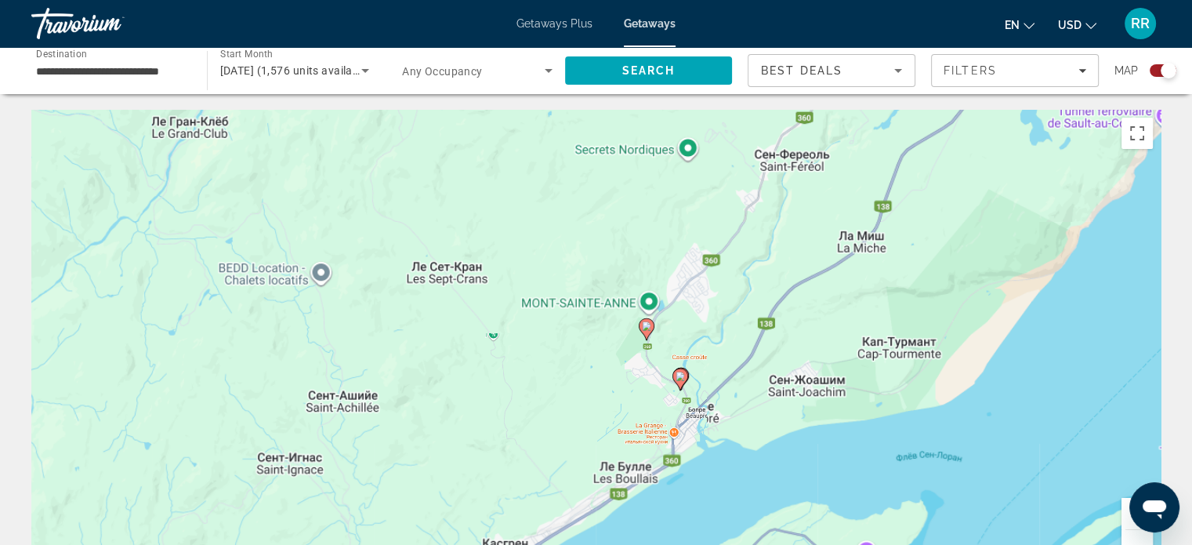
click at [1126, 513] on button "Увеличить" at bounding box center [1136, 513] width 31 height 31
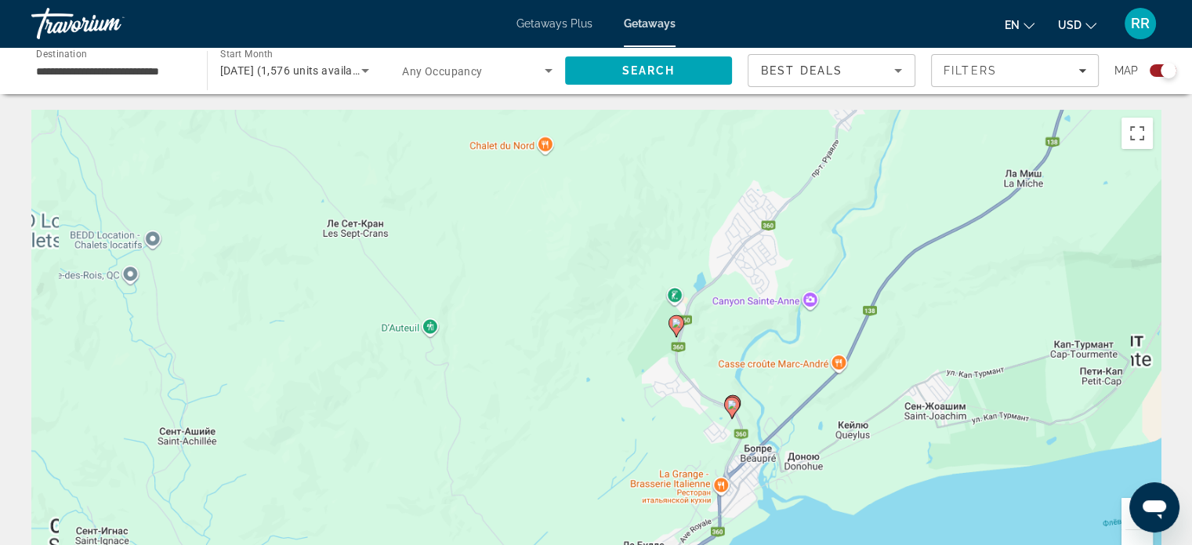
click at [1126, 513] on button "Увеличить" at bounding box center [1136, 513] width 31 height 31
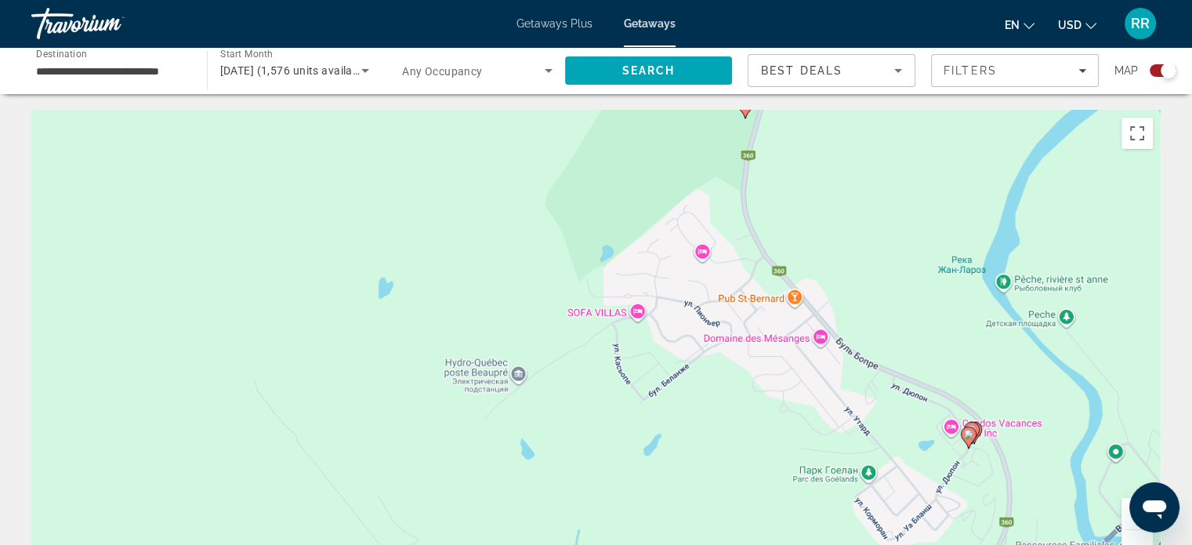
drag, startPoint x: 1003, startPoint y: 433, endPoint x: 767, endPoint y: 186, distance: 342.0
click at [784, 197] on div "Чтобы активировать перетаскивание с помощью клавиатуры, нажмите Alt + Ввод. Пос…" at bounding box center [595, 345] width 1129 height 470
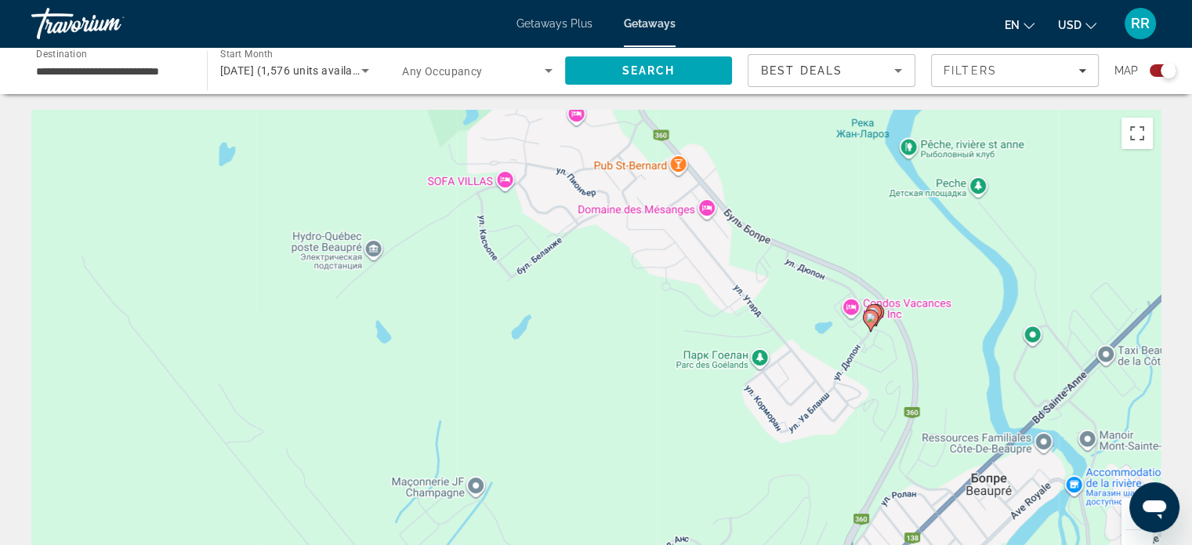
click at [1124, 510] on button "Увеличить" at bounding box center [1136, 513] width 31 height 31
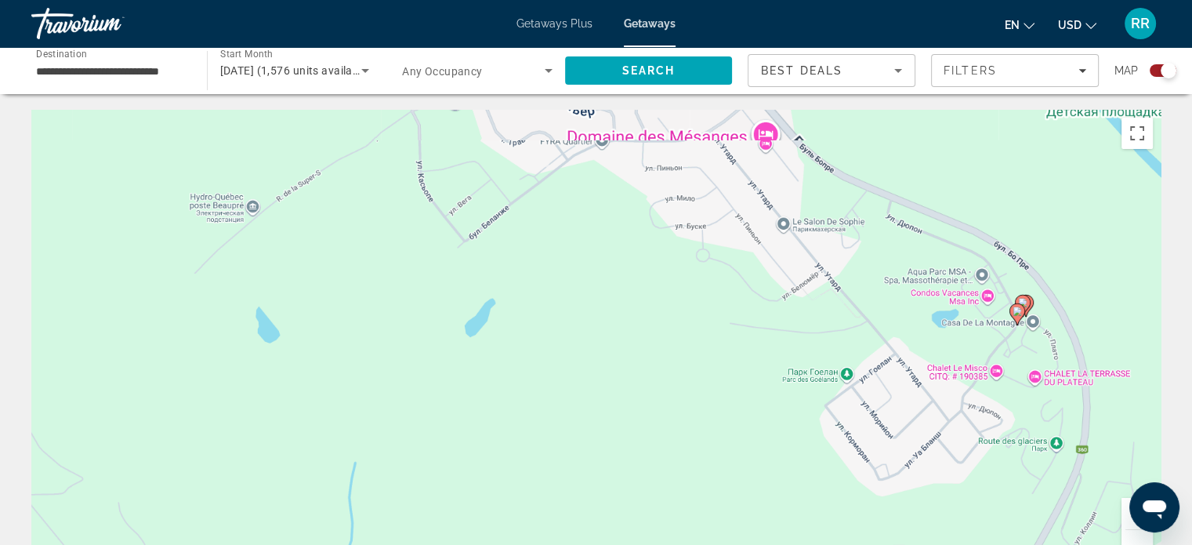
click at [1124, 510] on button "Увеличить" at bounding box center [1136, 513] width 31 height 31
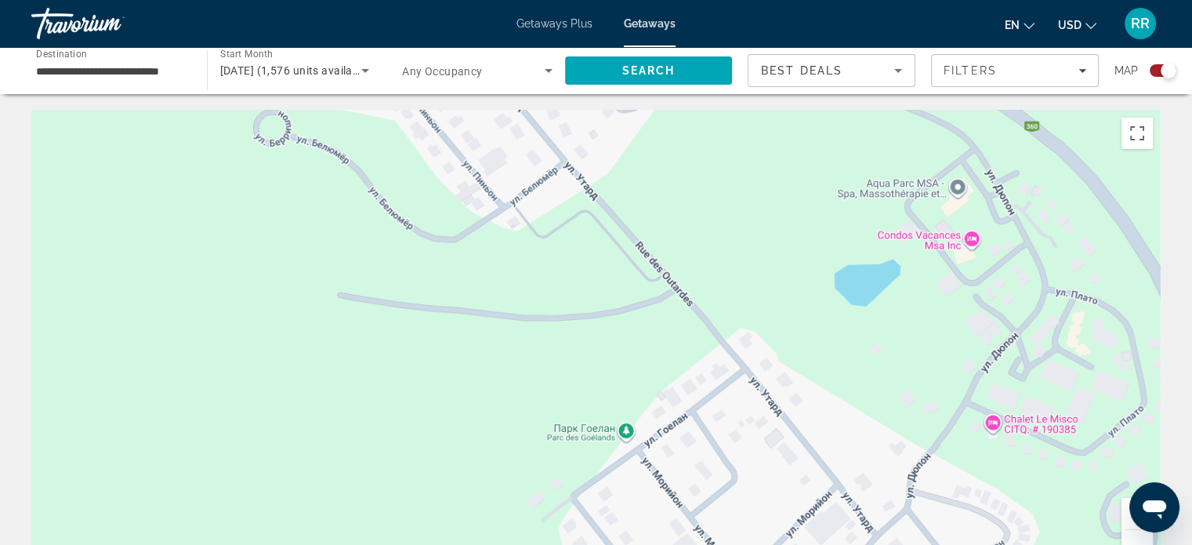
drag, startPoint x: 943, startPoint y: 399, endPoint x: 441, endPoint y: 405, distance: 501.6
click at [441, 405] on div "Main content" at bounding box center [595, 345] width 1129 height 470
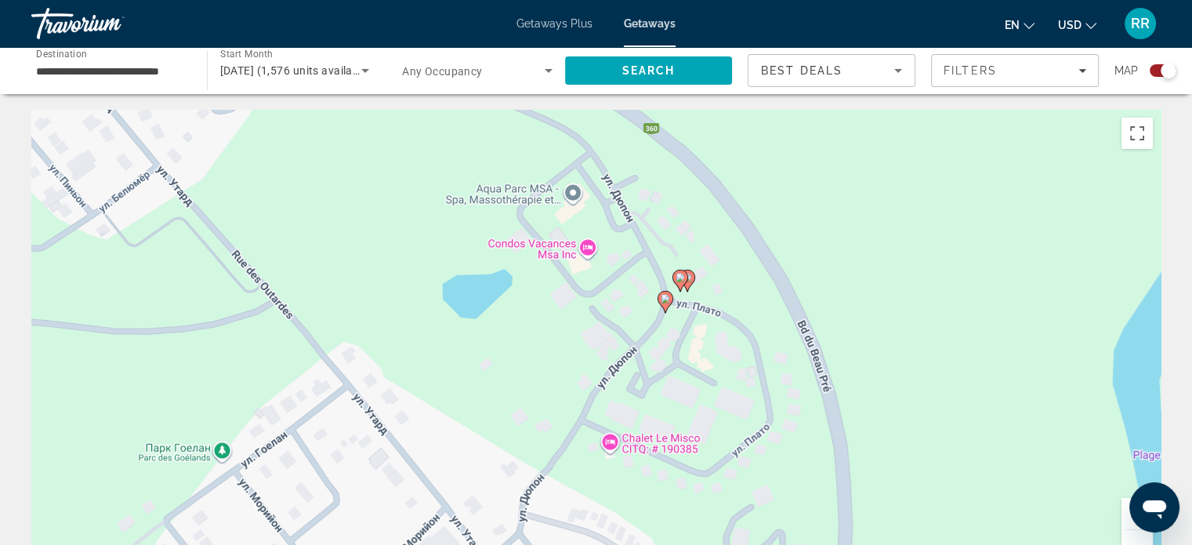
drag, startPoint x: 949, startPoint y: 351, endPoint x: 649, endPoint y: 357, distance: 300.2
click at [654, 363] on div "Чтобы активировать перетаскивание с помощью клавиатуры, нажмите Alt + Ввод. Пос…" at bounding box center [595, 345] width 1129 height 470
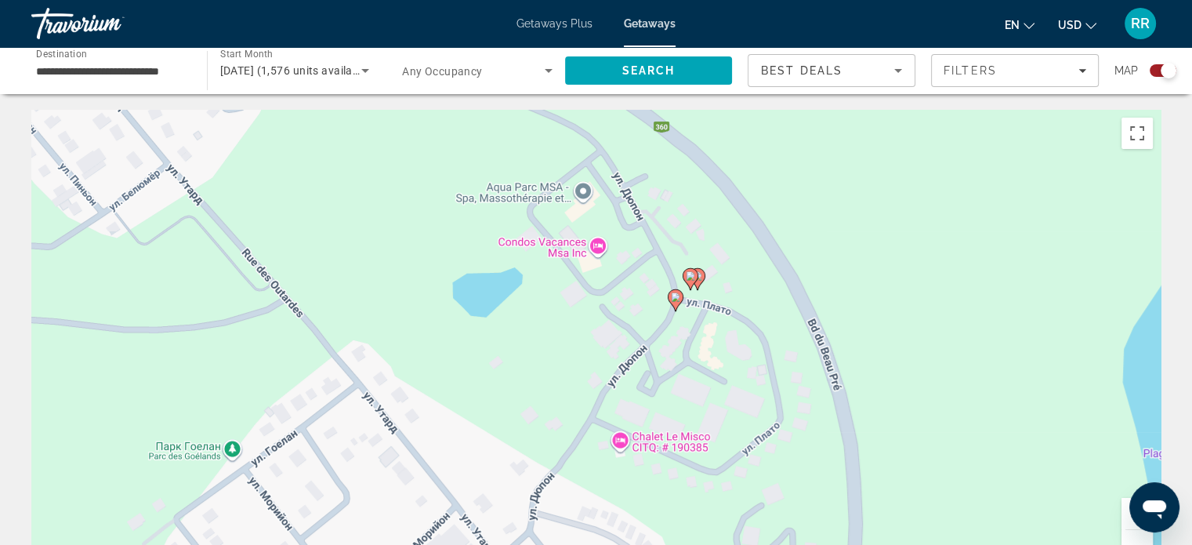
click at [673, 299] on image "Main content" at bounding box center [675, 296] width 9 height 9
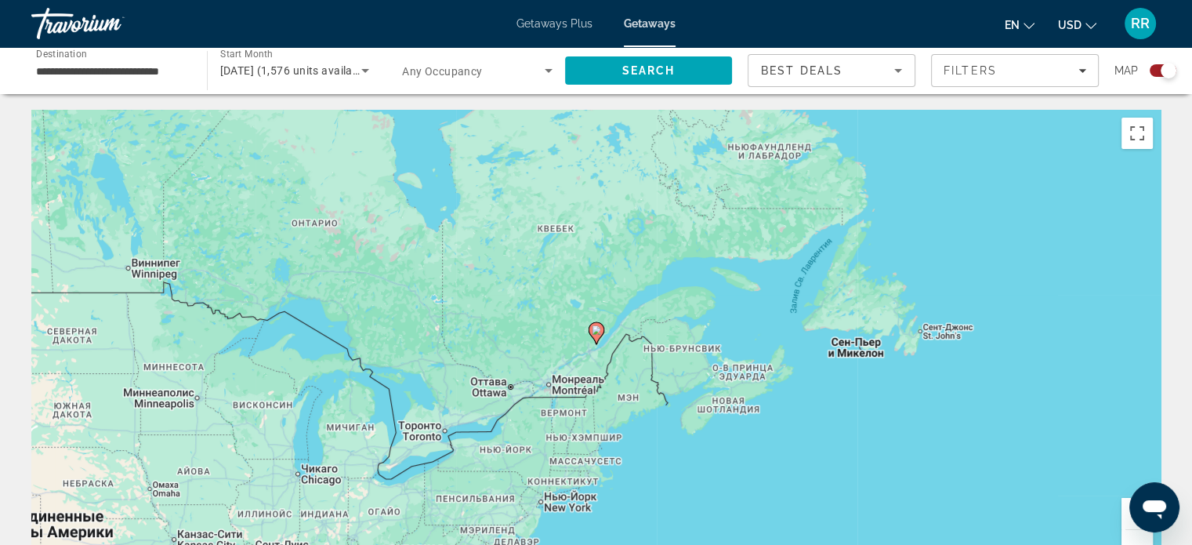
click at [1125, 514] on button "Увеличить" at bounding box center [1136, 513] width 31 height 31
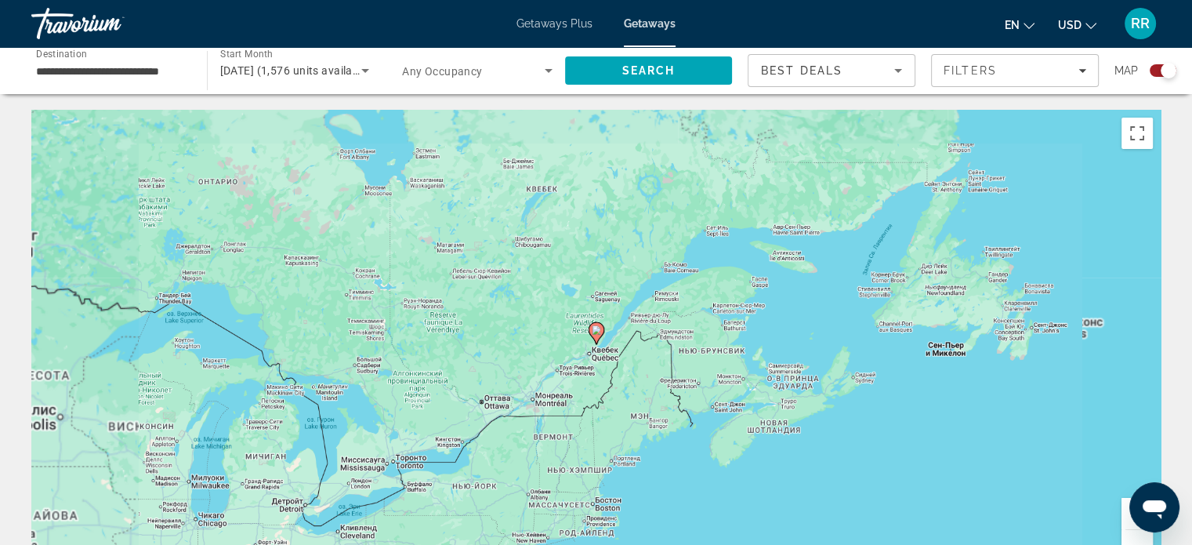
click at [1125, 514] on button "Увеличить" at bounding box center [1136, 513] width 31 height 31
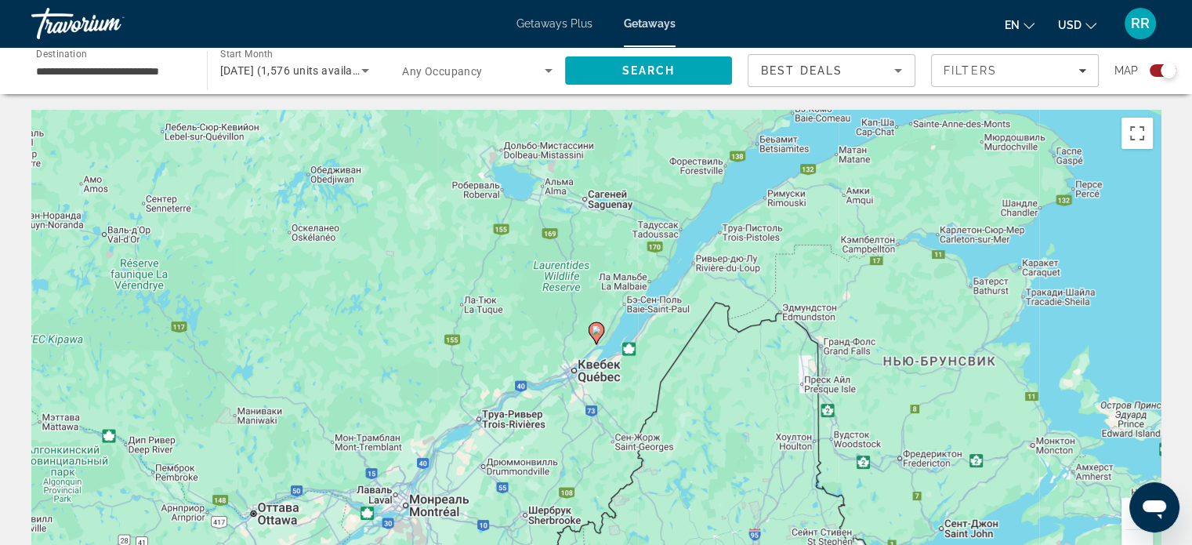
click at [1125, 514] on button "Увеличить" at bounding box center [1136, 513] width 31 height 31
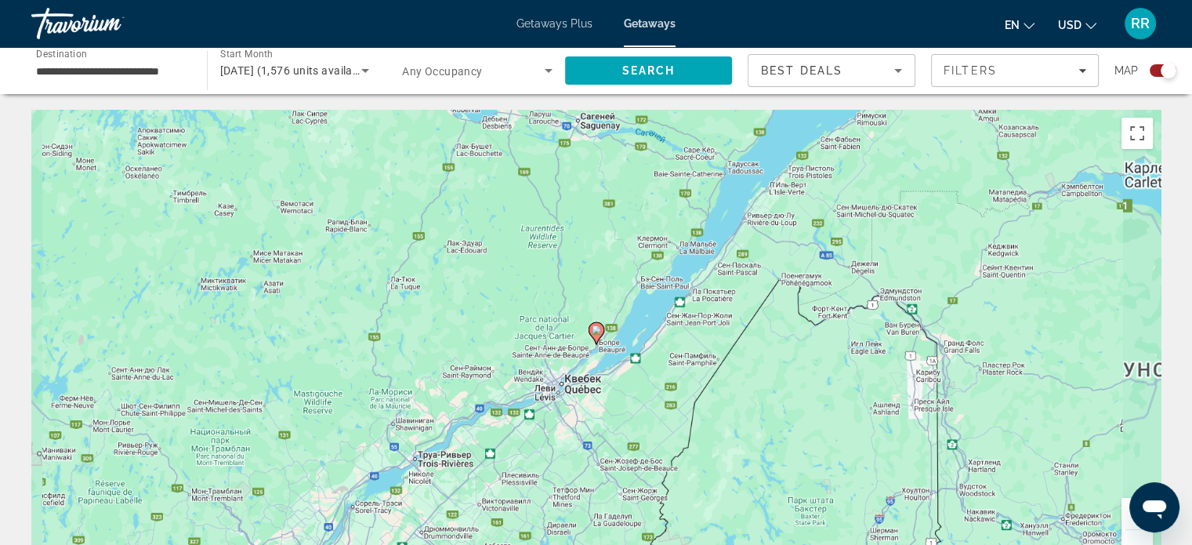
click at [1125, 514] on button "Увеличить" at bounding box center [1136, 513] width 31 height 31
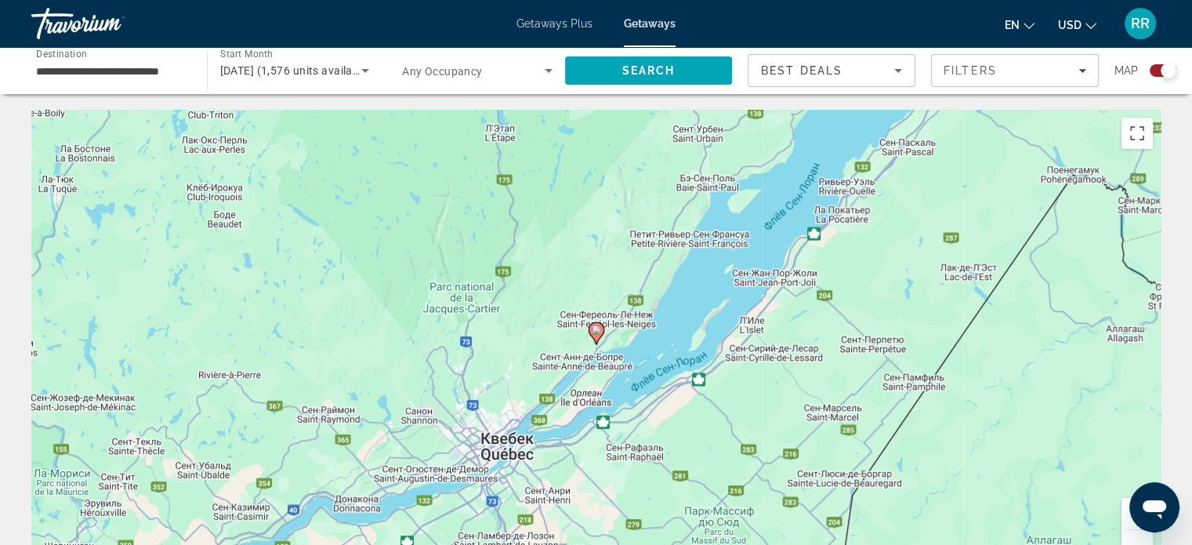
click at [1125, 513] on button "Увеличить" at bounding box center [1136, 513] width 31 height 31
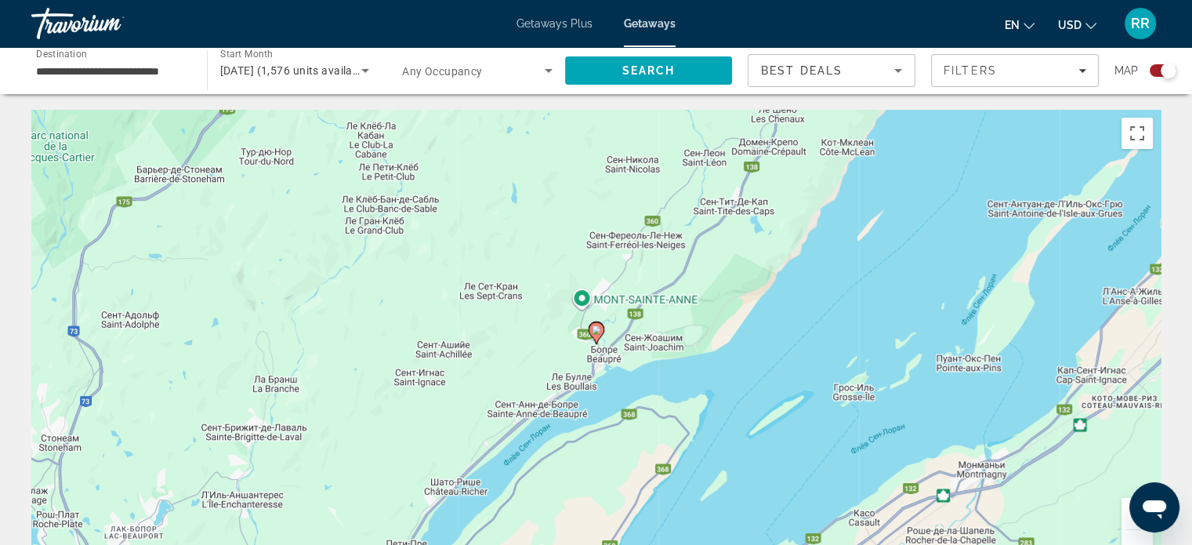
click at [1125, 513] on button "Увеличить" at bounding box center [1136, 513] width 31 height 31
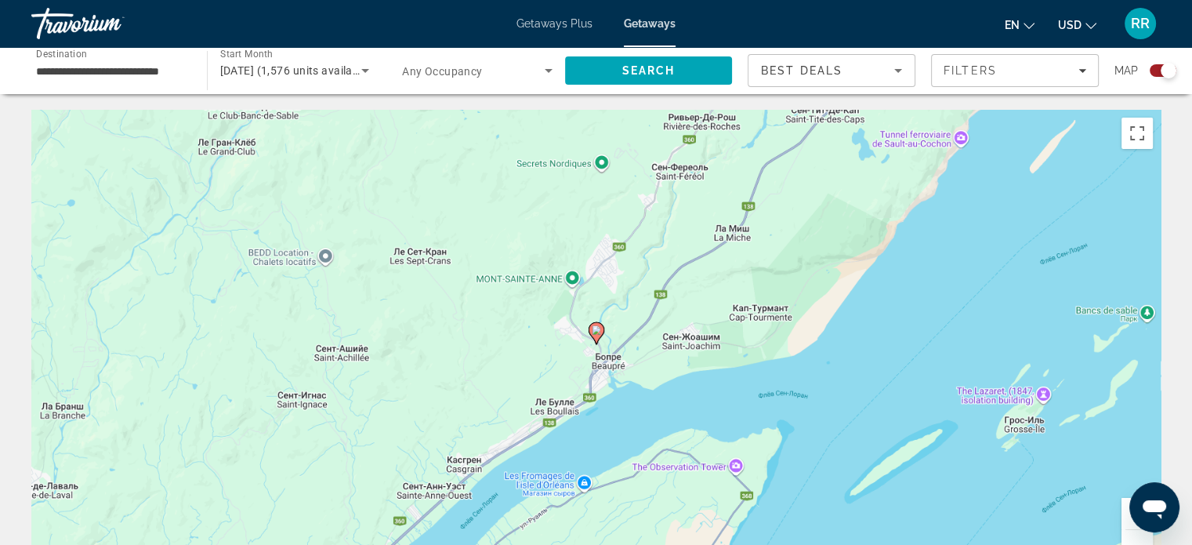
click at [1125, 513] on button "Увеличить" at bounding box center [1136, 513] width 31 height 31
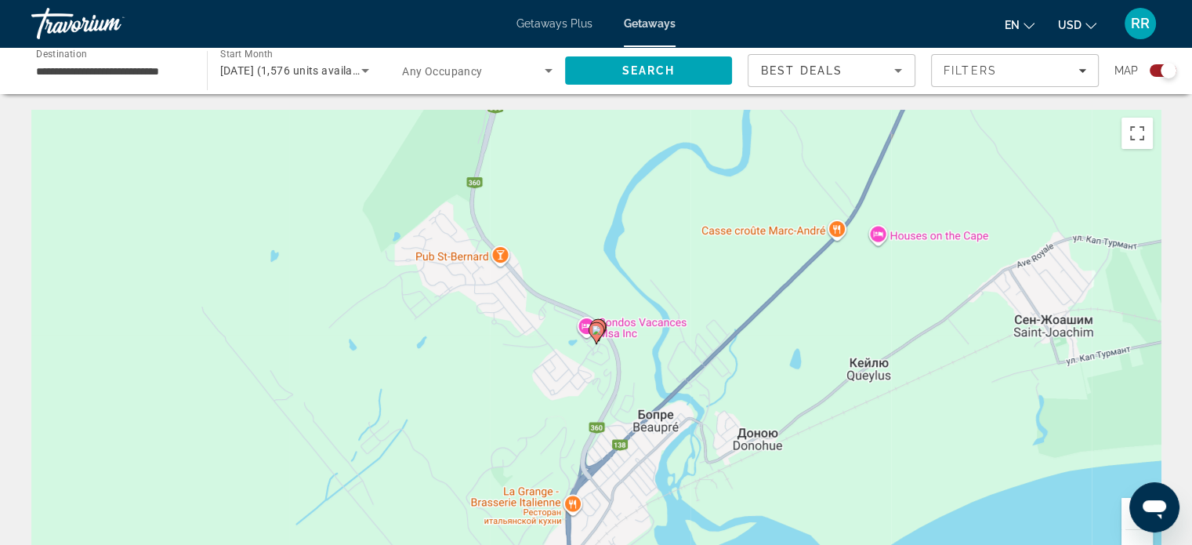
click at [1125, 513] on button "Увеличить" at bounding box center [1136, 513] width 31 height 31
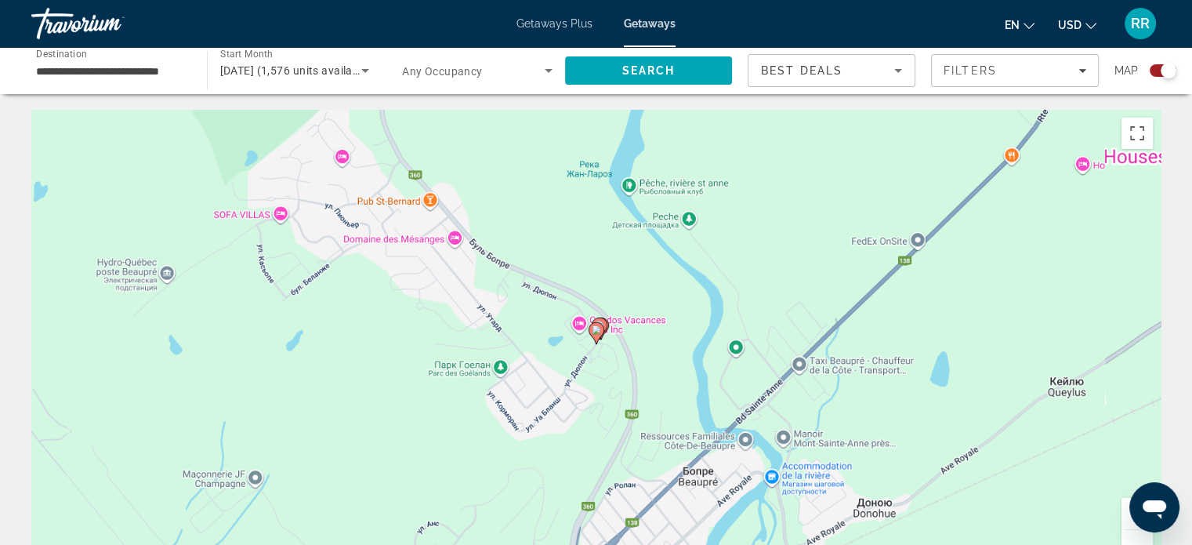
click at [1125, 513] on button "Увеличить" at bounding box center [1136, 513] width 31 height 31
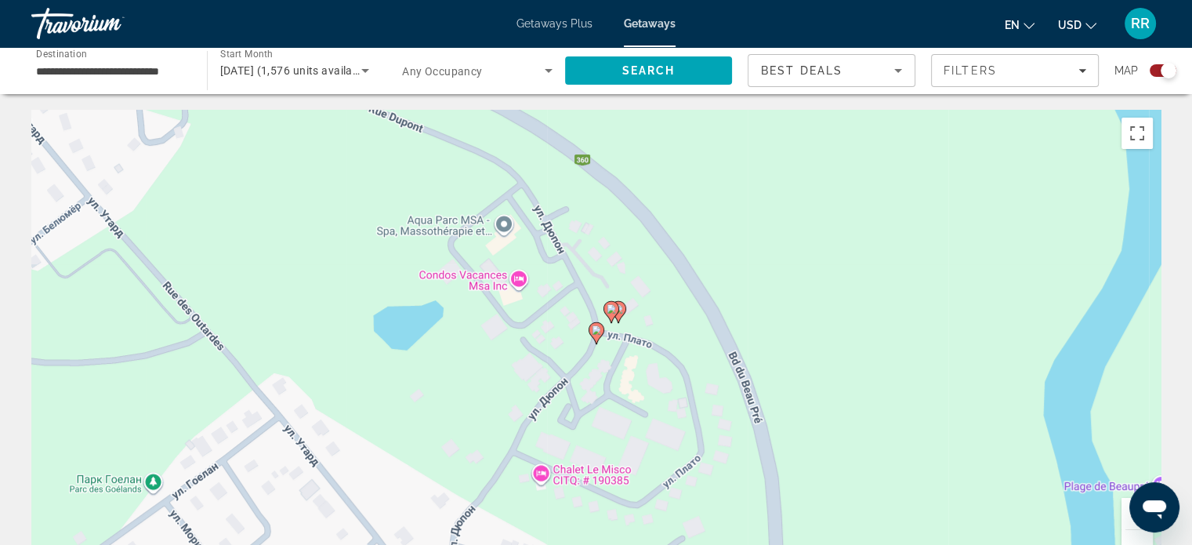
click at [598, 333] on image "Main content" at bounding box center [596, 329] width 9 height 9
type input "**********"
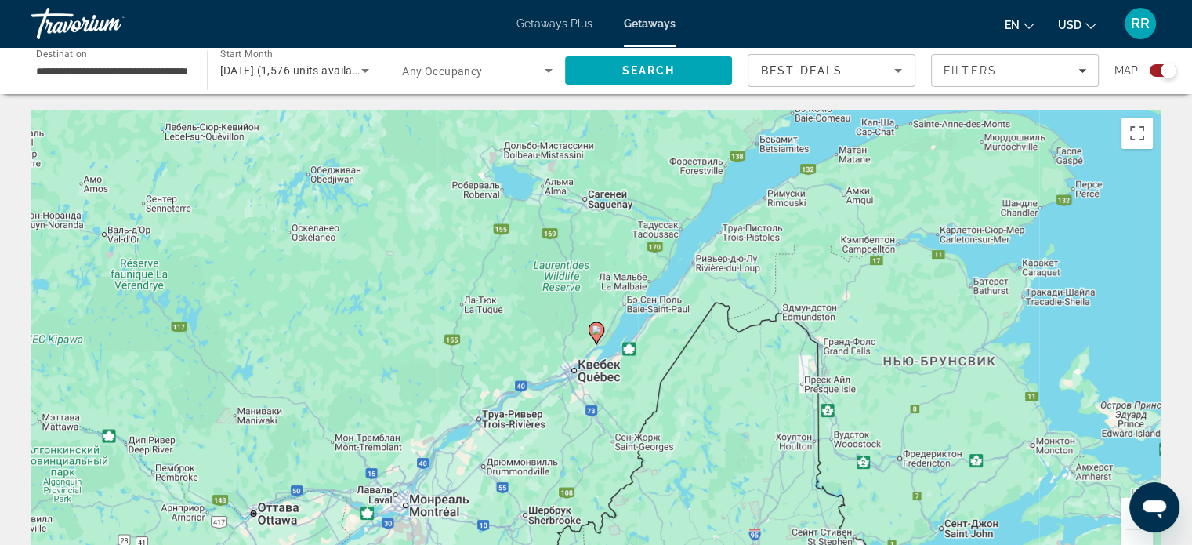
click at [598, 333] on image "Main content" at bounding box center [596, 329] width 9 height 9
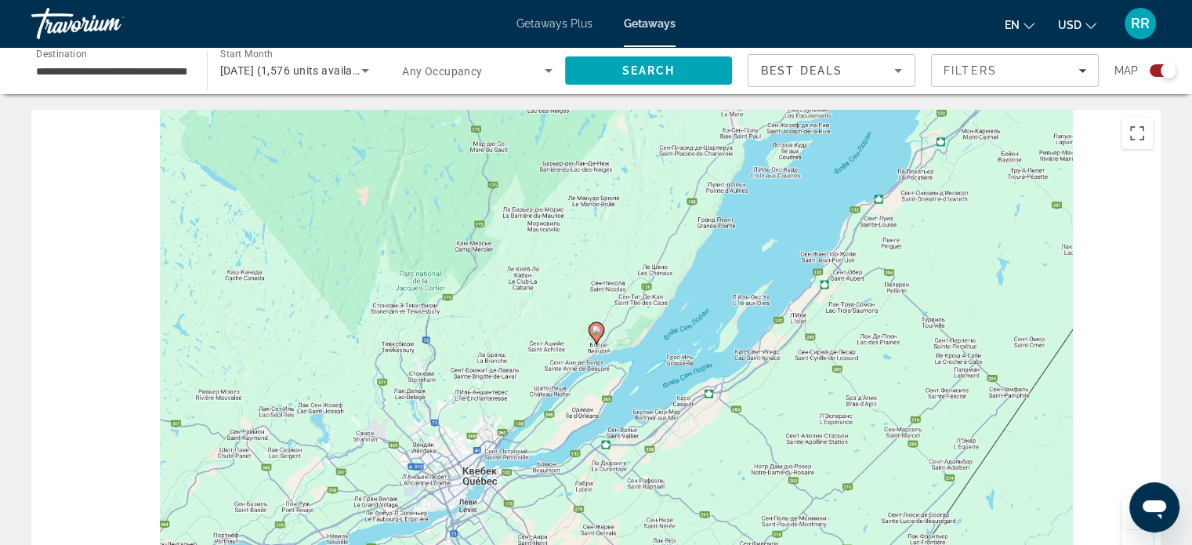
click at [598, 333] on image "Main content" at bounding box center [596, 329] width 9 height 9
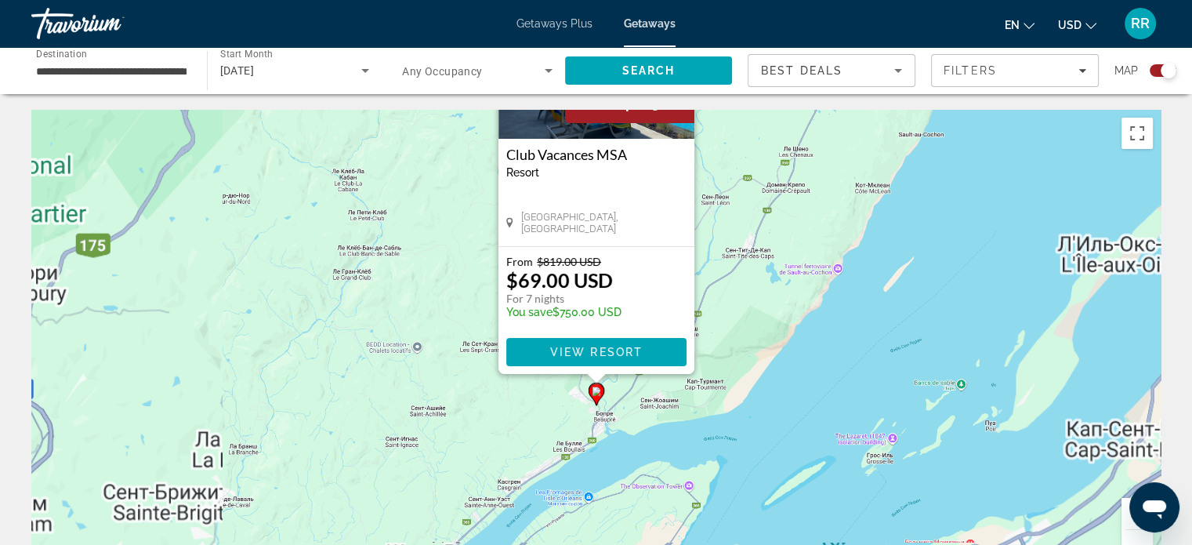
click at [598, 318] on div "From $819.00 USD $69.00 USD For 7 nights You save $750.00 USD" at bounding box center [563, 286] width 115 height 63
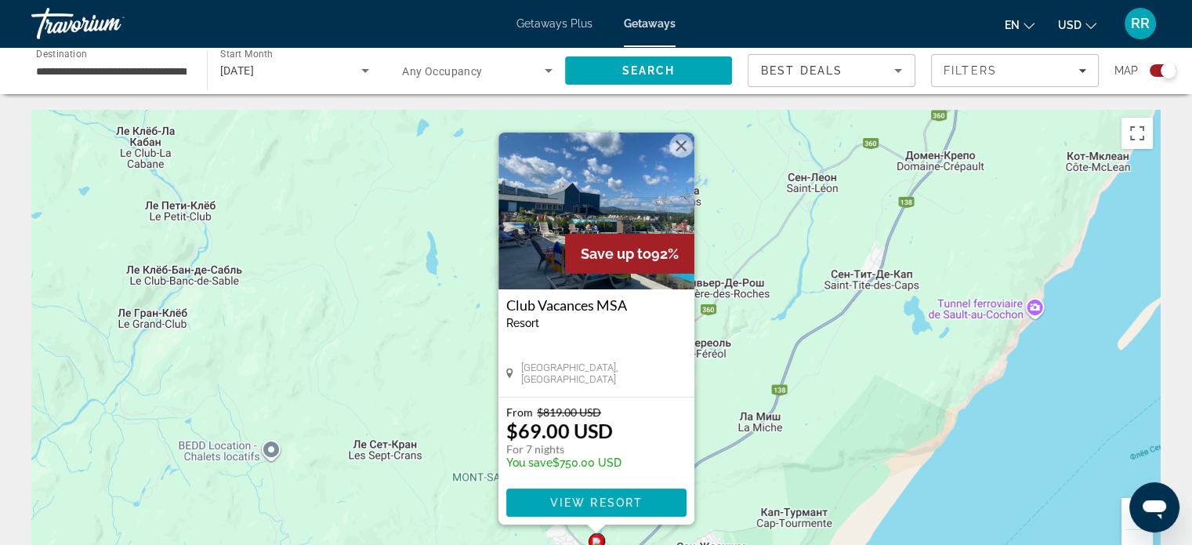
click at [678, 141] on button "Закрыть" at bounding box center [681, 146] width 24 height 24
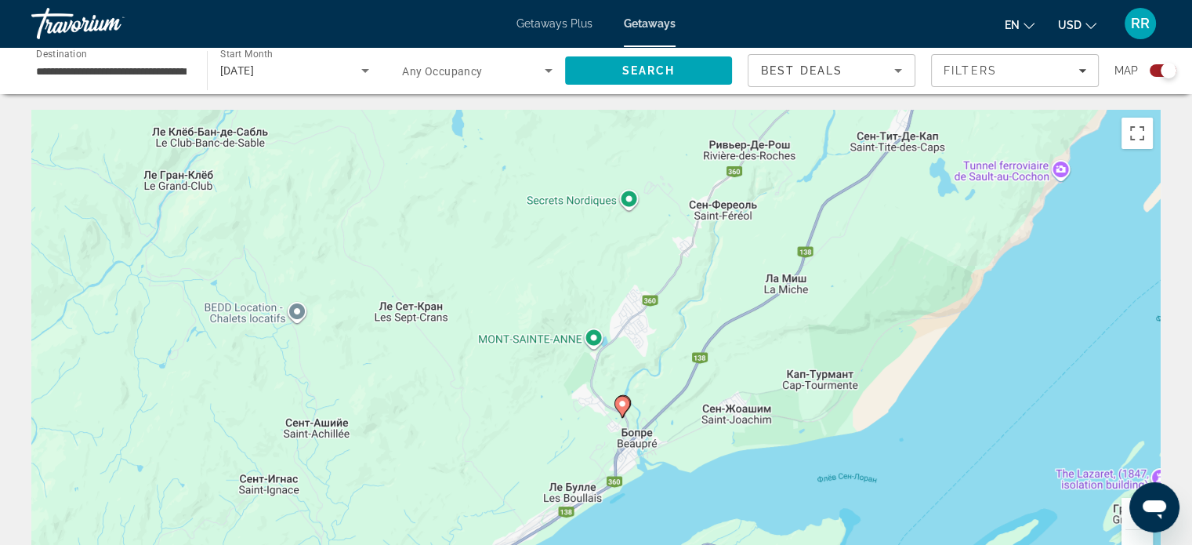
drag, startPoint x: 903, startPoint y: 480, endPoint x: 935, endPoint y: 244, distance: 238.9
click at [935, 244] on div "Чтобы активировать перетаскивание с помощью клавиатуры, нажмите Alt + Ввод. Пос…" at bounding box center [595, 345] width 1129 height 470
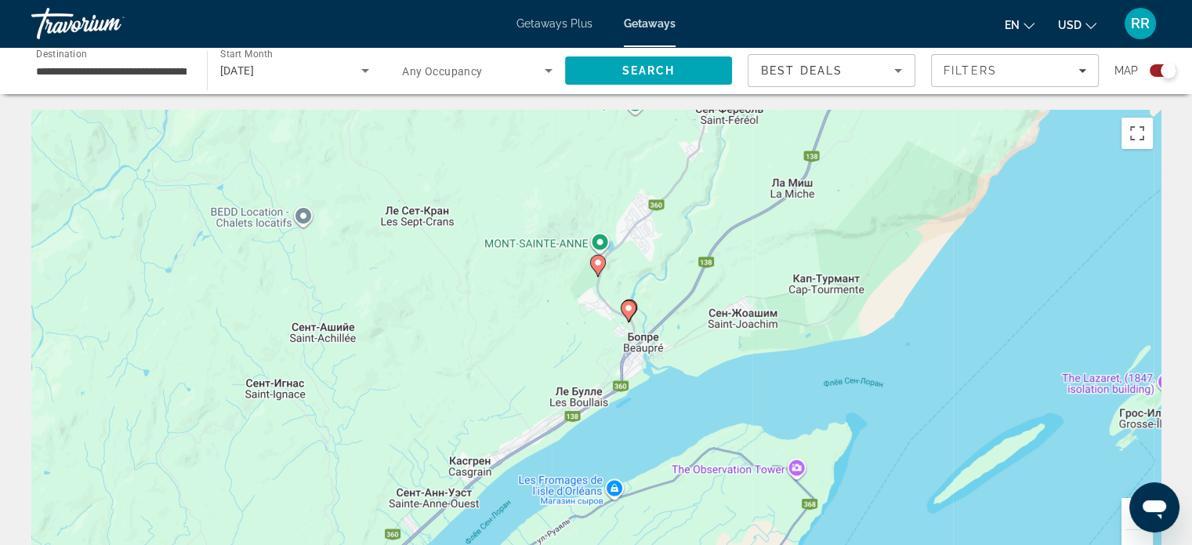
click at [1125, 518] on button "Увеличить" at bounding box center [1136, 513] width 31 height 31
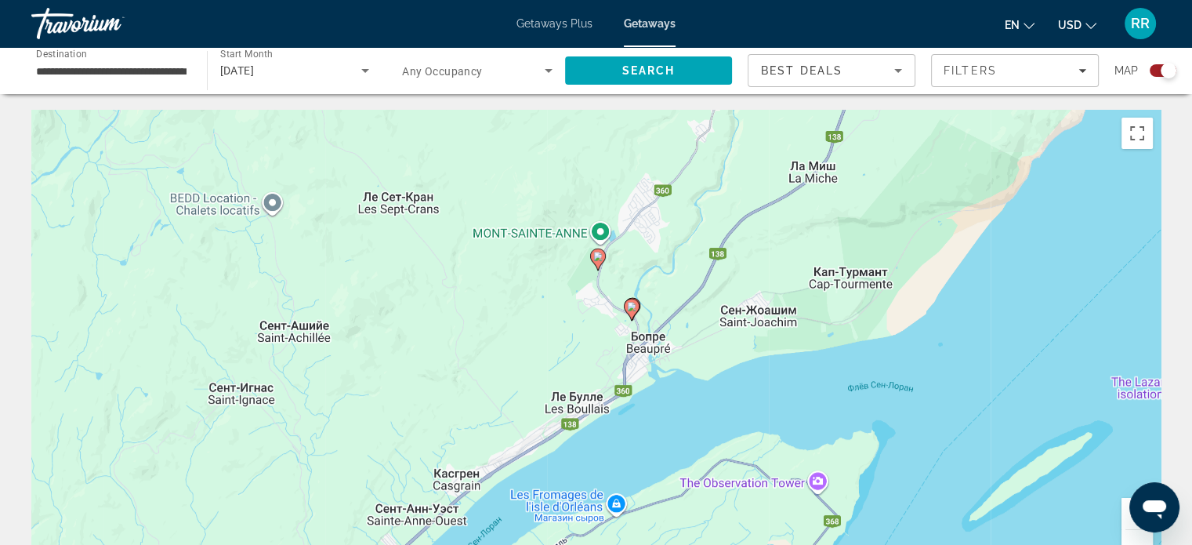
click at [1125, 518] on button "Увеличить" at bounding box center [1136, 513] width 31 height 31
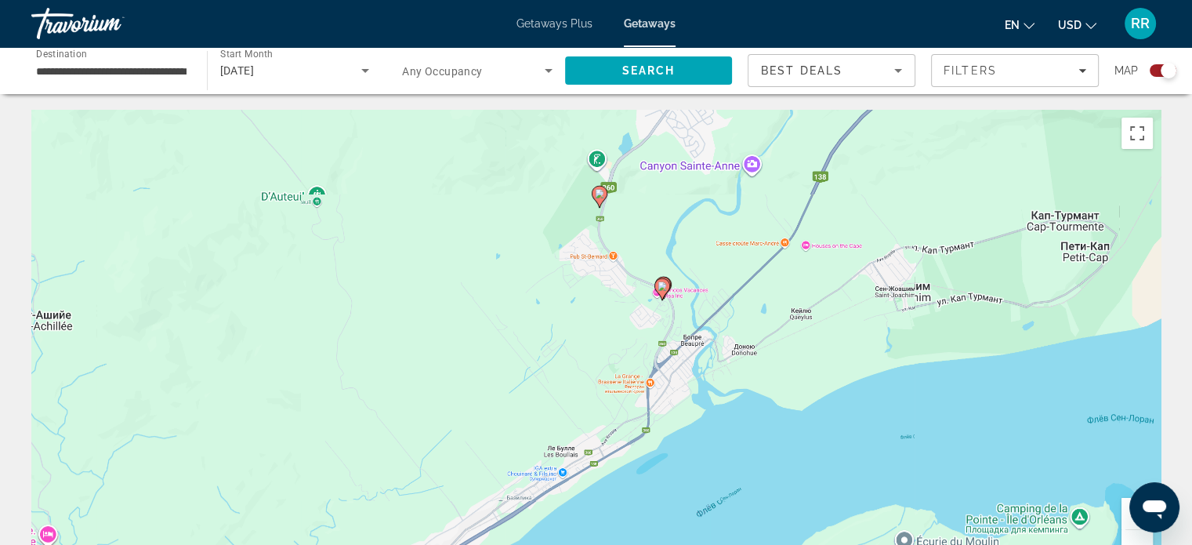
click at [1125, 518] on button "Увеличить" at bounding box center [1136, 513] width 31 height 31
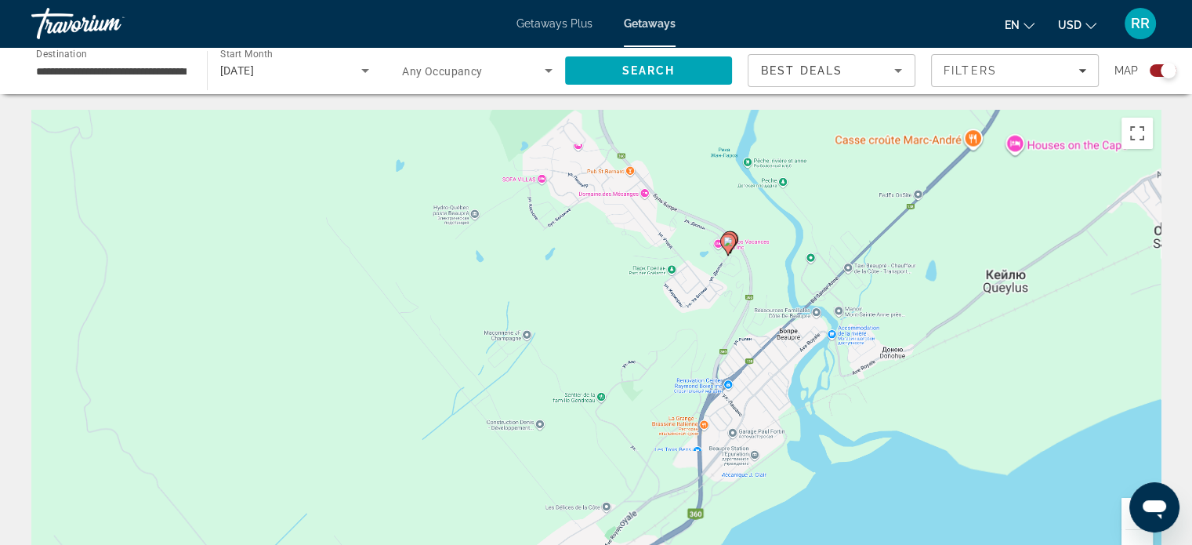
click at [1125, 518] on button "Увеличить" at bounding box center [1136, 513] width 31 height 31
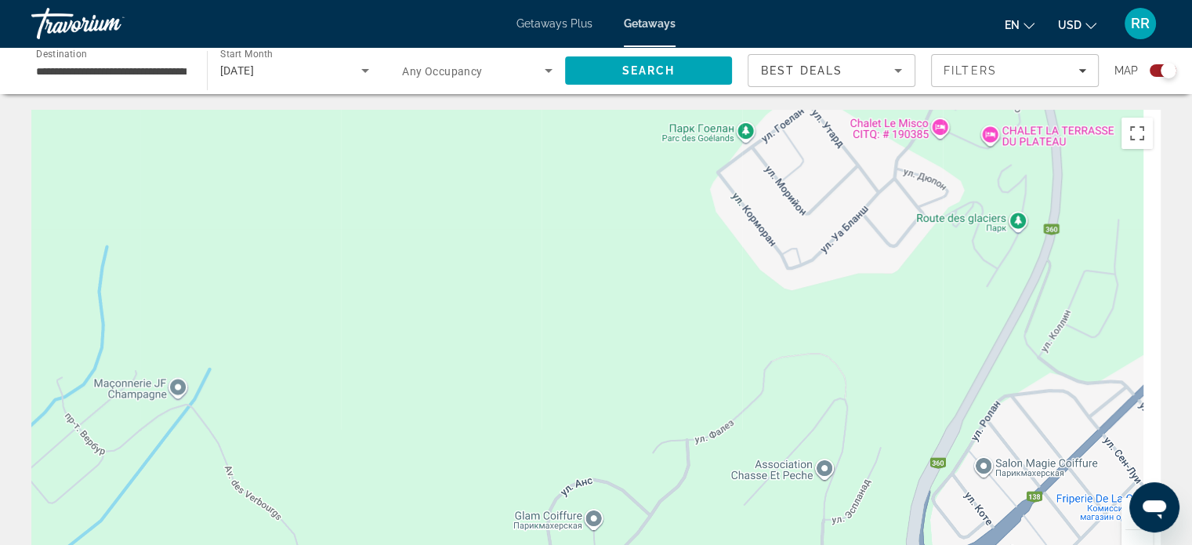
drag, startPoint x: 962, startPoint y: 294, endPoint x: 566, endPoint y: 515, distance: 453.3
click at [566, 515] on div "Чтобы активировать перетаскивание с помощью клавиатуры, нажмите Alt + Ввод. Пос…" at bounding box center [595, 345] width 1129 height 470
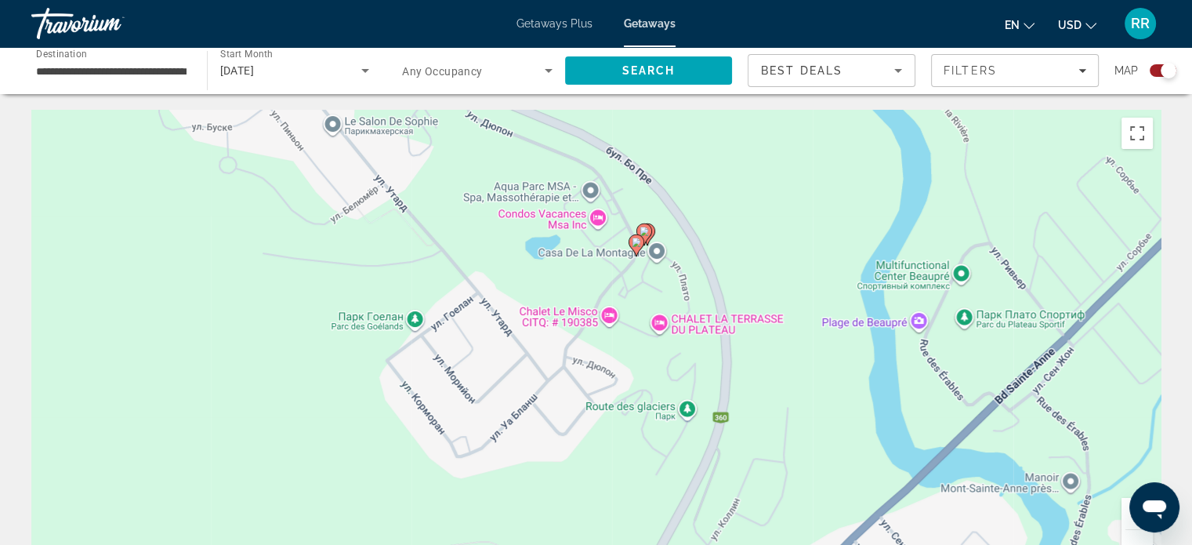
click at [1125, 516] on button "Увеличить" at bounding box center [1136, 513] width 31 height 31
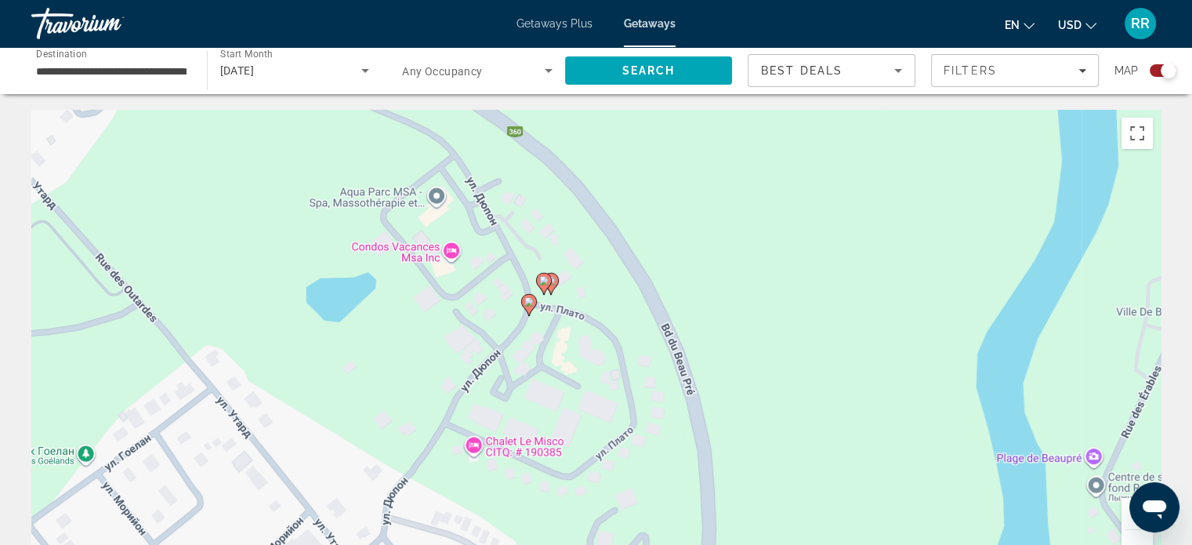
drag, startPoint x: 813, startPoint y: 259, endPoint x: 665, endPoint y: 408, distance: 210.0
click at [665, 408] on div "Чтобы активировать перетаскивание с помощью клавиатуры, нажмите Alt + Ввод. Пос…" at bounding box center [595, 345] width 1129 height 470
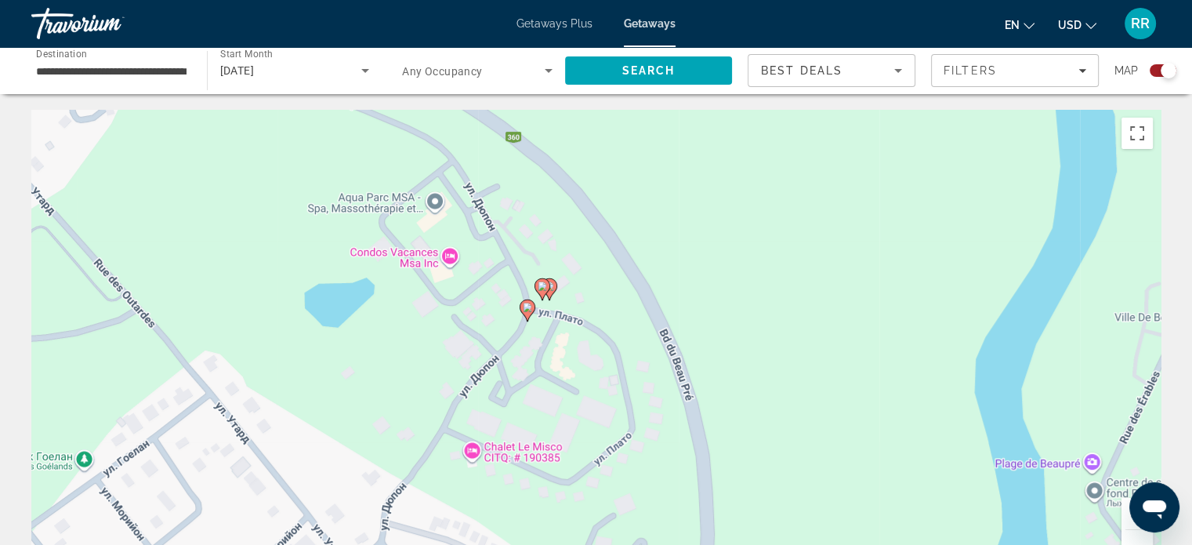
click at [536, 287] on icon "Main content" at bounding box center [541, 289] width 14 height 20
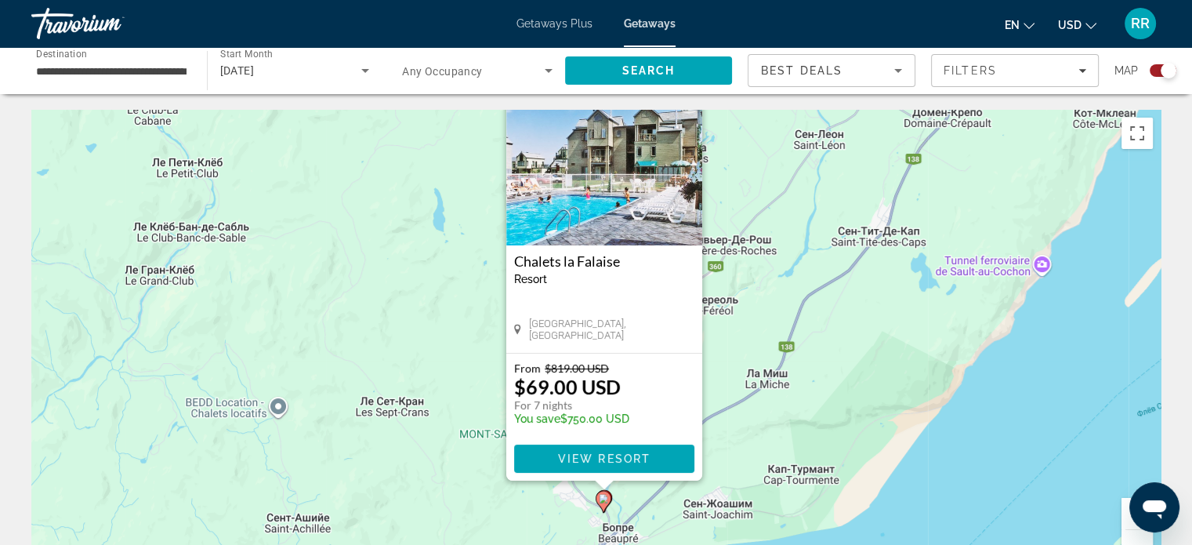
drag, startPoint x: 776, startPoint y: 313, endPoint x: 788, endPoint y: 237, distance: 77.0
click at [788, 237] on div "Чтобы активировать перетаскивание с помощью клавиатуры, нажмите Alt + Ввод. Пос…" at bounding box center [595, 345] width 1129 height 470
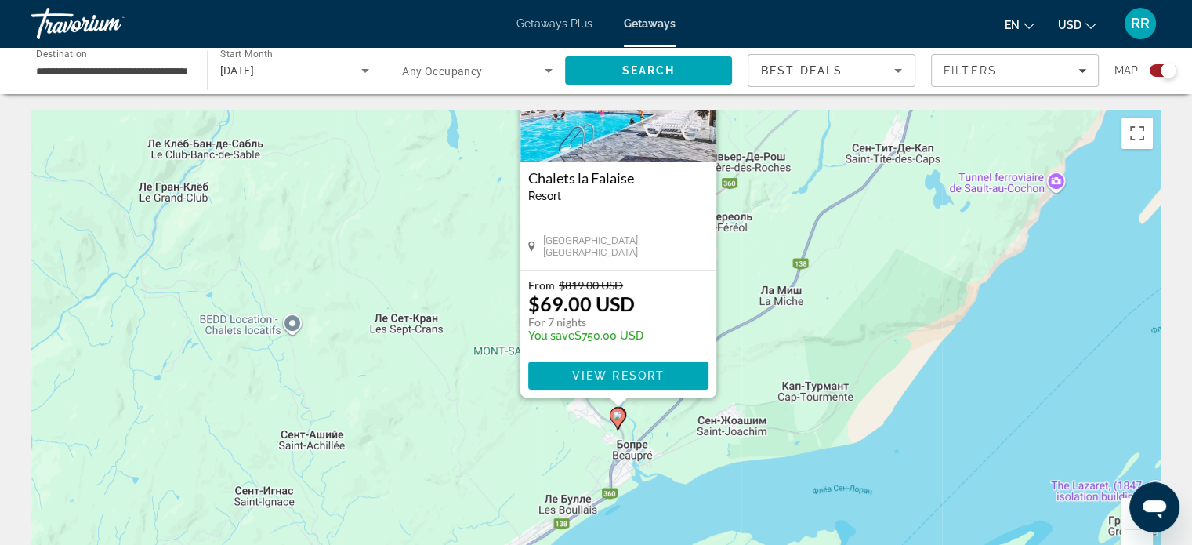
click at [615, 420] on icon "Main content" at bounding box center [617, 418] width 14 height 20
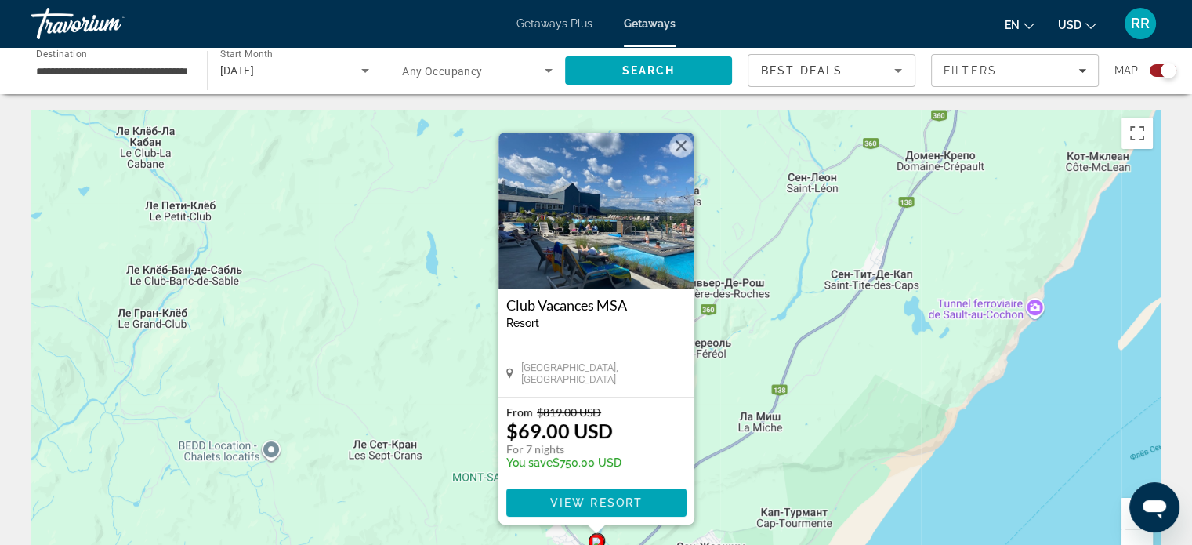
click at [587, 212] on img "Main content" at bounding box center [596, 210] width 196 height 157
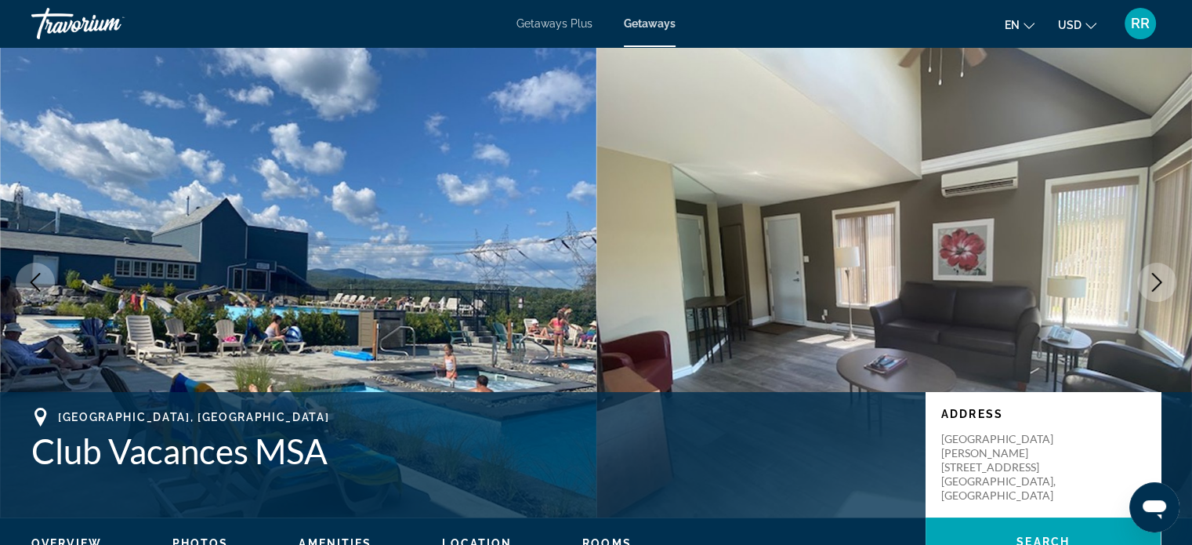
click at [557, 23] on span "Getaways Plus" at bounding box center [554, 23] width 76 height 13
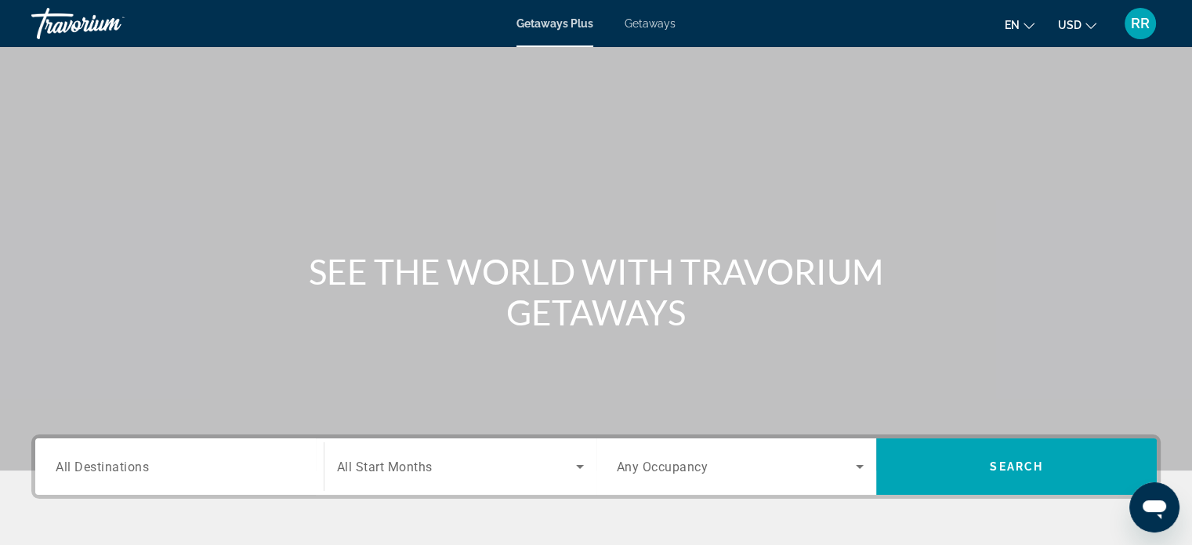
click at [178, 473] on div "Search widget" at bounding box center [180, 466] width 248 height 45
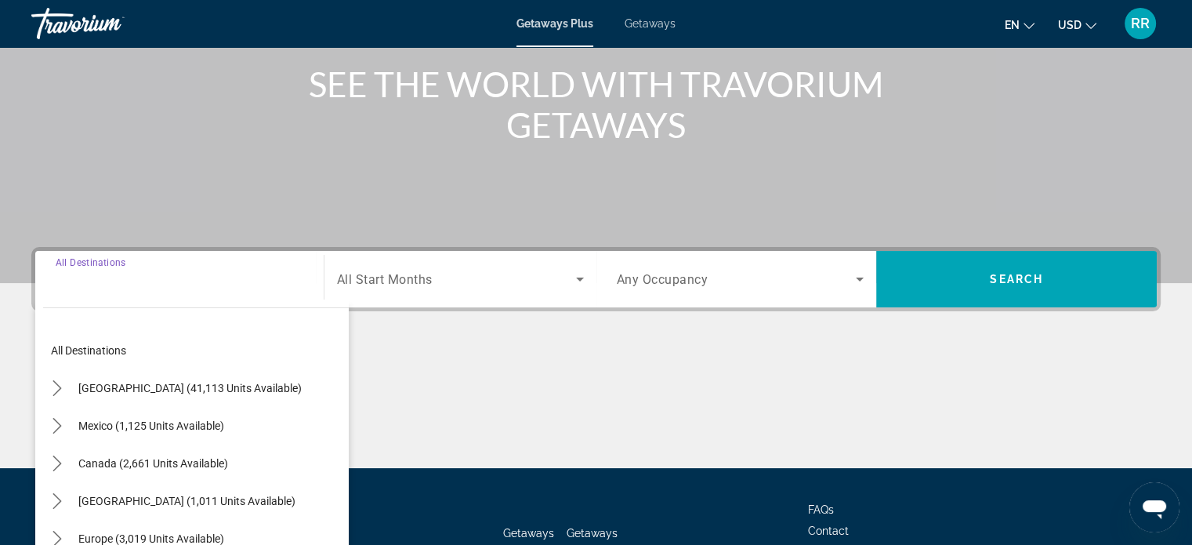
scroll to position [302, 0]
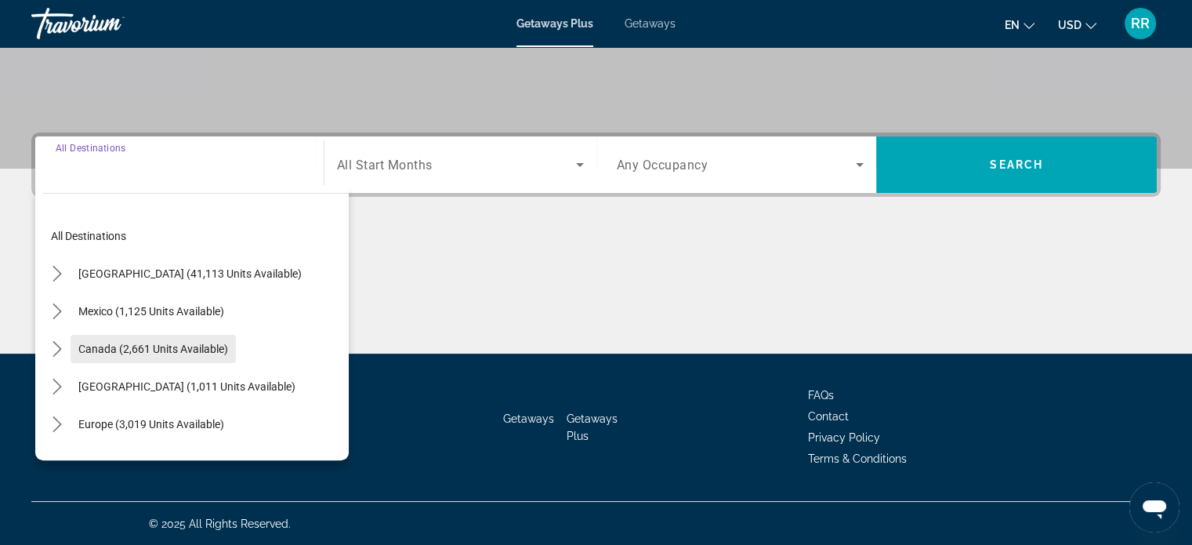
click at [189, 344] on span "Canada (2,661 units available)" at bounding box center [153, 348] width 150 height 13
type input "**********"
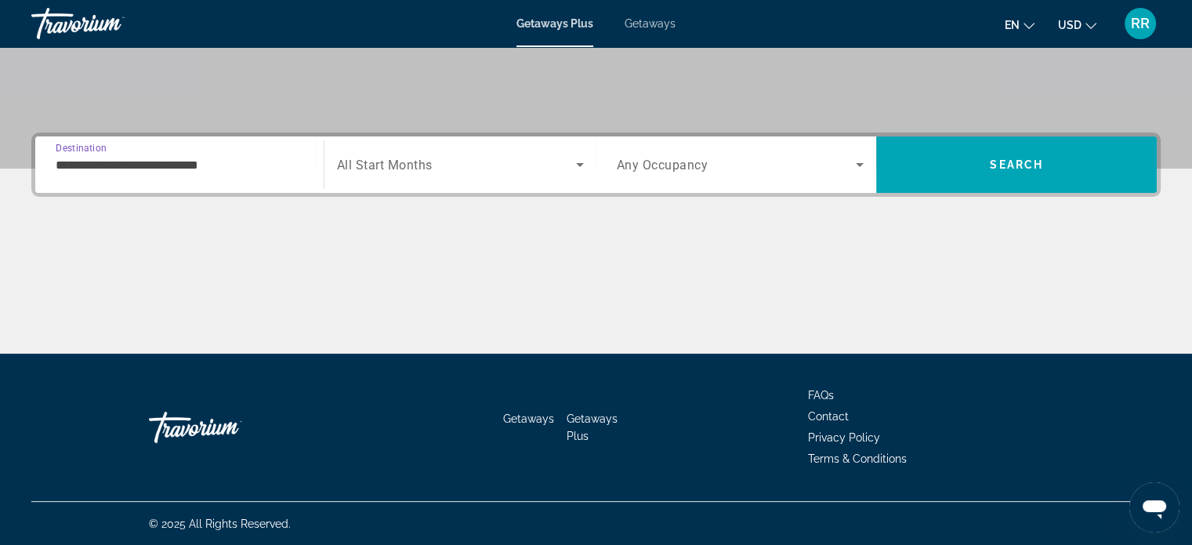
click at [487, 168] on span "Search widget" at bounding box center [456, 164] width 239 height 19
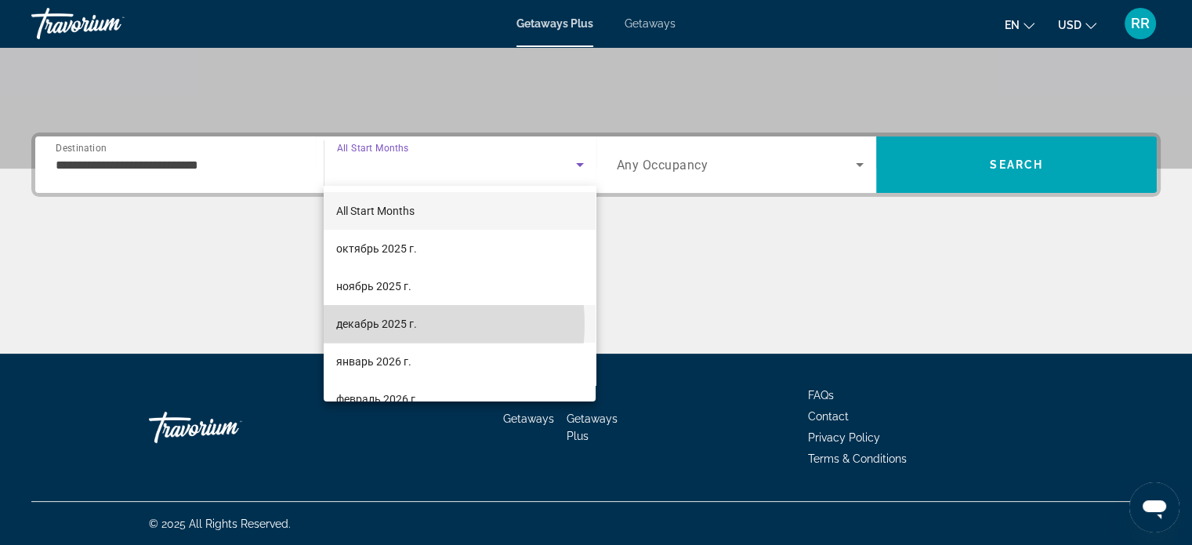
click at [401, 324] on span "декабрь 2025 г." at bounding box center [376, 323] width 81 height 19
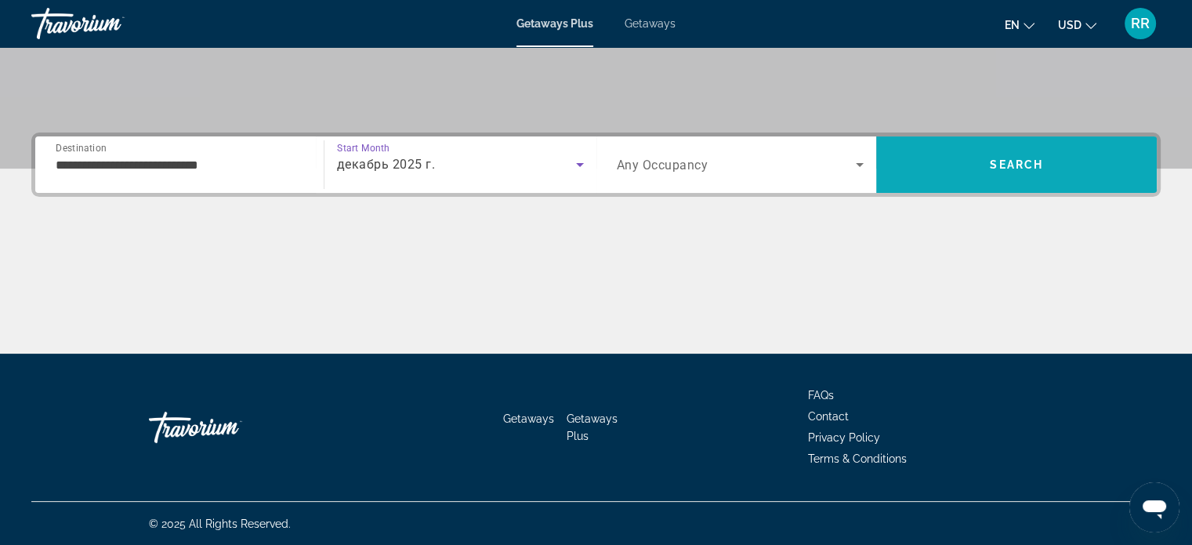
click at [1073, 166] on span "Search" at bounding box center [1016, 165] width 281 height 38
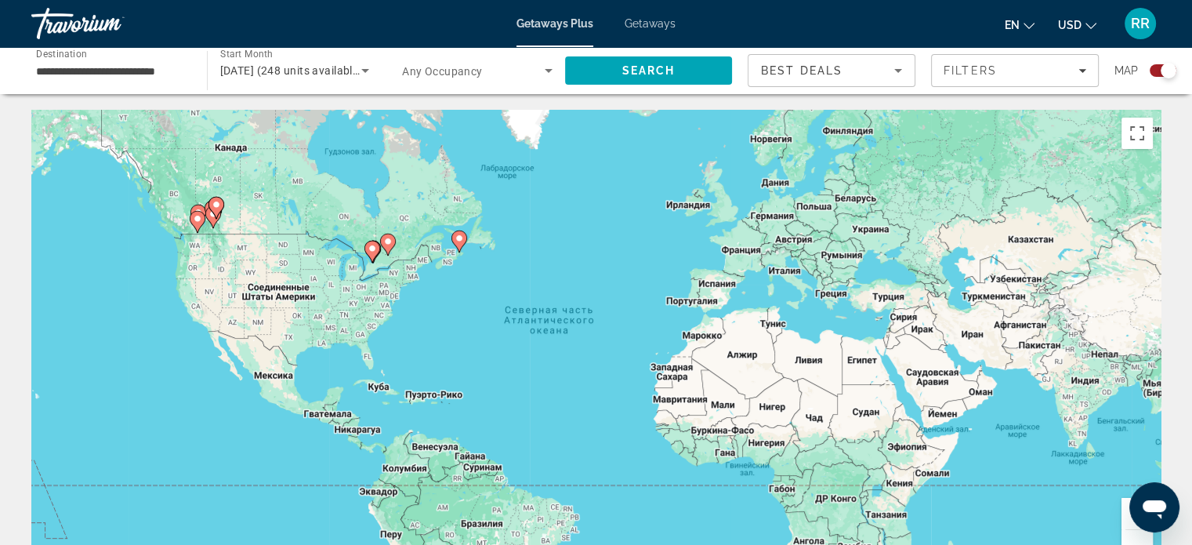
click at [389, 245] on image "Main content" at bounding box center [387, 241] width 9 height 9
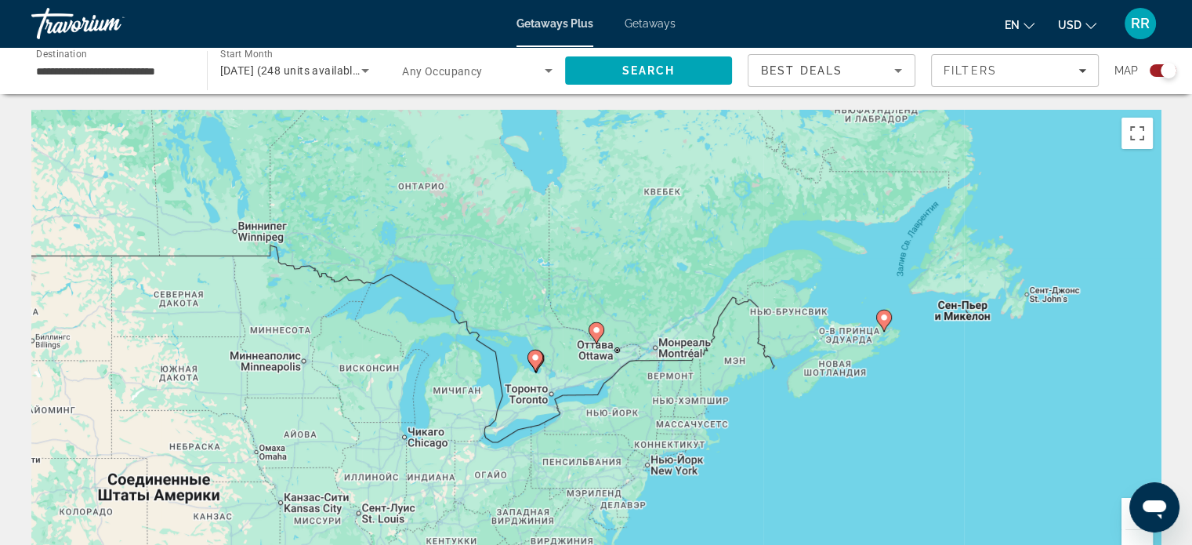
click at [711, 303] on div "Чтобы активировать перетаскивание с помощью клавиатуры, нажмите Alt + Ввод. Пос…" at bounding box center [595, 345] width 1129 height 470
click at [652, 22] on span "Getaways" at bounding box center [650, 23] width 51 height 13
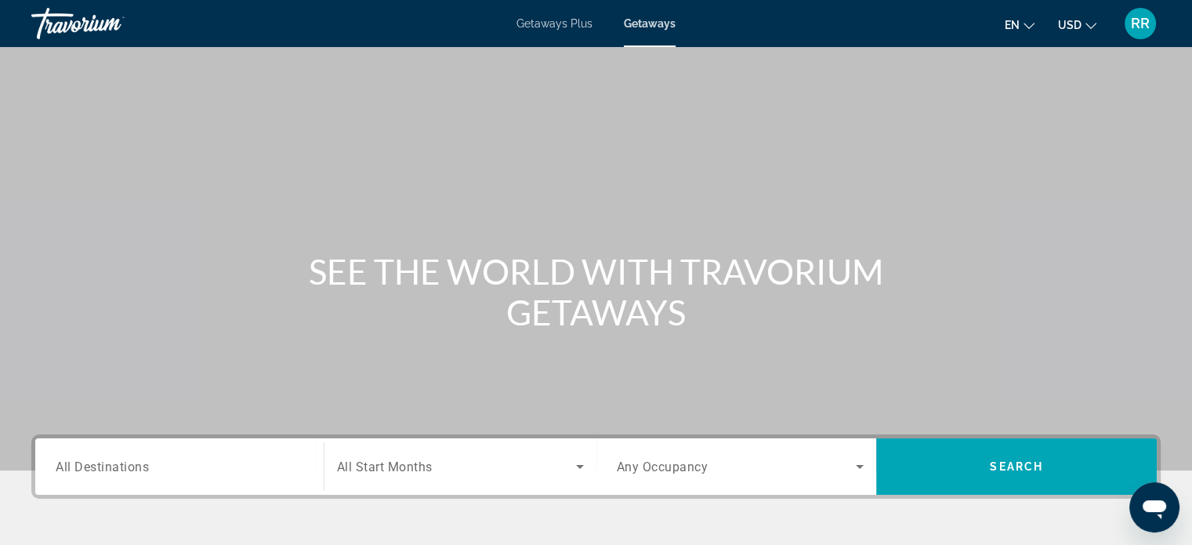
click at [208, 458] on input "Destination All Destinations" at bounding box center [180, 467] width 248 height 19
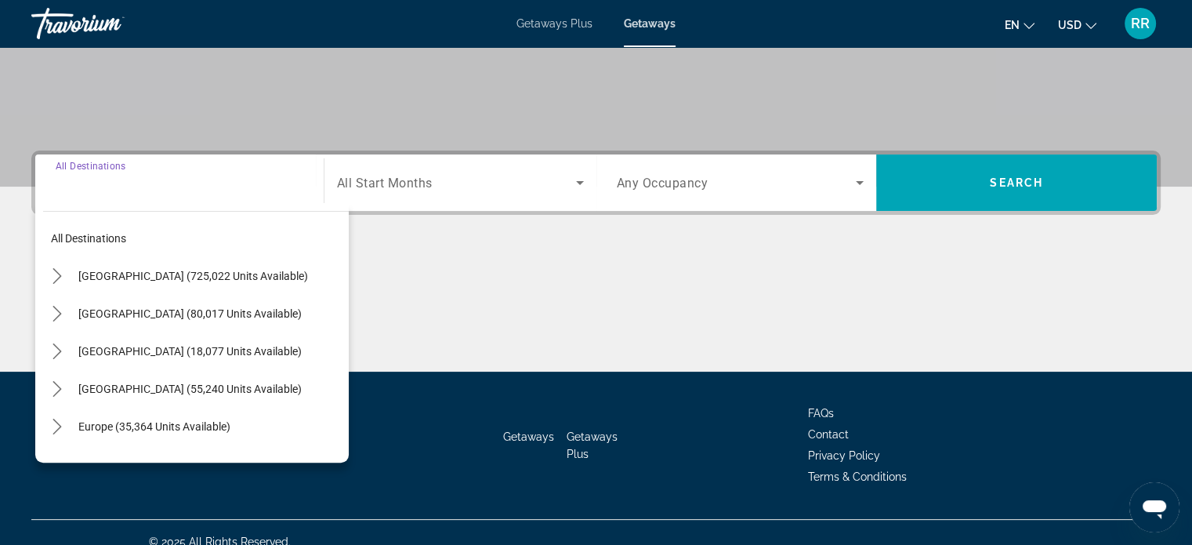
scroll to position [302, 0]
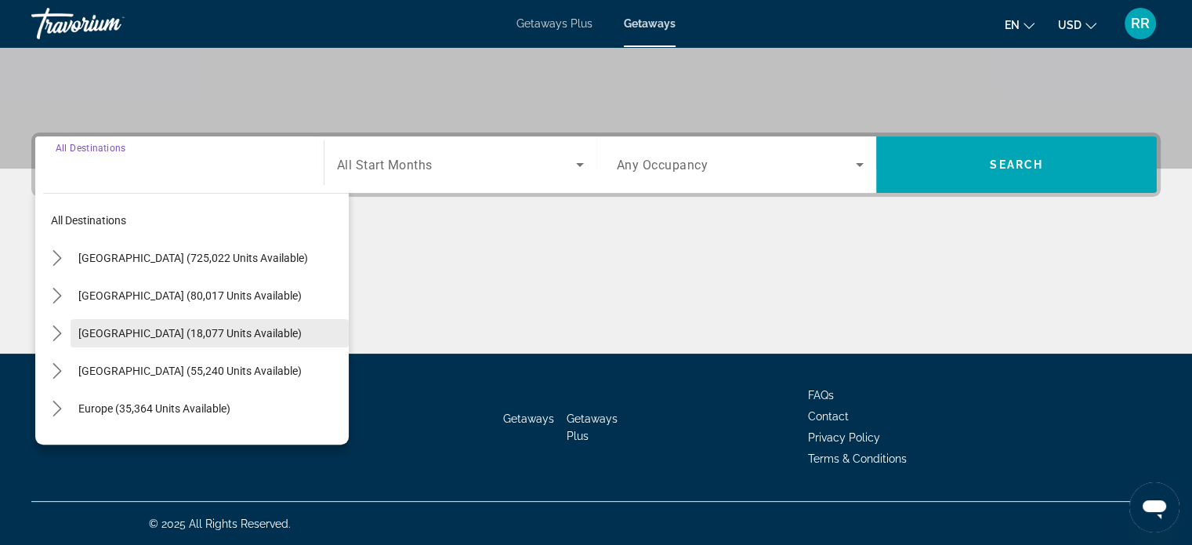
click at [204, 332] on span "[GEOGRAPHIC_DATA] (18,077 units available)" at bounding box center [189, 333] width 223 height 13
type input "**********"
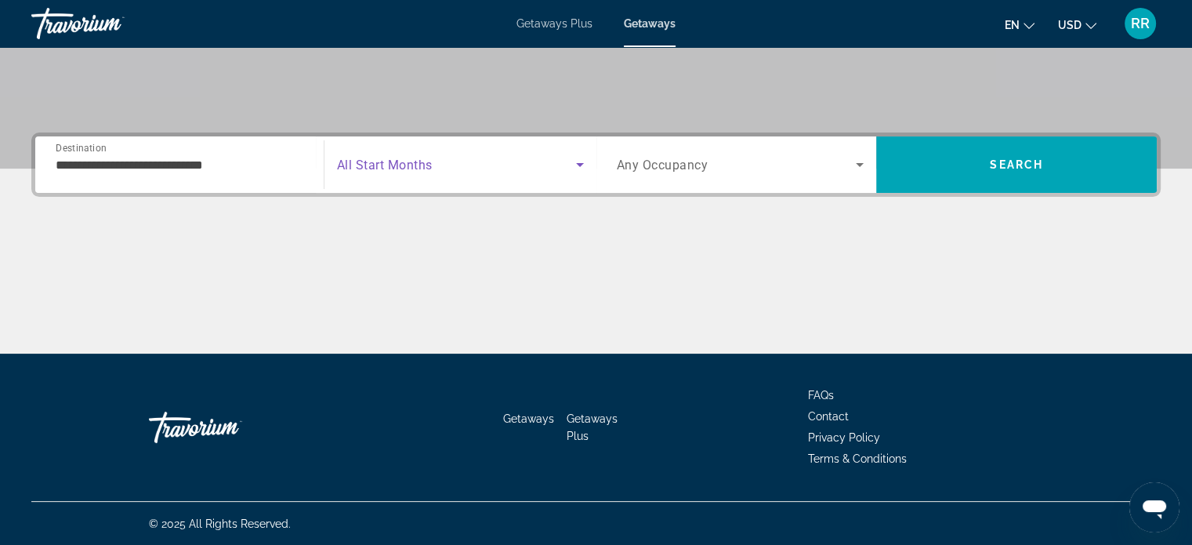
click at [481, 172] on span "Search widget" at bounding box center [456, 164] width 239 height 19
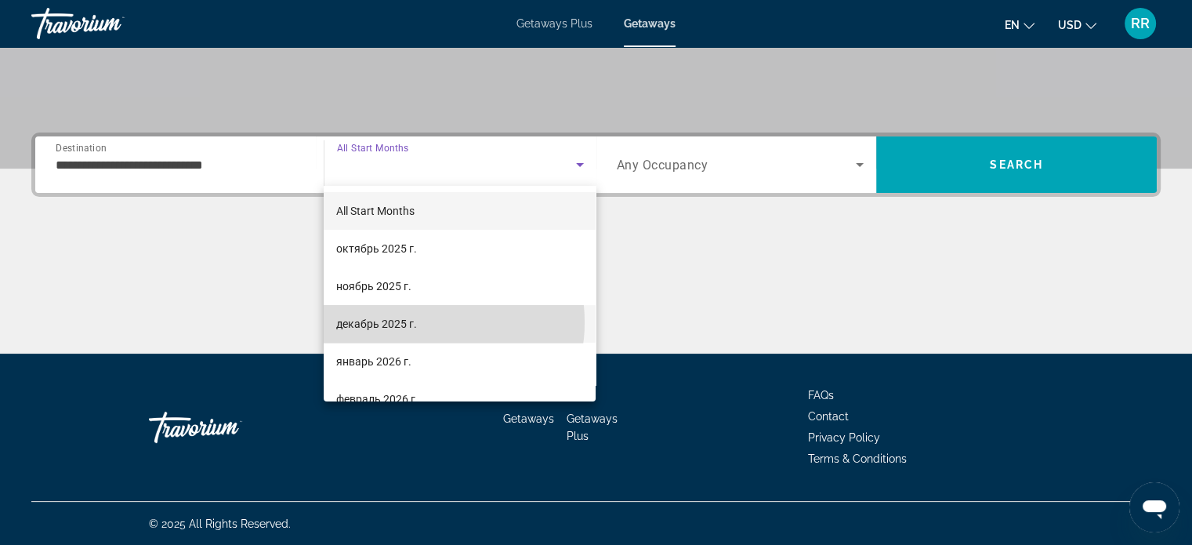
click at [425, 322] on mat-option "декабрь 2025 г." at bounding box center [460, 324] width 272 height 38
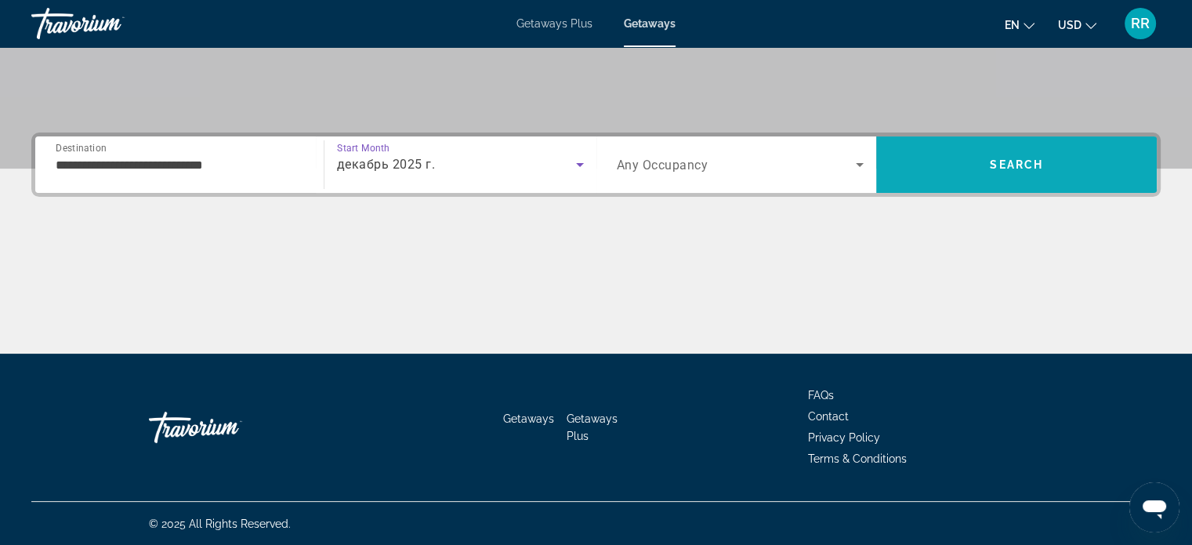
click at [1023, 169] on span "Search" at bounding box center [1016, 164] width 53 height 13
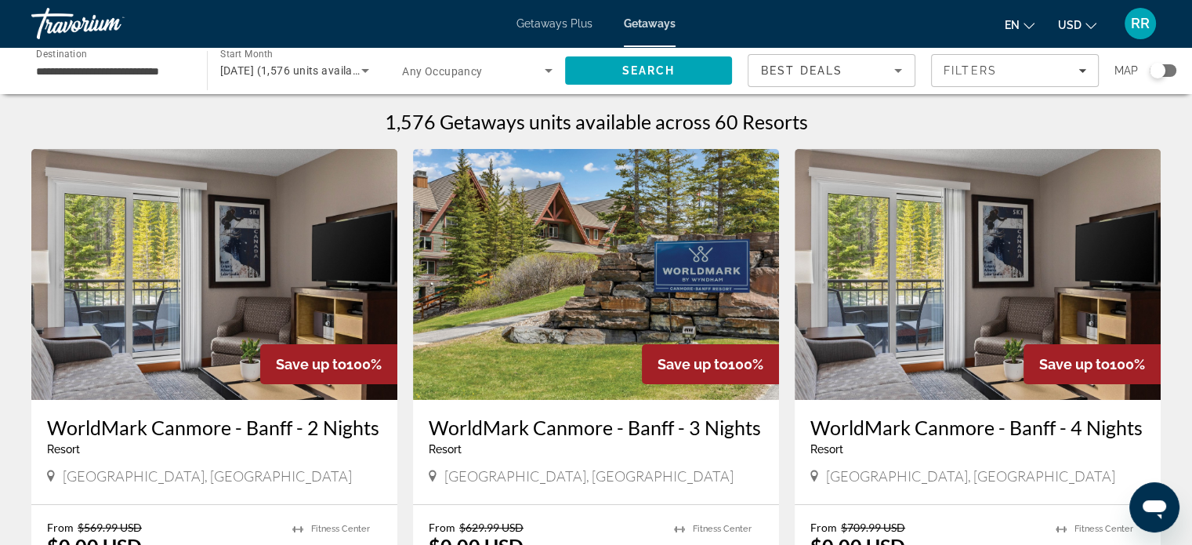
drag, startPoint x: 1167, startPoint y: 68, endPoint x: 1154, endPoint y: 85, distance: 21.2
click at [1167, 68] on div "Search widget" at bounding box center [1163, 70] width 27 height 13
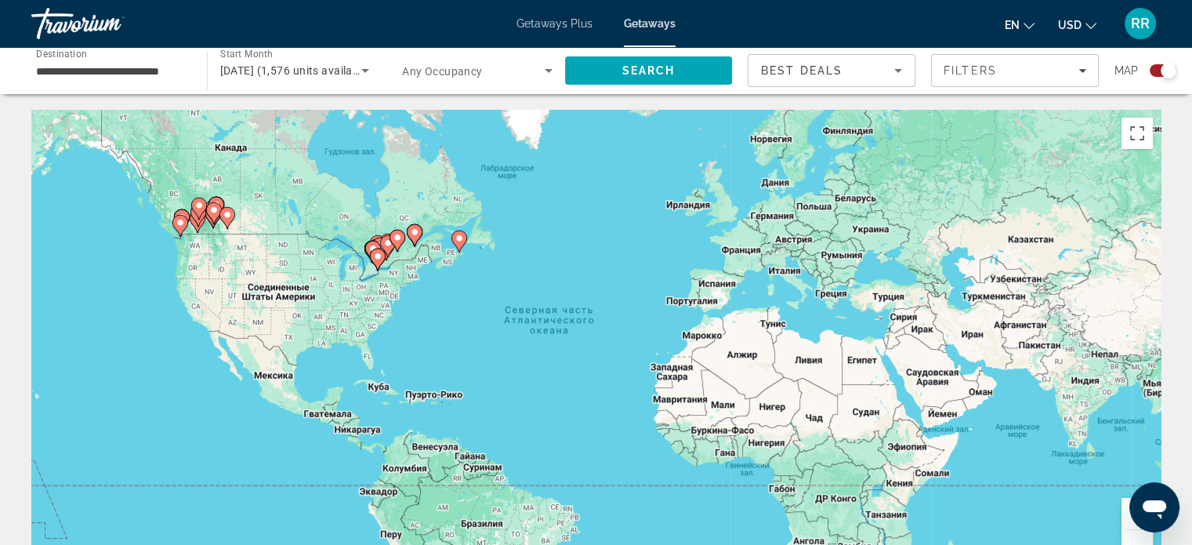
click at [1121, 510] on button "Увеличить" at bounding box center [1136, 513] width 31 height 31
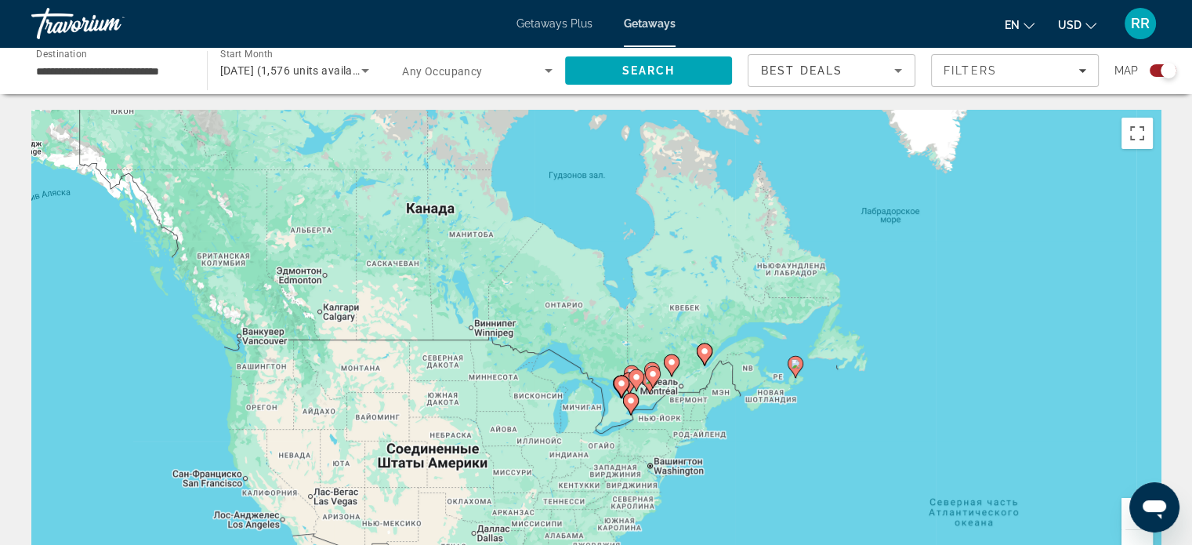
drag, startPoint x: 432, startPoint y: 263, endPoint x: 905, endPoint y: 480, distance: 520.8
click at [905, 480] on div "Чтобы активировать перетаскивание с помощью клавиатуры, нажмите Alt + Ввод. Пос…" at bounding box center [595, 345] width 1129 height 470
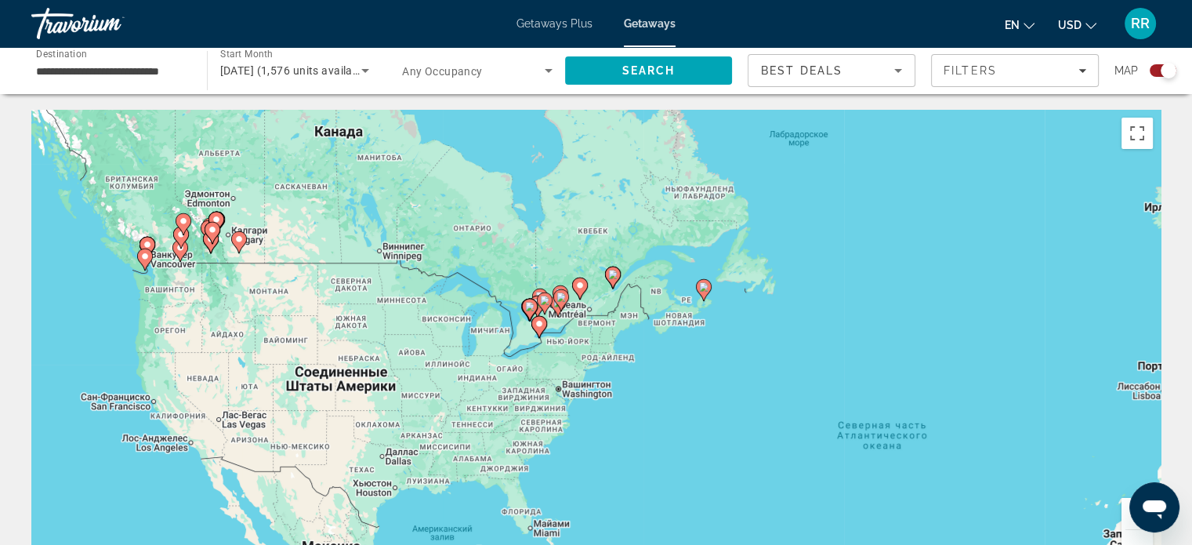
drag, startPoint x: 835, startPoint y: 401, endPoint x: 758, endPoint y: 339, distance: 98.7
click at [758, 339] on div "Чтобы активировать перетаскивание с помощью клавиатуры, нажмите Alt + Ввод. Пос…" at bounding box center [595, 345] width 1129 height 470
click at [1123, 506] on button "Увеличить" at bounding box center [1136, 513] width 31 height 31
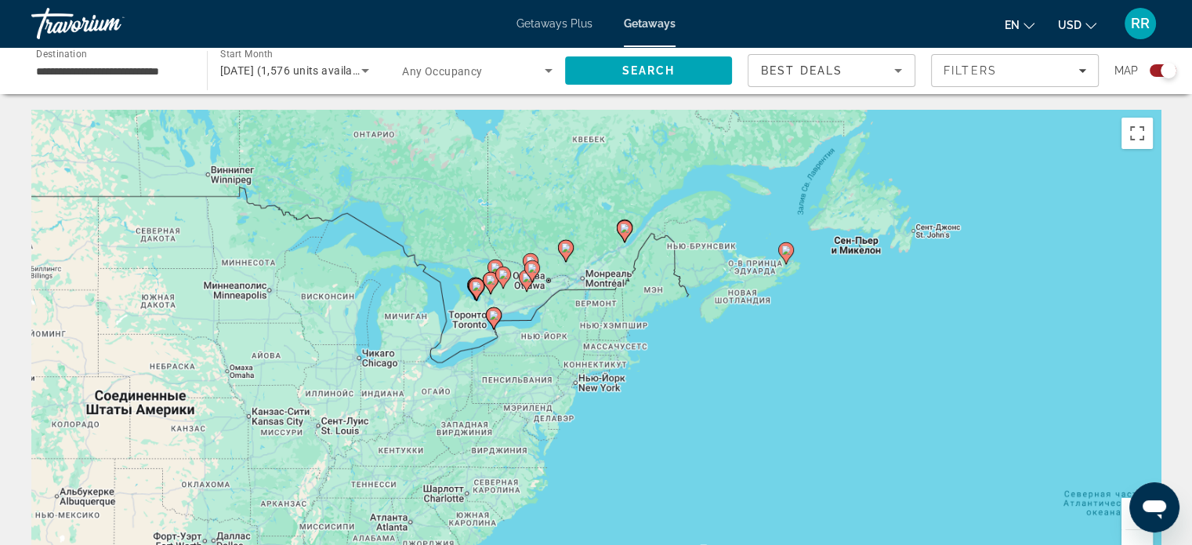
click at [1123, 506] on button "Увеличить" at bounding box center [1136, 513] width 31 height 31
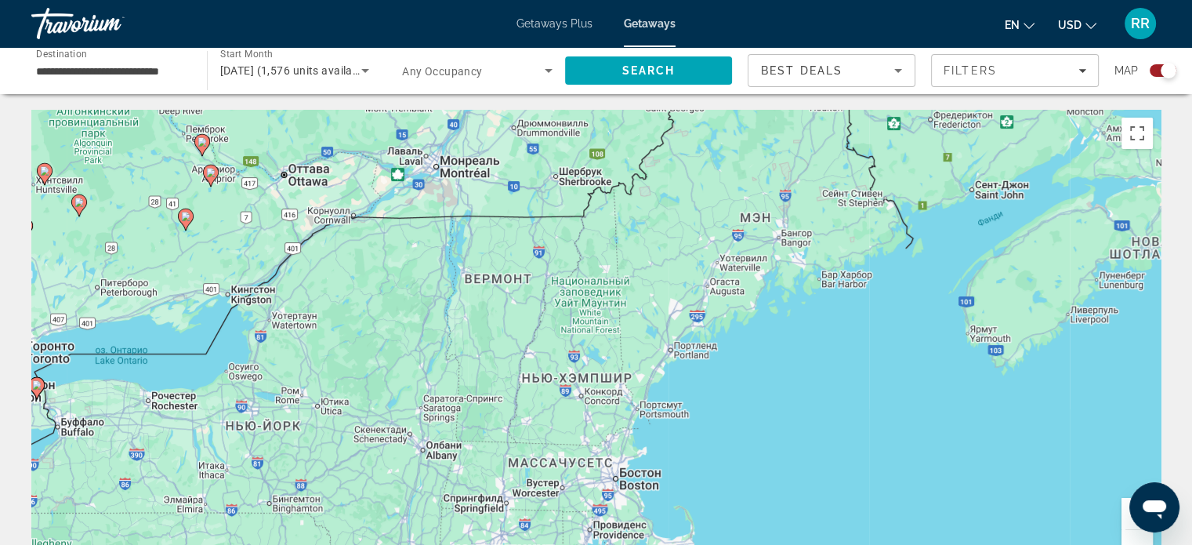
drag, startPoint x: 788, startPoint y: 222, endPoint x: 679, endPoint y: 519, distance: 316.1
click at [679, 517] on div "Чтобы активировать перетаскивание с помощью клавиатуры, нажмите Alt + Ввод. Пос…" at bounding box center [595, 345] width 1129 height 470
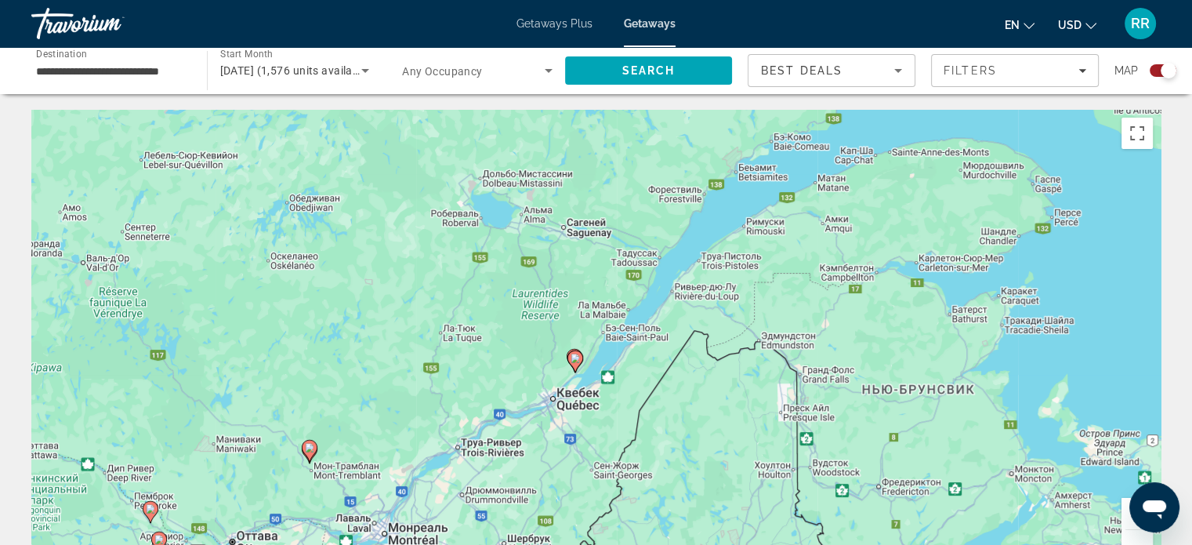
click at [1122, 513] on button "Увеличить" at bounding box center [1136, 513] width 31 height 31
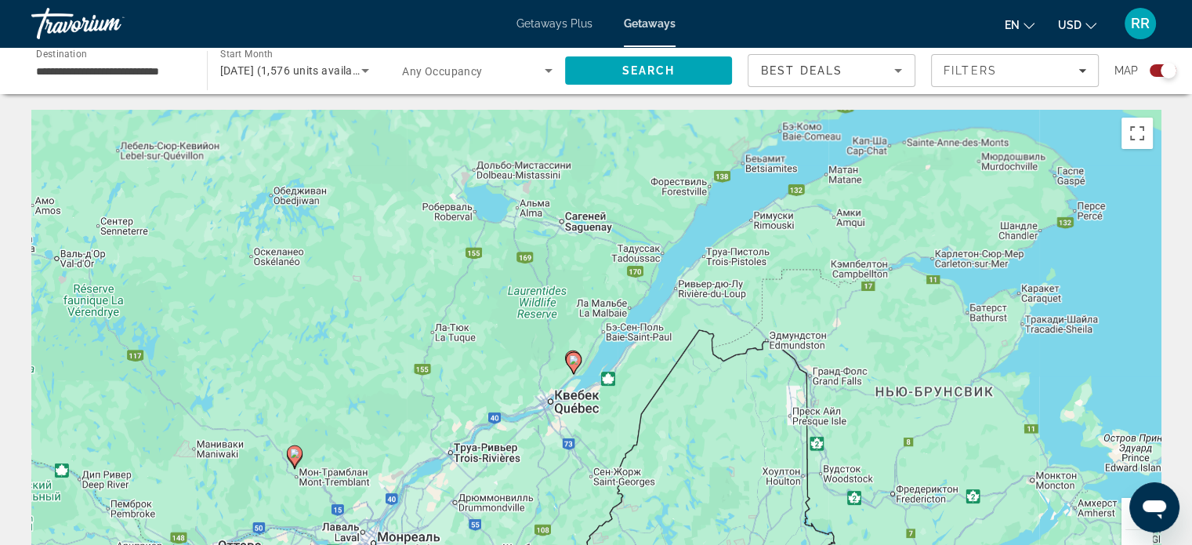
click at [1122, 513] on button "Увеличить" at bounding box center [1136, 513] width 31 height 31
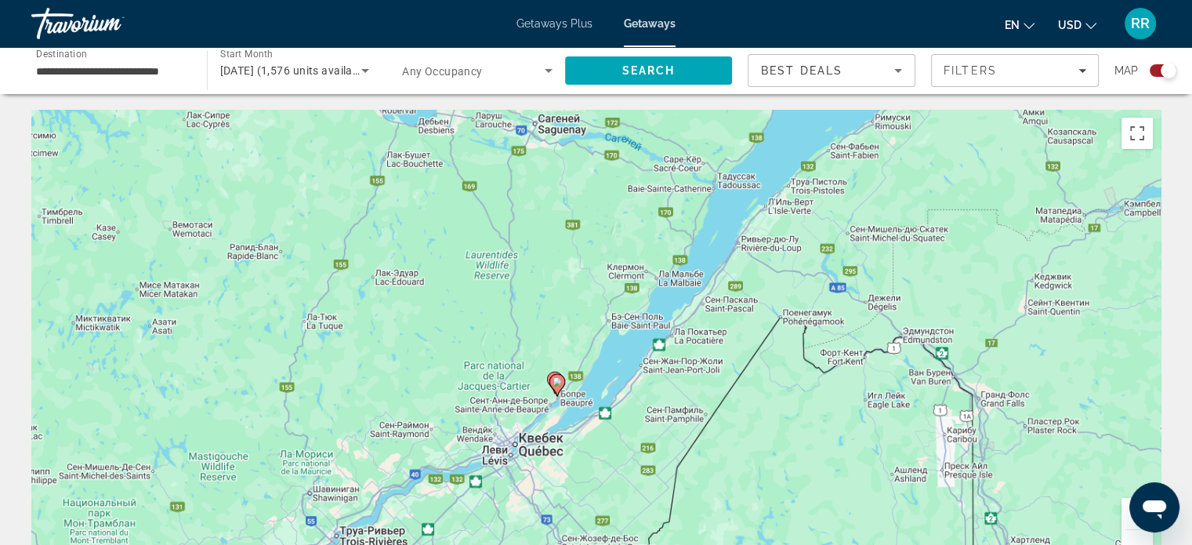
click at [1122, 513] on button "Увеличить" at bounding box center [1136, 513] width 31 height 31
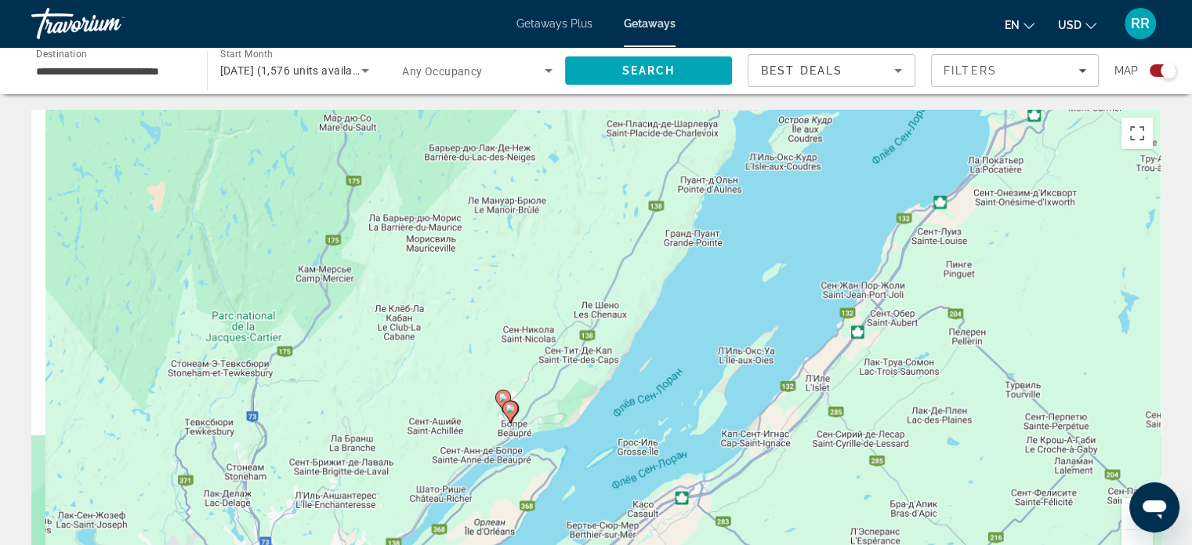
drag, startPoint x: 714, startPoint y: 460, endPoint x: 863, endPoint y: 231, distance: 273.0
click at [862, 232] on div "Чтобы активировать перетаскивание с помощью клавиатуры, нажмите Alt + Ввод. Пос…" at bounding box center [595, 345] width 1129 height 470
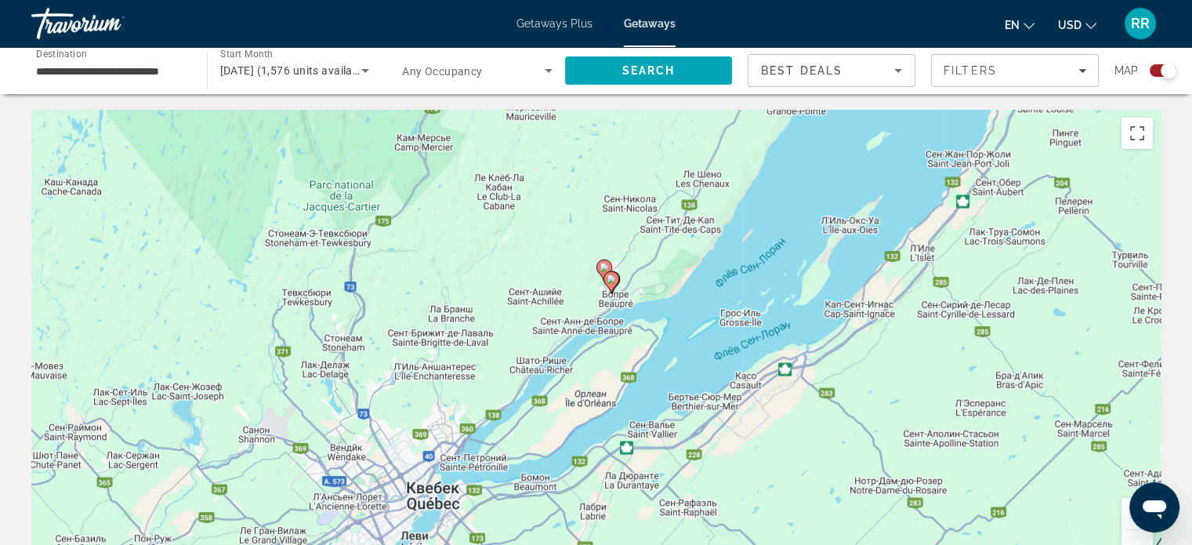
click at [1125, 518] on button "Увеличить" at bounding box center [1136, 513] width 31 height 31
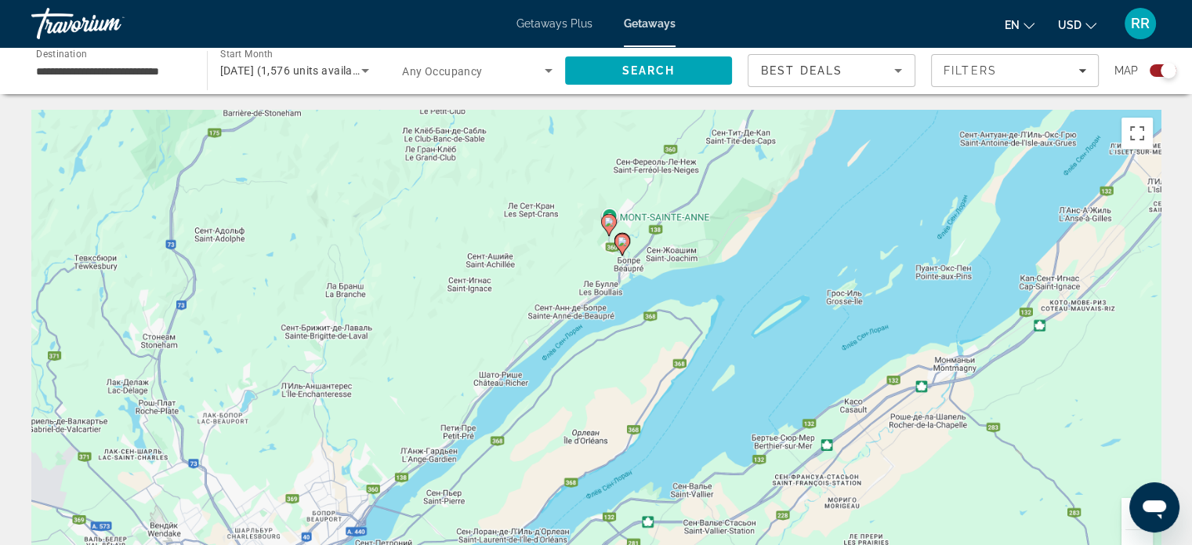
click at [1125, 517] on button "Увеличить" at bounding box center [1136, 513] width 31 height 31
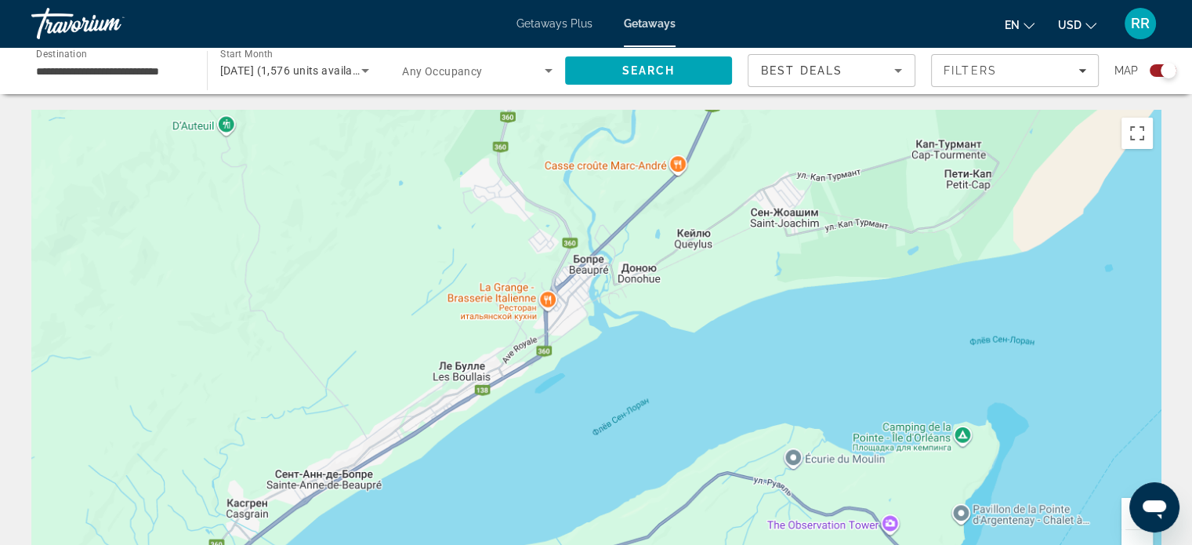
drag, startPoint x: 756, startPoint y: 300, endPoint x: 679, endPoint y: 516, distance: 229.5
click at [668, 524] on div "Main content" at bounding box center [595, 345] width 1129 height 470
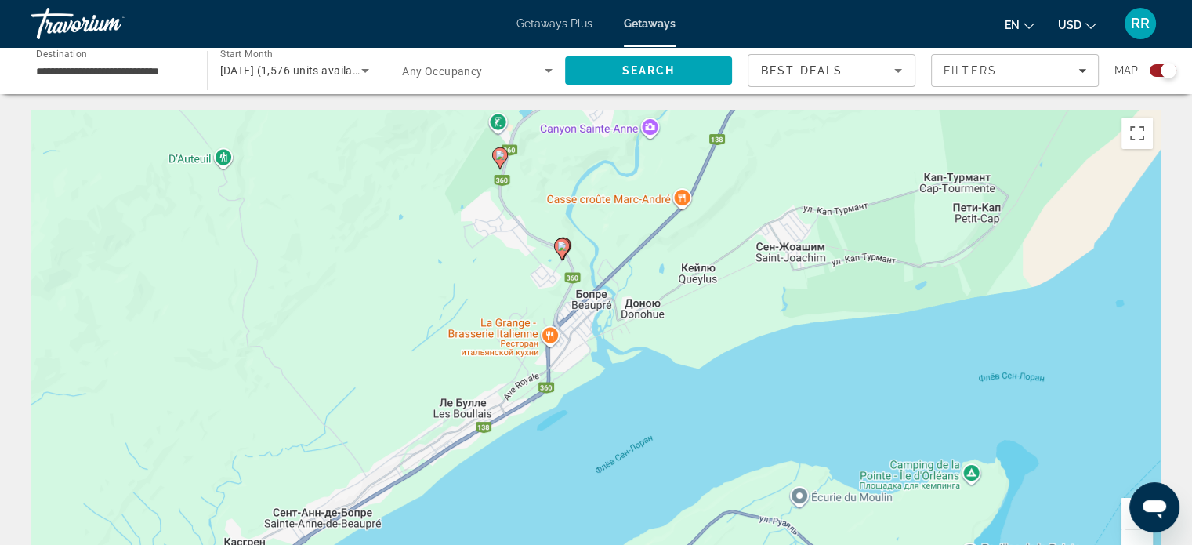
drag, startPoint x: 652, startPoint y: 311, endPoint x: 671, endPoint y: 343, distance: 37.2
click at [652, 326] on div "Чтобы активировать перетаскивание с помощью клавиатуры, нажмите Alt + Ввод. Пос…" at bounding box center [595, 345] width 1129 height 470
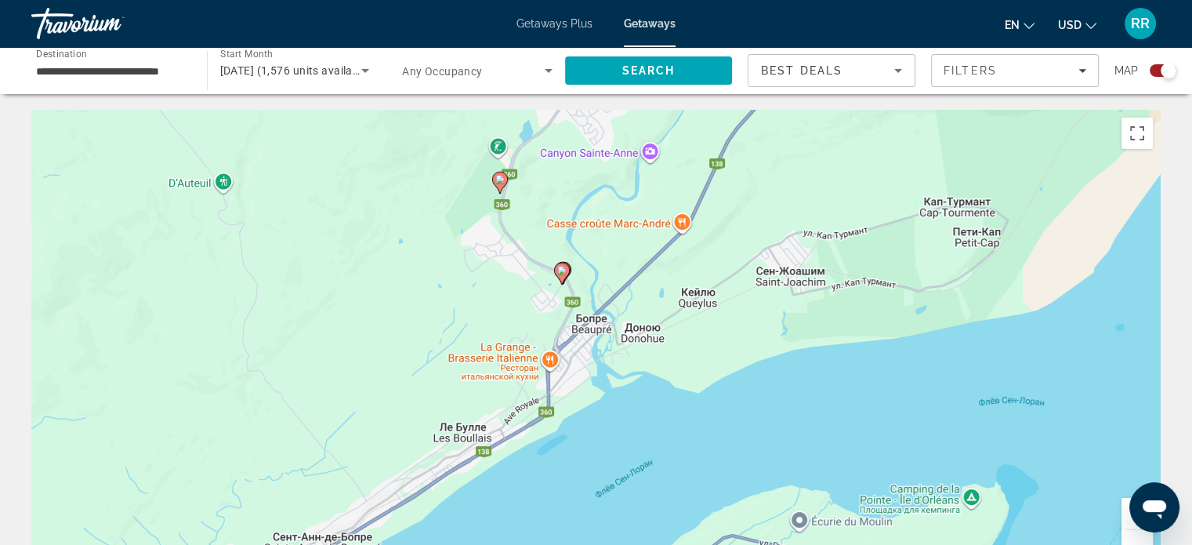
click at [1123, 516] on button "Увеличить" at bounding box center [1136, 513] width 31 height 31
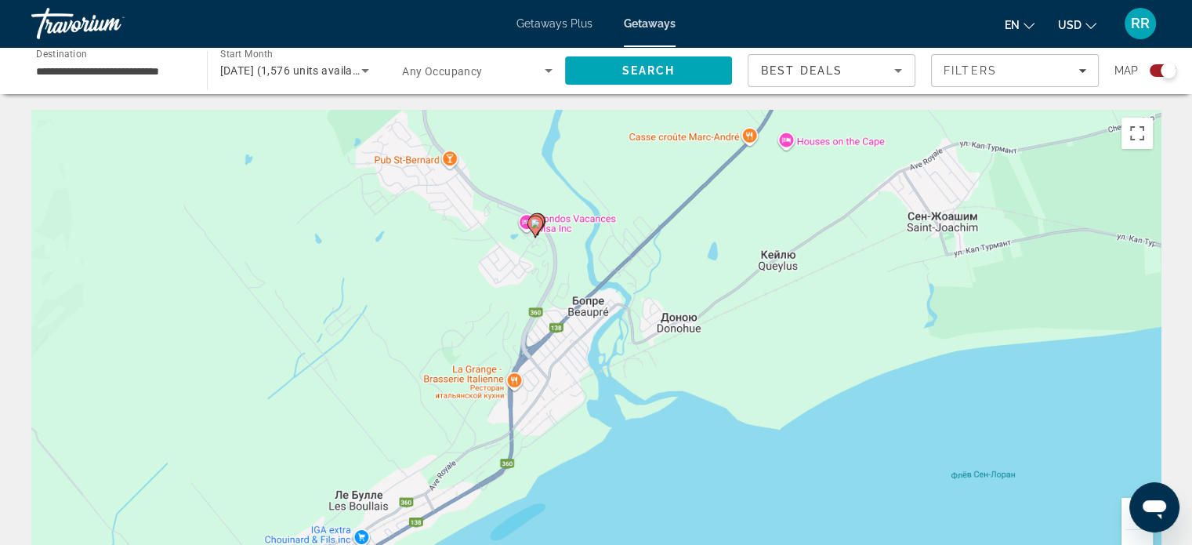
click at [1123, 516] on button "Увеличить" at bounding box center [1136, 513] width 31 height 31
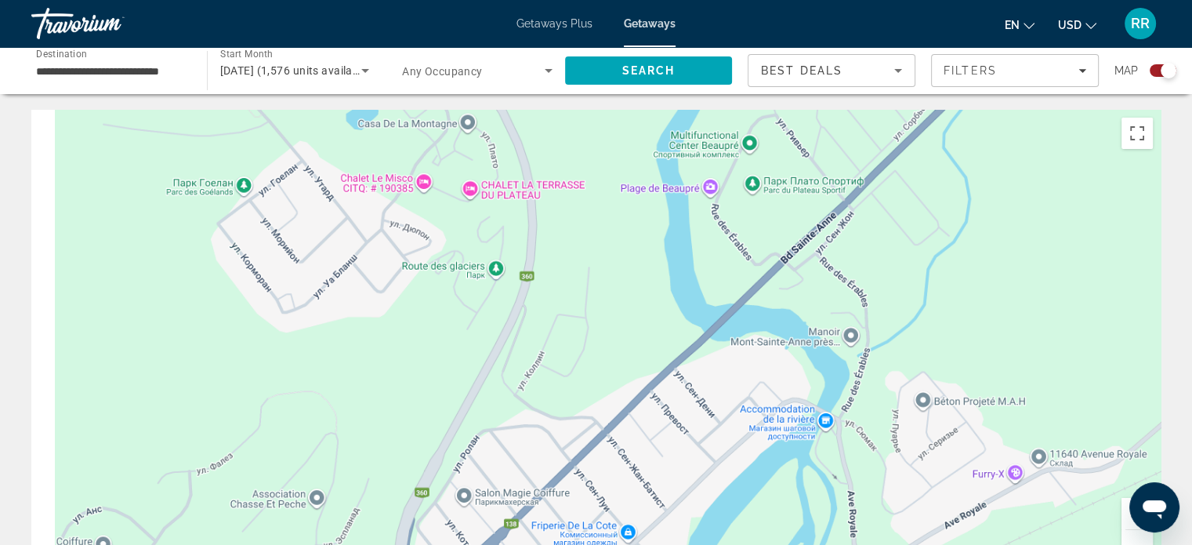
drag, startPoint x: 549, startPoint y: 181, endPoint x: 795, endPoint y: 469, distance: 379.1
click at [794, 469] on div "Main content" at bounding box center [595, 345] width 1129 height 470
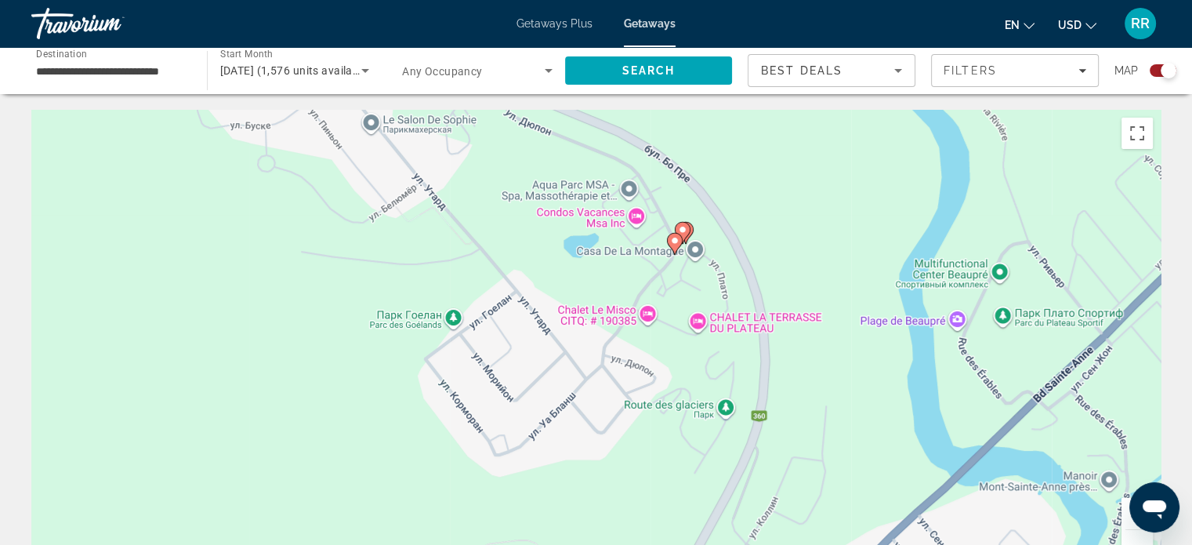
click at [672, 238] on image "Main content" at bounding box center [674, 240] width 9 height 9
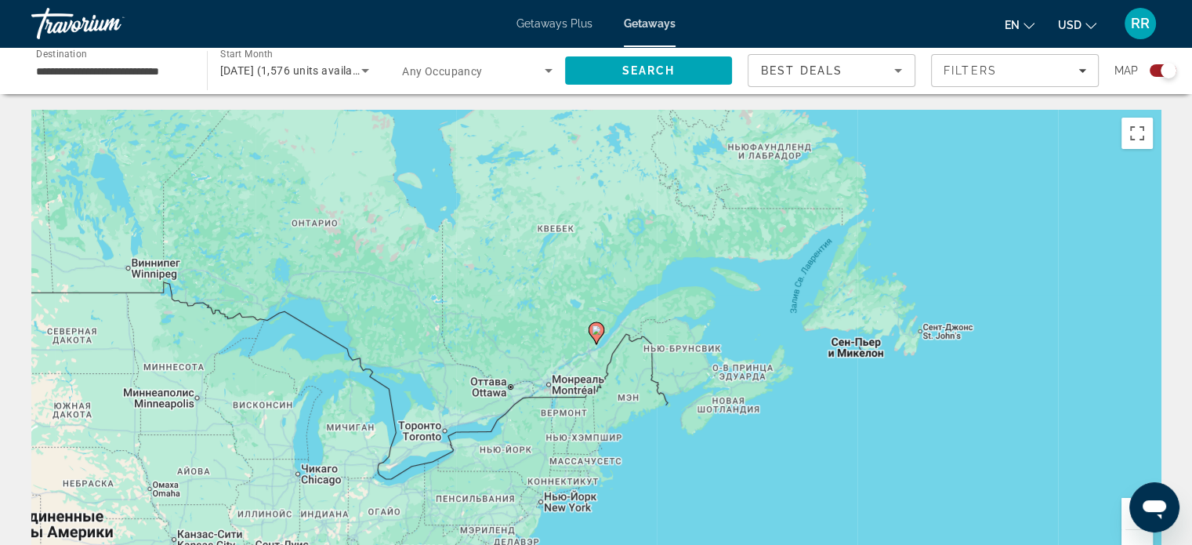
click at [1126, 517] on button "Увеличить" at bounding box center [1136, 513] width 31 height 31
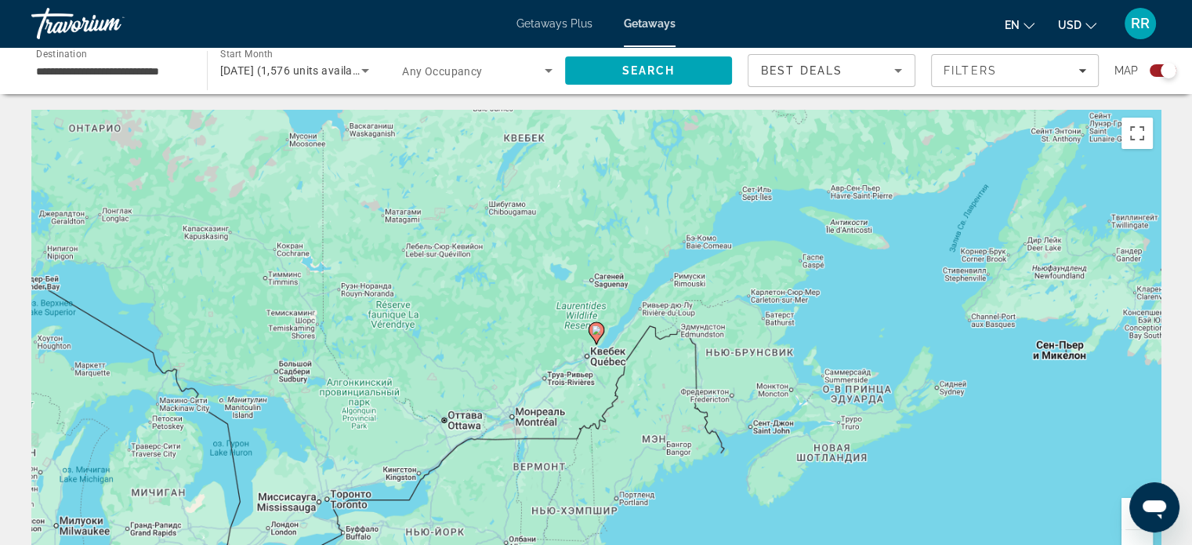
click at [1126, 517] on button "Увеличить" at bounding box center [1136, 513] width 31 height 31
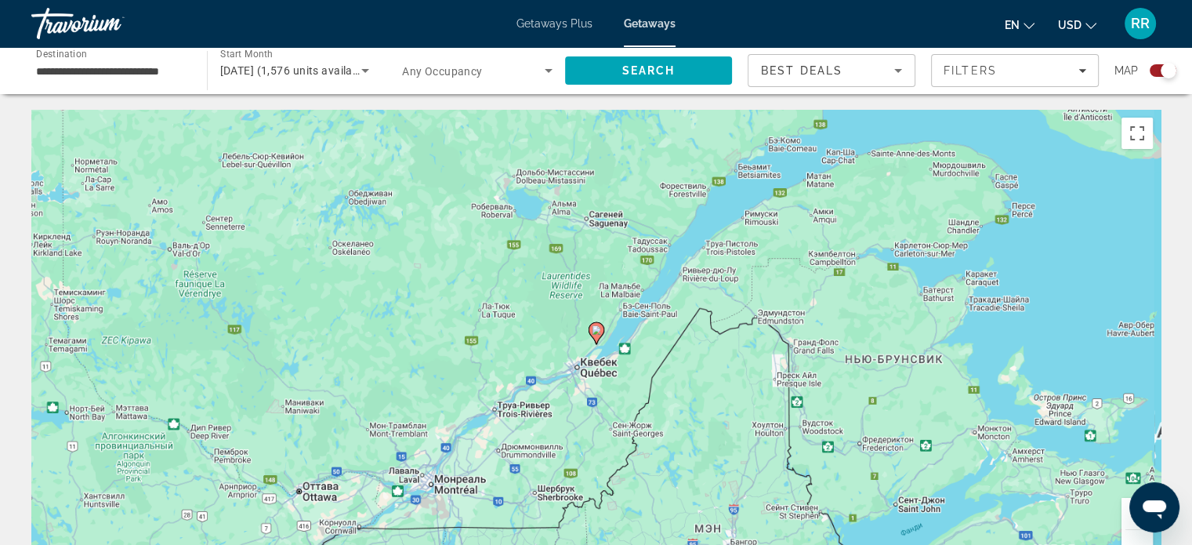
click at [1126, 517] on button "Увеличить" at bounding box center [1136, 513] width 31 height 31
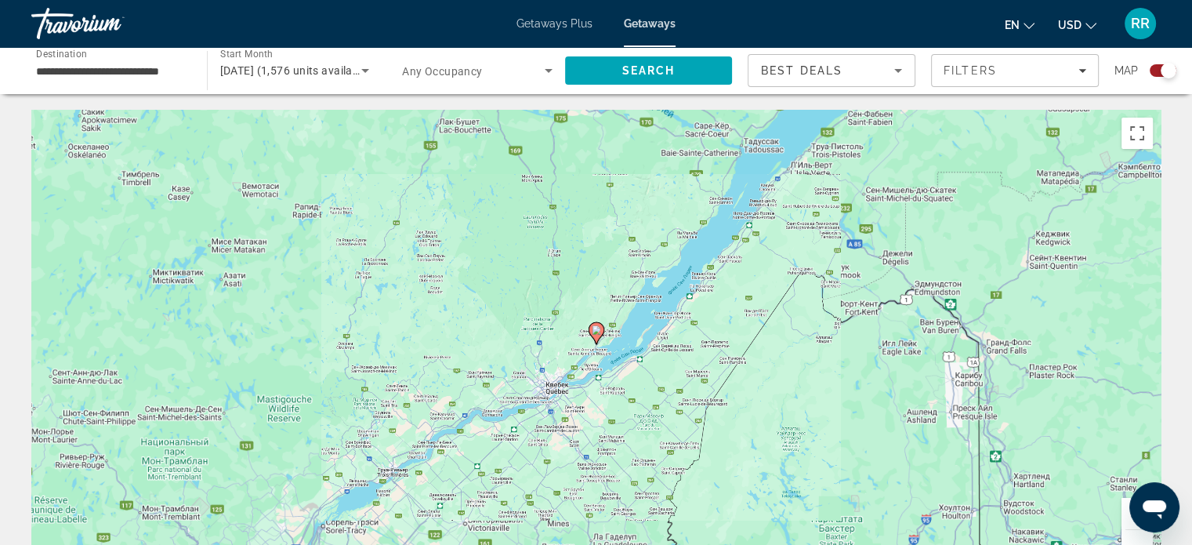
click at [1126, 517] on button "Увеличить" at bounding box center [1136, 513] width 31 height 31
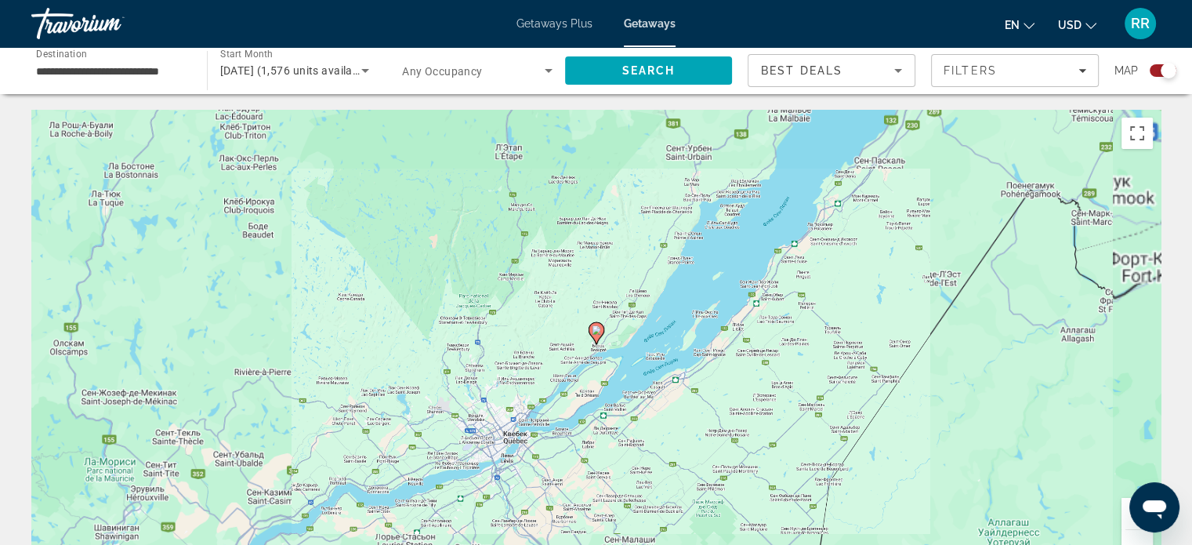
click at [1126, 517] on button "Увеличить" at bounding box center [1136, 513] width 31 height 31
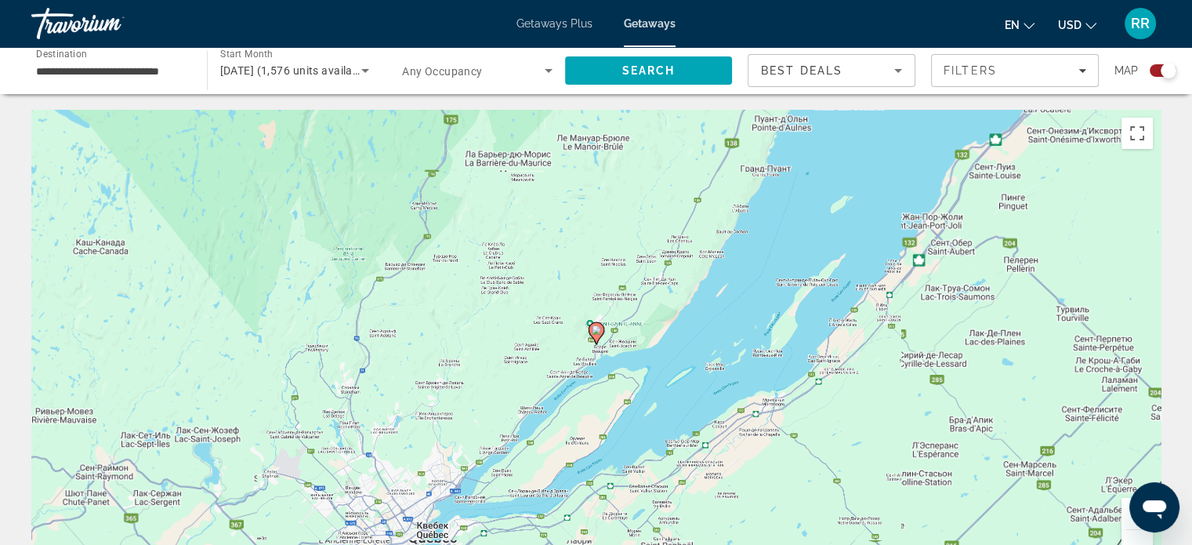
click at [1126, 517] on button "Увеличить" at bounding box center [1136, 513] width 31 height 31
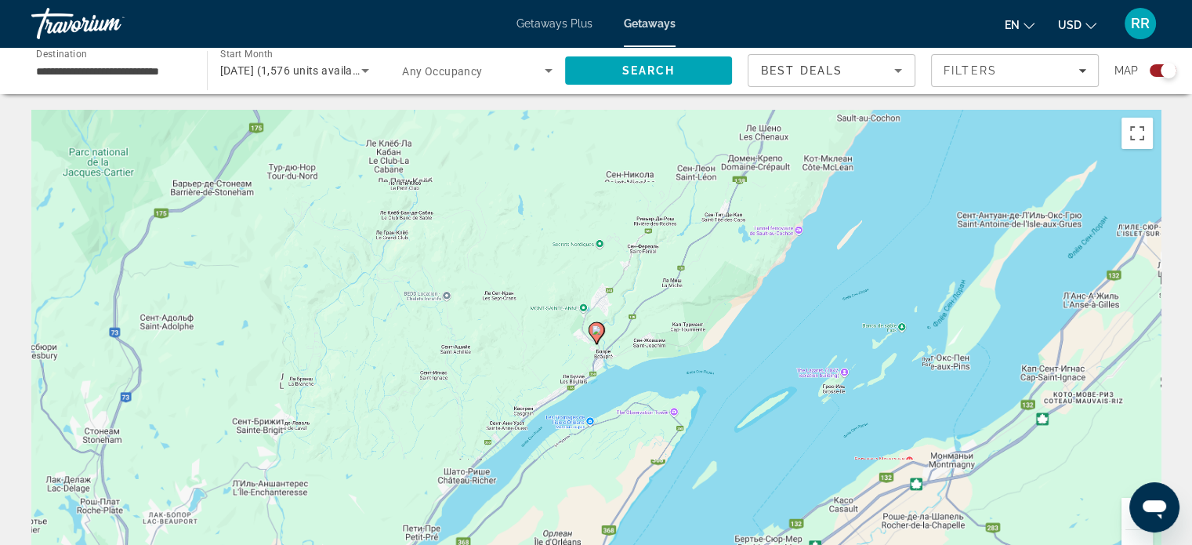
click at [1126, 517] on button "Увеличить" at bounding box center [1136, 513] width 31 height 31
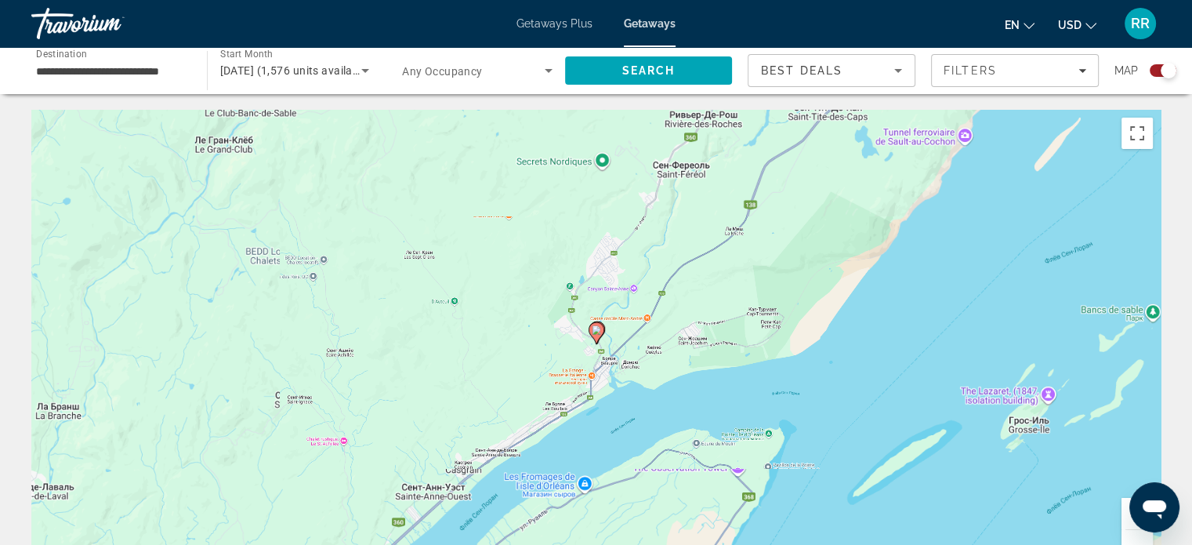
click at [1126, 517] on button "Увеличить" at bounding box center [1136, 513] width 31 height 31
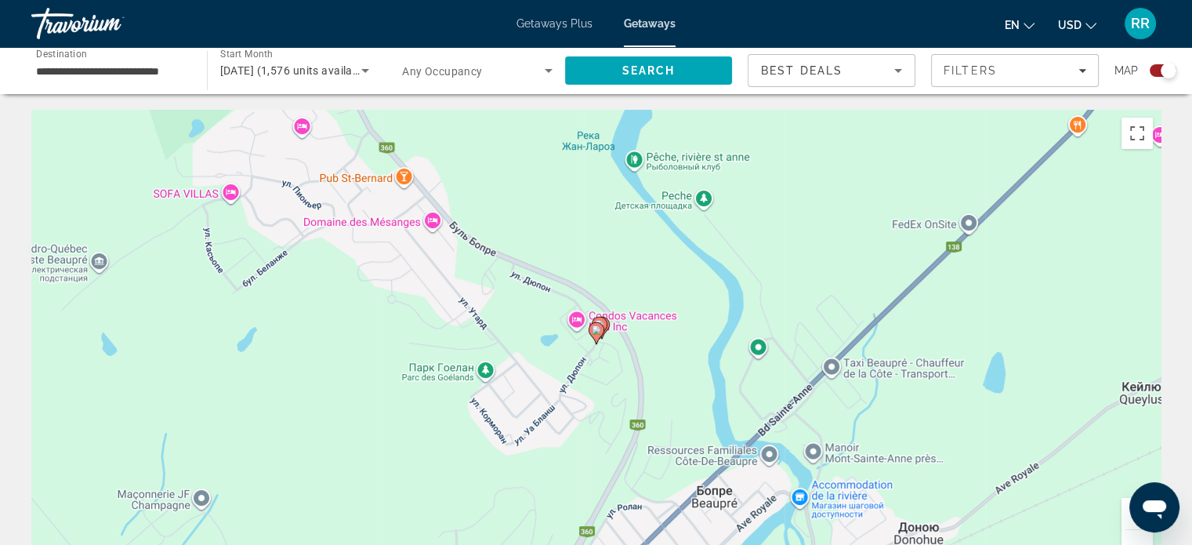
click at [1125, 520] on button "Увеличить" at bounding box center [1136, 513] width 31 height 31
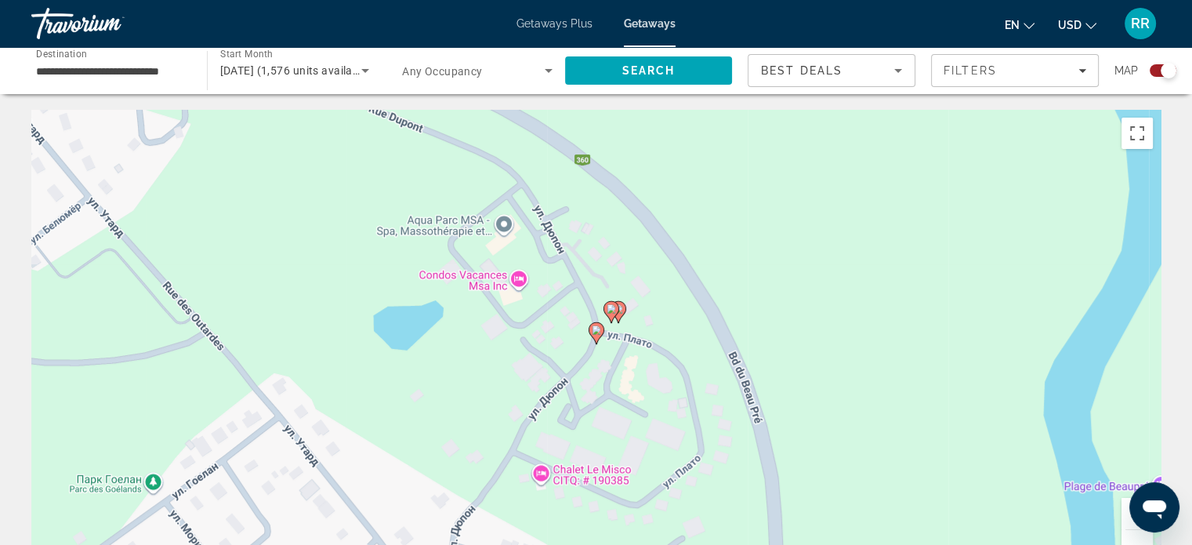
click at [599, 328] on image "Main content" at bounding box center [596, 329] width 9 height 9
type input "**********"
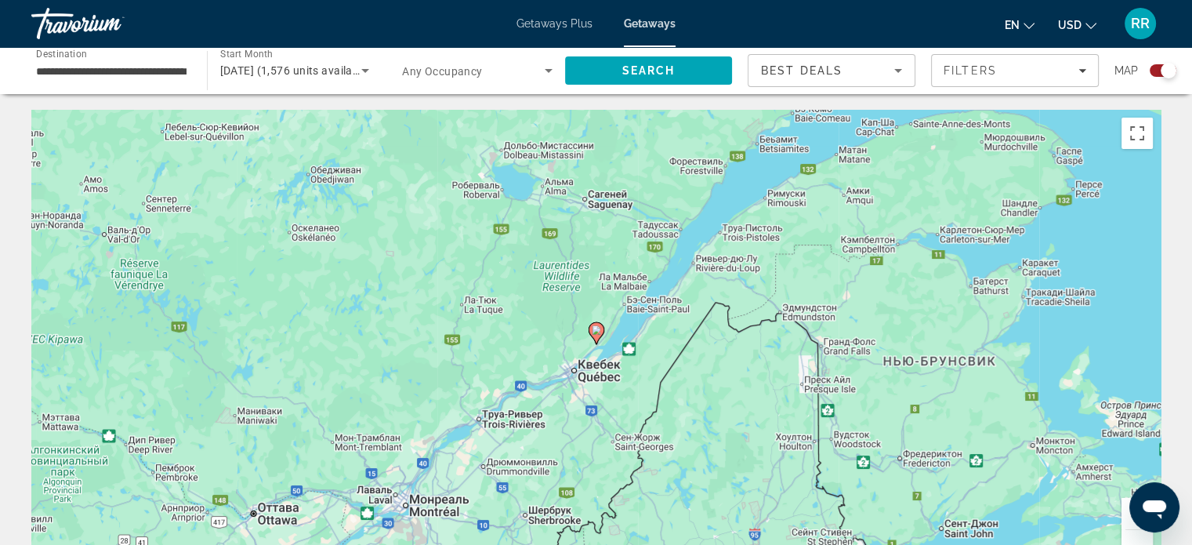
click at [599, 328] on image "Main content" at bounding box center [596, 329] width 9 height 9
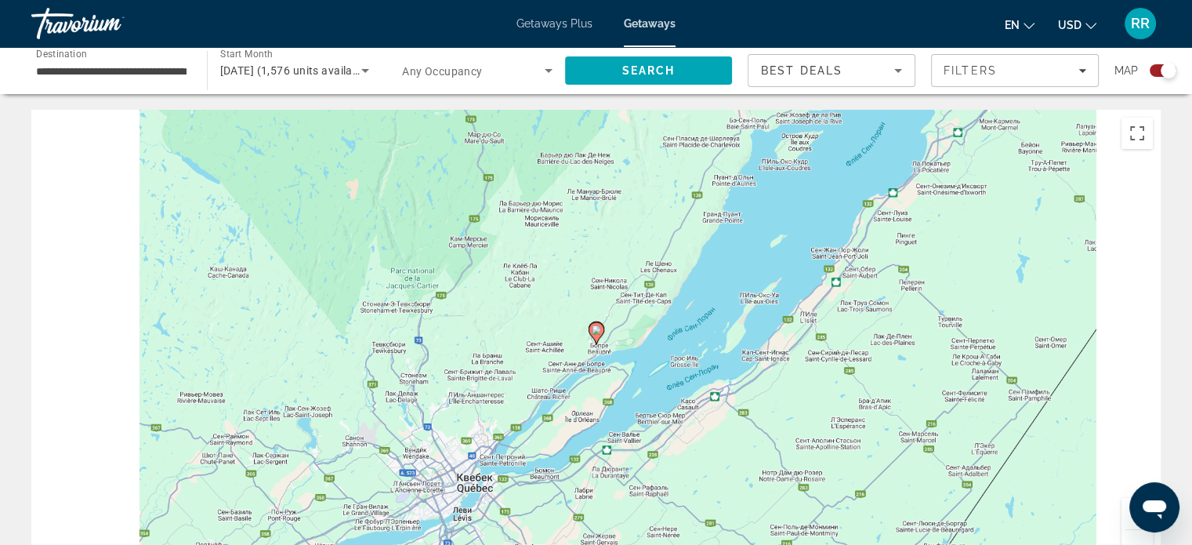
click at [597, 333] on image "Main content" at bounding box center [596, 329] width 9 height 9
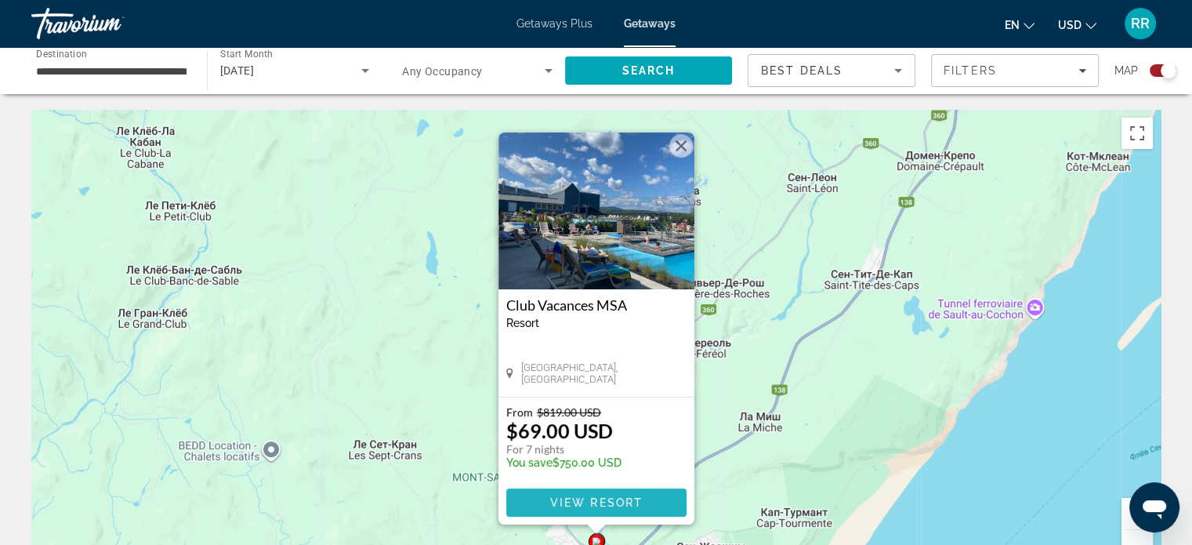
click at [609, 499] on span "View Resort" at bounding box center [595, 502] width 92 height 13
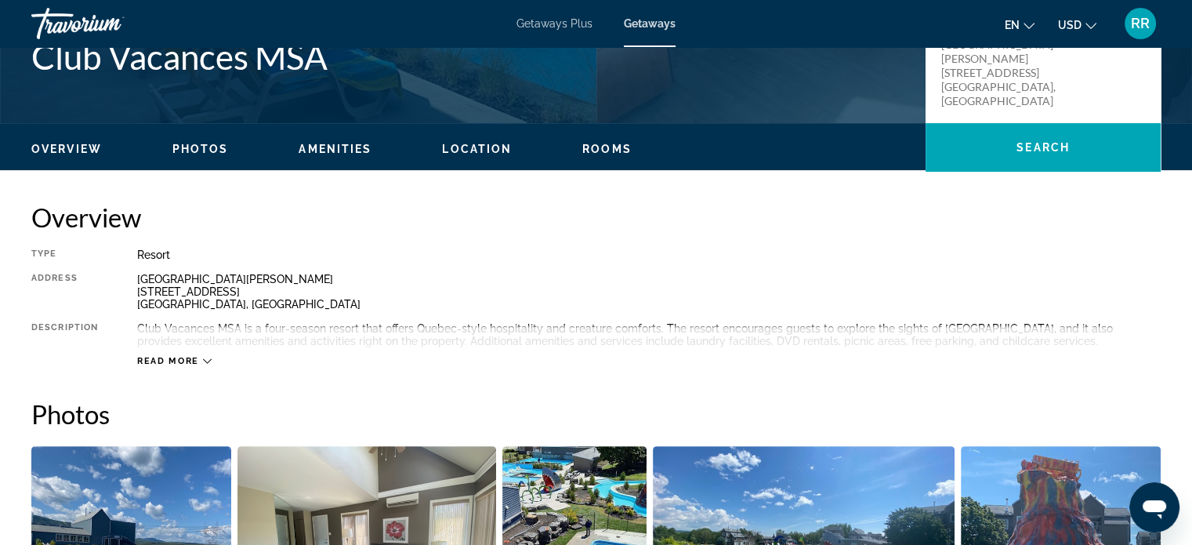
scroll to position [313, 0]
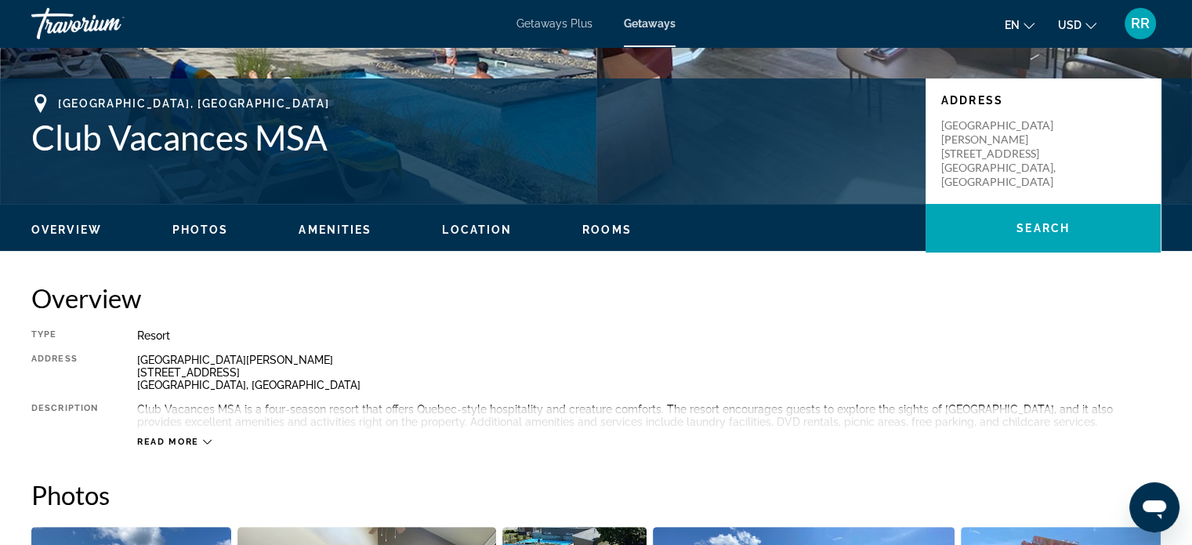
click at [205, 442] on icon "Main content" at bounding box center [207, 442] width 9 height 5
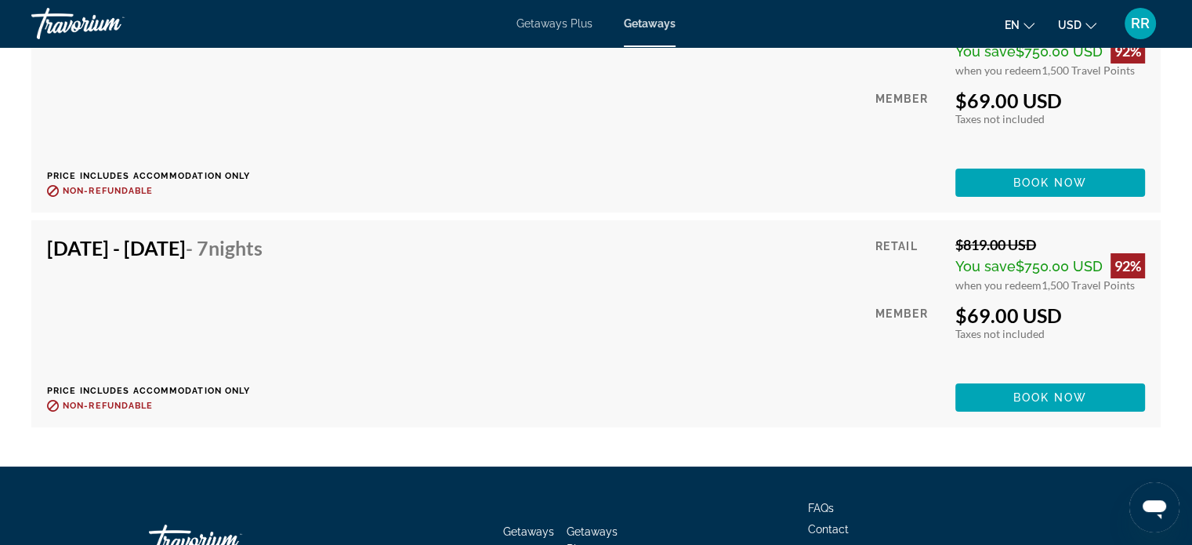
scroll to position [5757, 0]
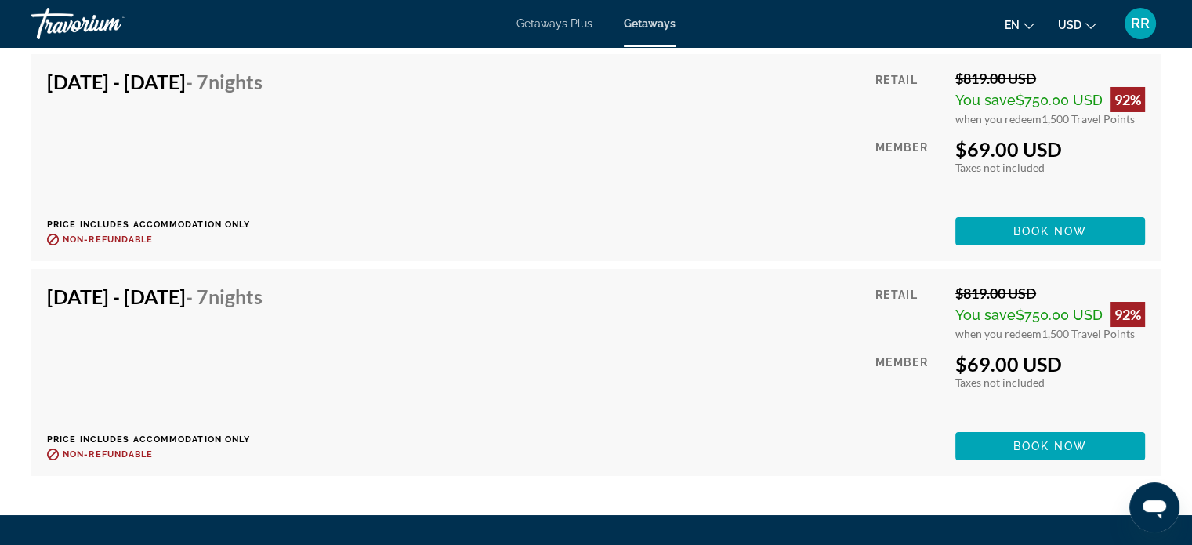
drag, startPoint x: 954, startPoint y: 325, endPoint x: 1136, endPoint y: 322, distance: 181.8
click at [1136, 327] on div "when you redeem 1,500 Travel Points" at bounding box center [1050, 333] width 190 height 13
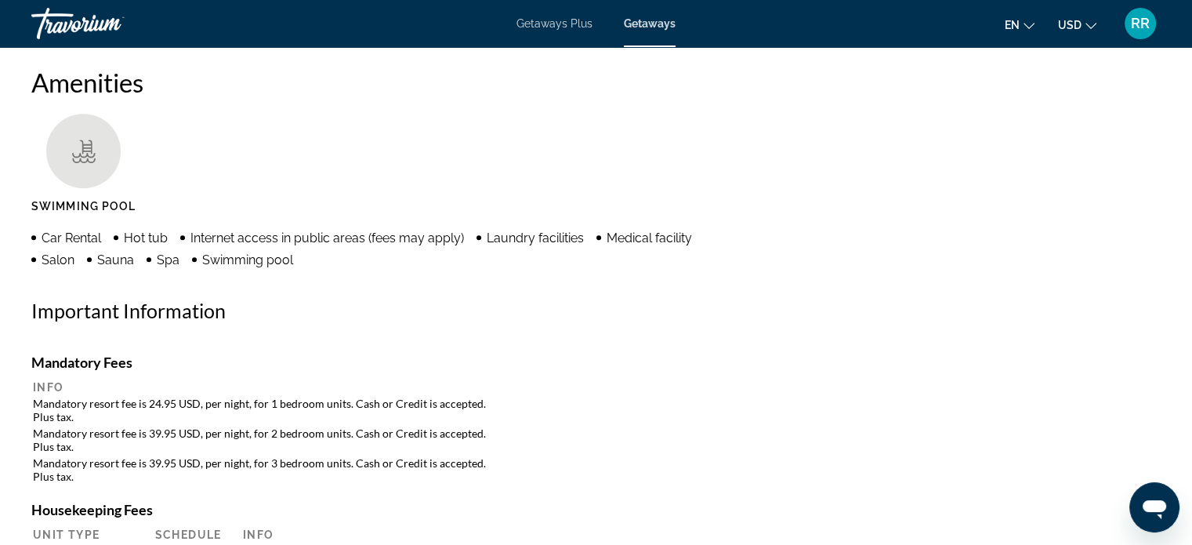
scroll to position [1447, 0]
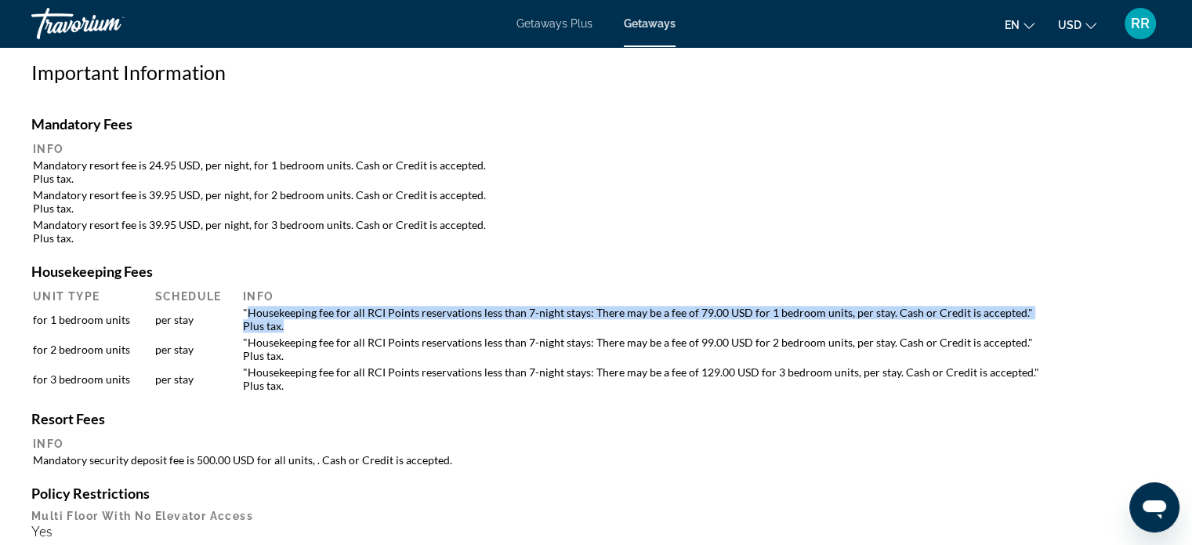
drag, startPoint x: 249, startPoint y: 309, endPoint x: 292, endPoint y: 321, distance: 44.7
click at [292, 321] on td ""Housekeeping fee for all RCI Points reservations less than 7-night stays: Ther…" at bounding box center [697, 319] width 924 height 28
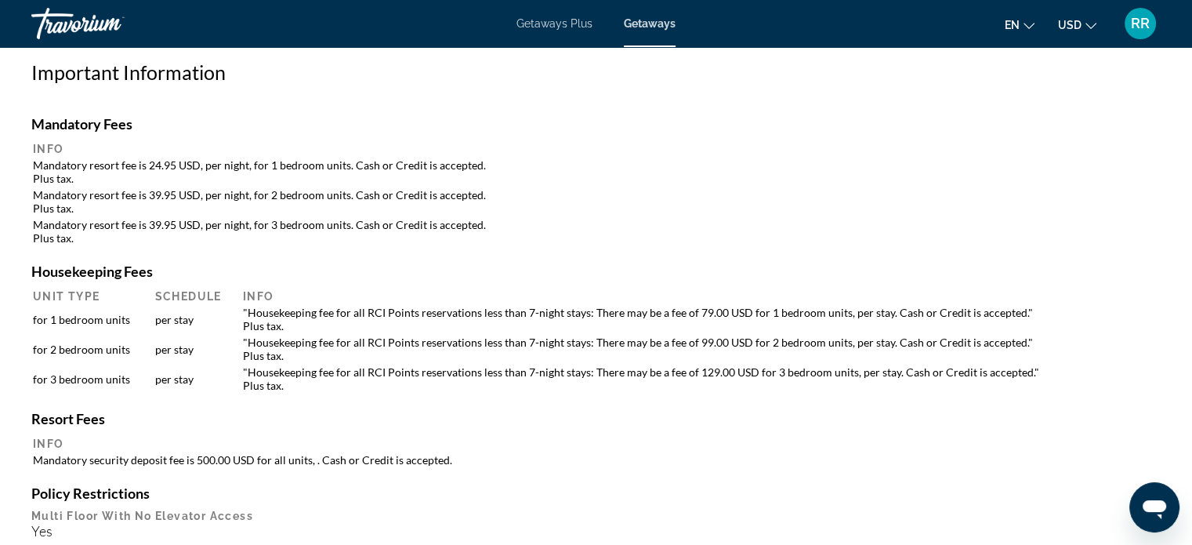
click at [740, 235] on td "Mandatory resort fee is 39.95 USD, per night, for 3 bedroom units. Cash or Cred…" at bounding box center [596, 231] width 1126 height 28
